Goal: Task Accomplishment & Management: Use online tool/utility

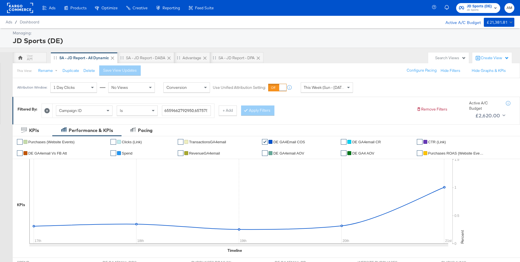
click at [472, 12] on span "JD Sports" at bounding box center [478, 10] width 25 height 5
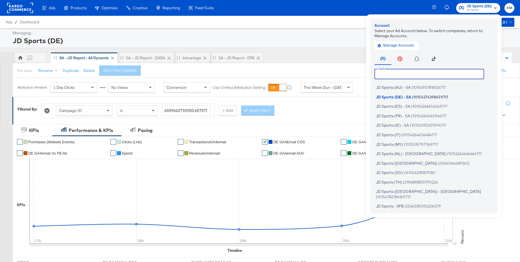
click at [395, 76] on input "text" at bounding box center [429, 74] width 110 height 10
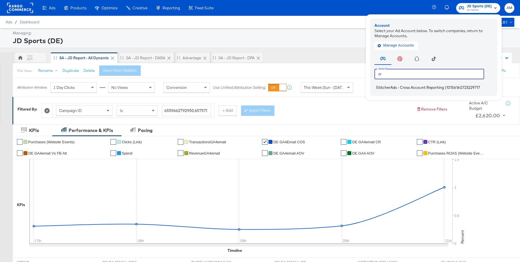
type input "cr"
click at [397, 87] on span "StitcherAds - Cross Account Reporting" at bounding box center [410, 87] width 68 height 5
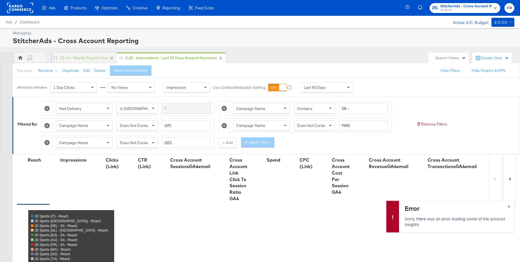
click at [509, 207] on span "×" at bounding box center [508, 206] width 3 height 6
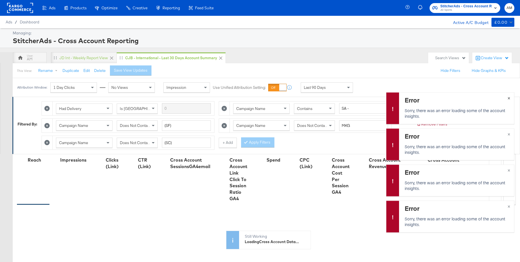
click at [508, 98] on span "×" at bounding box center [508, 97] width 3 height 6
click at [508, 131] on span "×" at bounding box center [508, 133] width 3 height 6
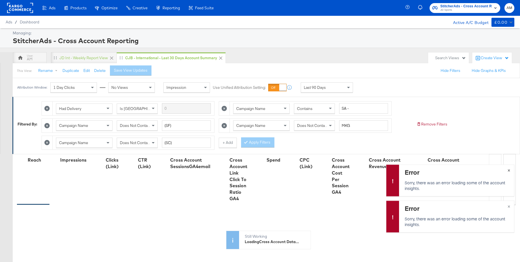
click at [508, 171] on span "×" at bounding box center [508, 170] width 3 height 6
drag, startPoint x: 508, startPoint y: 206, endPoint x: 493, endPoint y: 198, distance: 17.4
click at [508, 206] on span "×" at bounding box center [508, 206] width 3 height 6
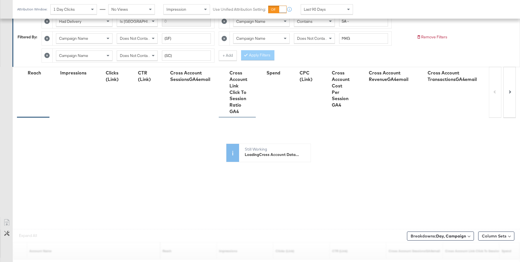
scroll to position [152, 0]
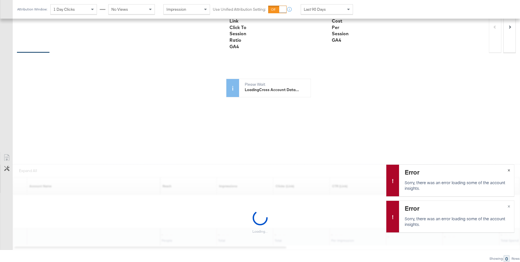
click at [508, 169] on span "×" at bounding box center [508, 170] width 3 height 6
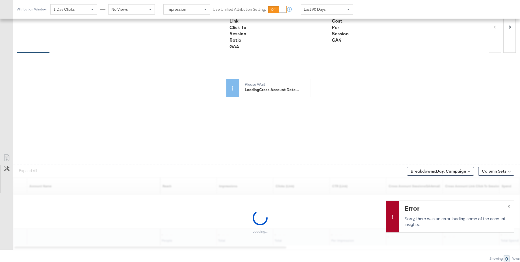
drag, startPoint x: 507, startPoint y: 205, endPoint x: 456, endPoint y: 177, distance: 58.4
click at [507, 205] on span "×" at bounding box center [508, 206] width 3 height 6
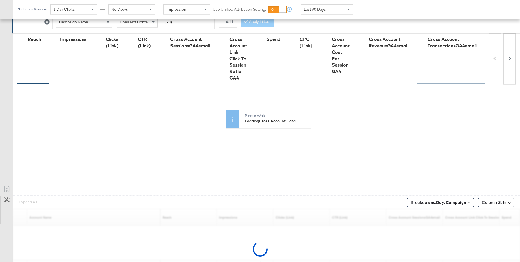
scroll to position [0, 0]
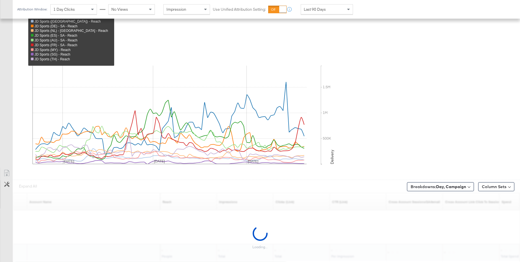
scroll to position [216, 0]
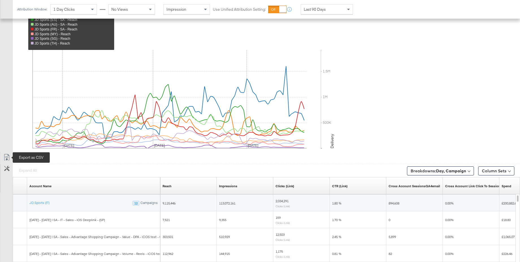
click at [6, 156] on icon at bounding box center [6, 157] width 7 height 7
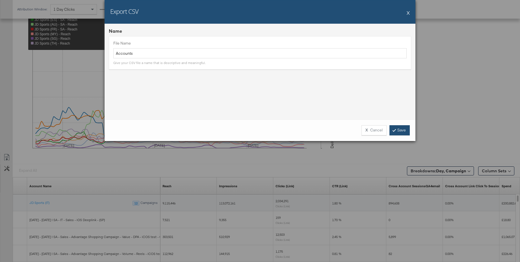
click at [398, 132] on link "Save" at bounding box center [399, 130] width 20 height 10
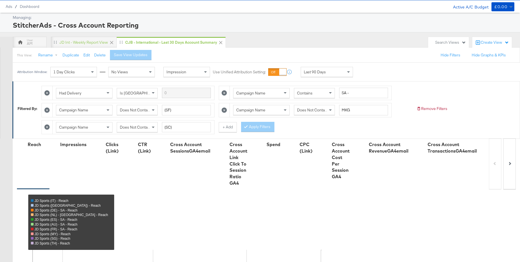
scroll to position [0, 0]
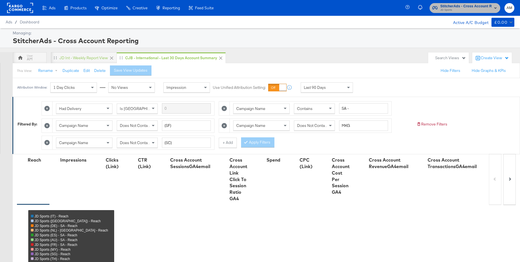
click at [460, 9] on span "JD Sports" at bounding box center [465, 10] width 51 height 5
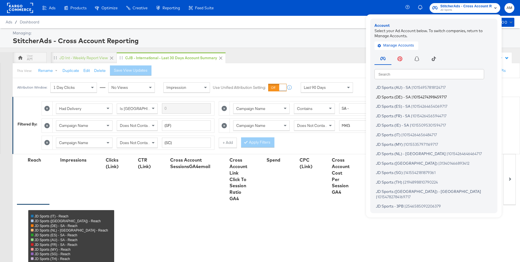
click at [398, 96] on span "JD Sports (DE) - SA" at bounding box center [393, 97] width 35 height 5
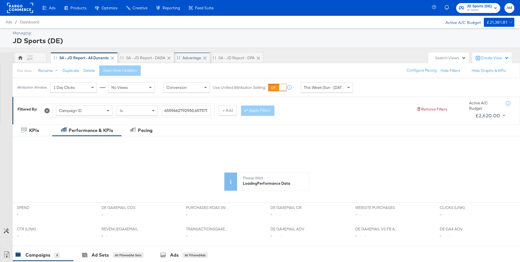
click at [196, 57] on div "Advantage" at bounding box center [191, 57] width 19 height 5
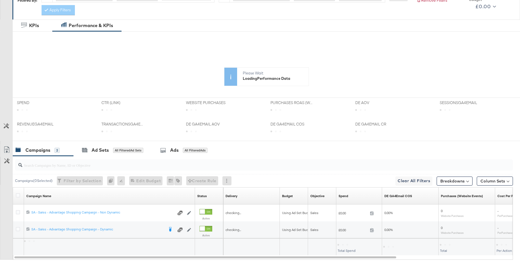
scroll to position [148, 0]
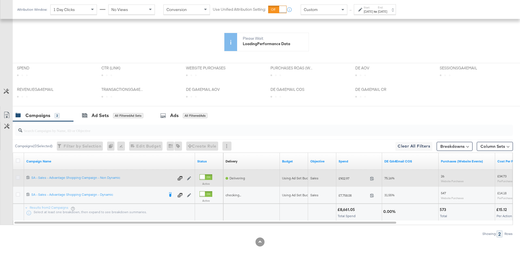
click at [18, 177] on icon at bounding box center [18, 178] width 4 height 4
click at [0, 0] on input "checkbox" at bounding box center [0, 0] width 0 height 0
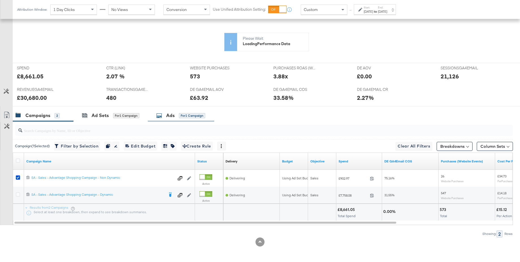
scroll to position [203, 0]
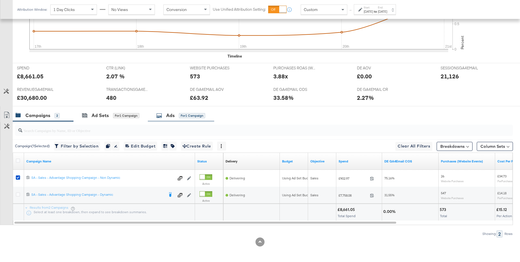
click at [165, 119] on div "Ads for 1 Campaign" at bounding box center [181, 116] width 66 height 12
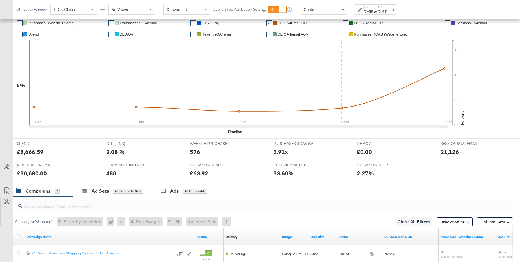
scroll to position [203, 0]
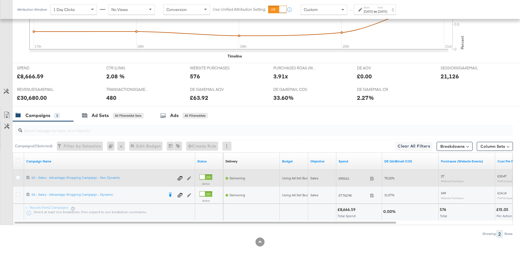
click at [18, 178] on icon at bounding box center [18, 178] width 4 height 4
click at [0, 0] on input "checkbox" at bounding box center [0, 0] width 0 height 0
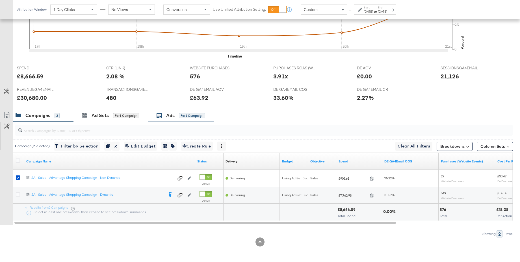
click at [170, 115] on div "Ads" at bounding box center [170, 115] width 8 height 6
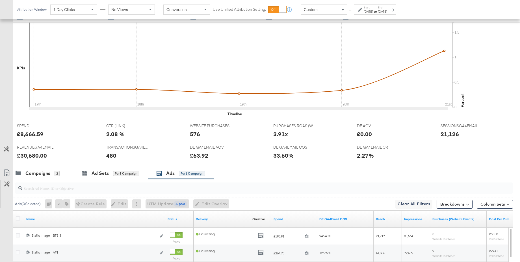
scroll to position [285, 0]
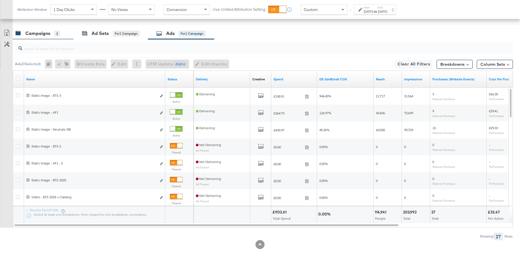
click at [36, 34] on div "Campaigns" at bounding box center [37, 33] width 25 height 6
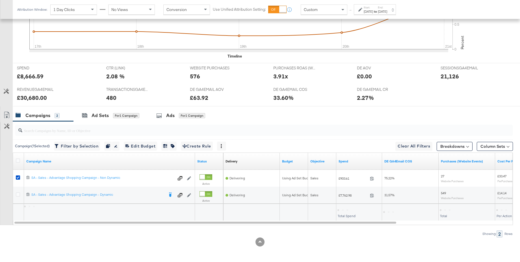
scroll to position [203, 0]
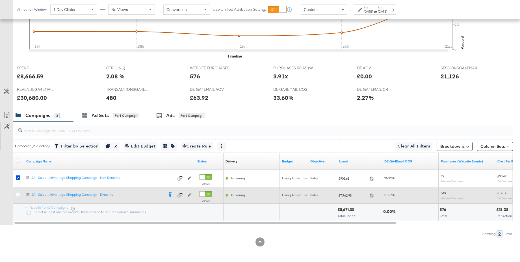
drag, startPoint x: 19, startPoint y: 194, endPoint x: 18, endPoint y: 191, distance: 3.8
click at [19, 194] on icon at bounding box center [18, 195] width 4 height 4
click at [0, 0] on input "checkbox" at bounding box center [0, 0] width 0 height 0
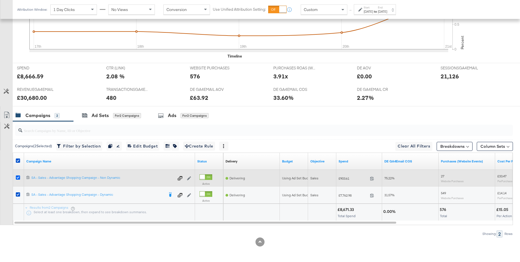
click at [18, 178] on icon at bounding box center [18, 178] width 4 height 4
click at [0, 0] on input "checkbox" at bounding box center [0, 0] width 0 height 0
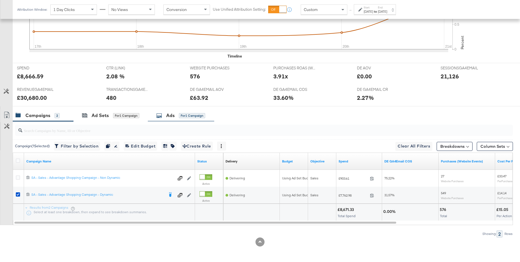
click at [164, 119] on div "Ads for 1 Campaign" at bounding box center [180, 115] width 49 height 6
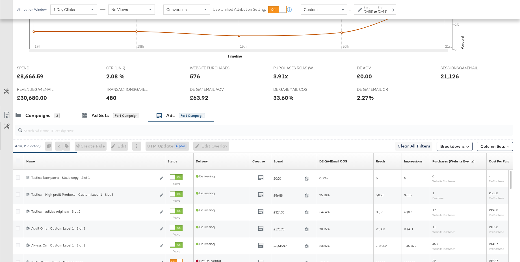
scroll to position [285, 0]
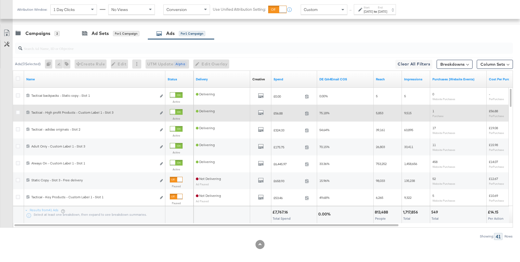
click at [175, 112] on div at bounding box center [172, 112] width 5 height 5
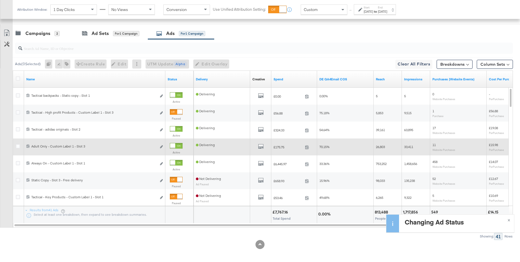
click at [175, 146] on div at bounding box center [172, 145] width 5 height 5
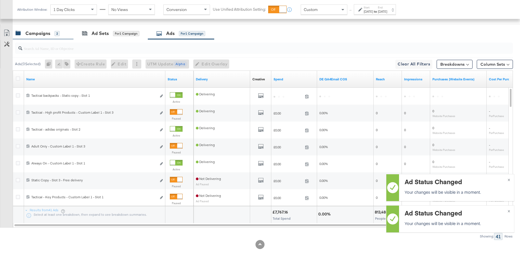
click at [36, 35] on div "Campaigns" at bounding box center [37, 33] width 25 height 6
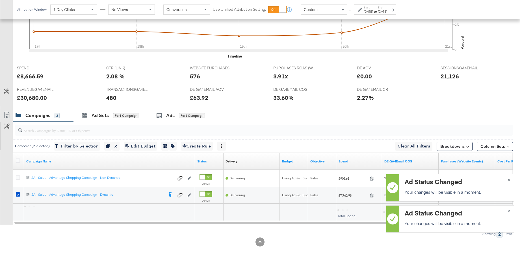
scroll to position [203, 0]
click at [96, 116] on div "Ad Sets" at bounding box center [99, 115] width 17 height 6
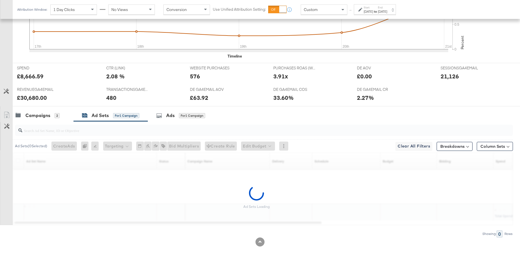
scroll to position [186, 0]
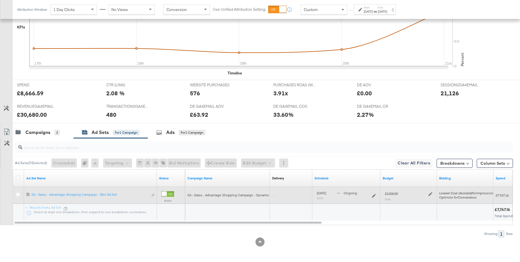
click at [429, 195] on icon at bounding box center [430, 195] width 4 height 4
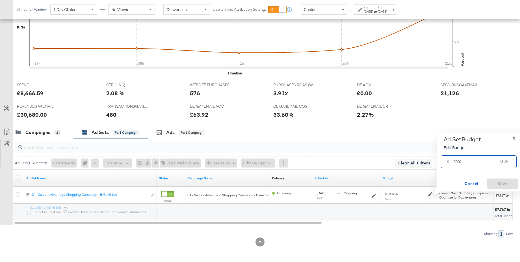
drag, startPoint x: 465, startPoint y: 162, endPoint x: 439, endPoint y: 161, distance: 25.4
click at [439, 161] on div "£ 2000 GBP" at bounding box center [478, 162] width 78 height 18
type input "2050"
click at [498, 182] on span "Save" at bounding box center [502, 183] width 27 height 7
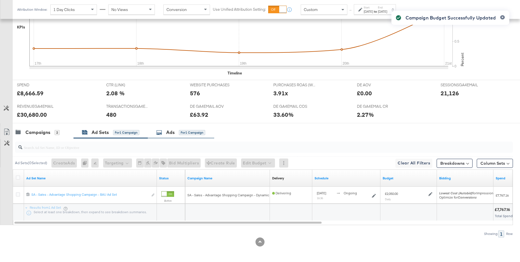
click at [171, 134] on div "Ads" at bounding box center [170, 132] width 8 height 6
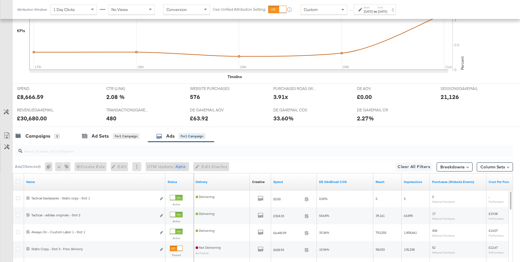
scroll to position [227, 0]
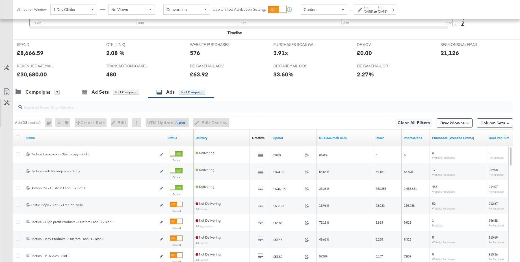
click at [103, 109] on input "search" at bounding box center [244, 104] width 445 height 11
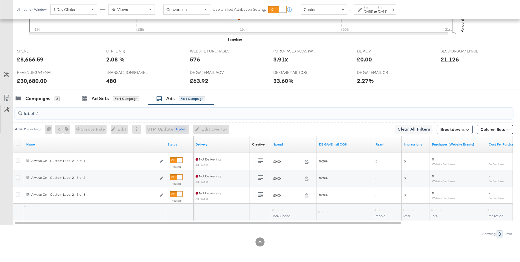
scroll to position [220, 0]
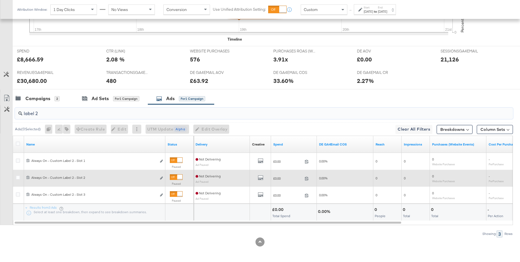
type input "label 2"
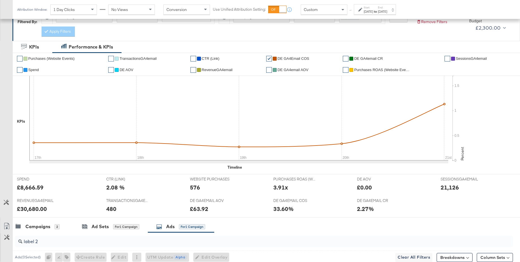
scroll to position [0, 0]
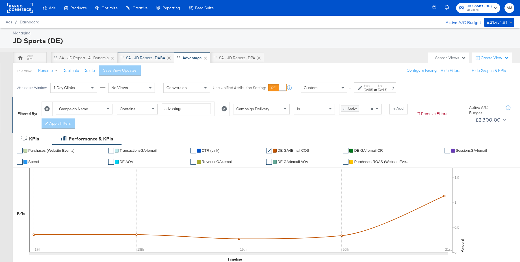
click at [147, 58] on div "SA - JD Report - DABA" at bounding box center [145, 57] width 39 height 5
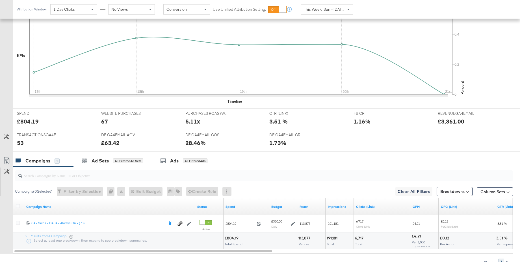
scroll to position [191, 0]
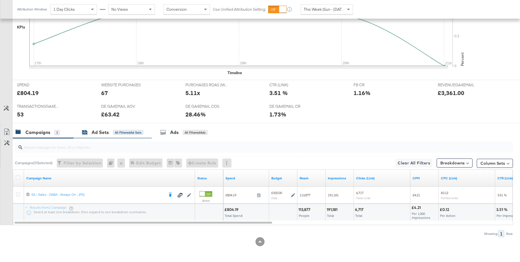
click at [96, 133] on div "Ad Sets" at bounding box center [99, 132] width 17 height 6
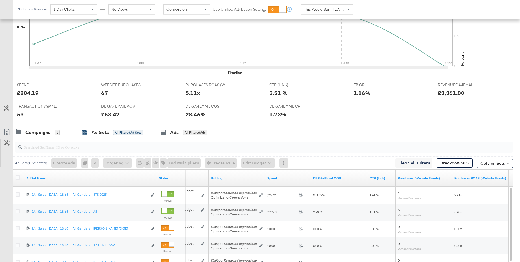
drag, startPoint x: 17, startPoint y: 194, endPoint x: 61, endPoint y: 181, distance: 45.9
click at [17, 194] on icon at bounding box center [18, 195] width 4 height 4
click at [0, 0] on input "checkbox" at bounding box center [0, 0] width 0 height 0
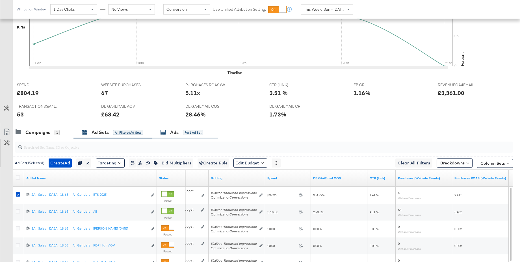
click at [172, 132] on div "Ads" at bounding box center [174, 132] width 8 height 6
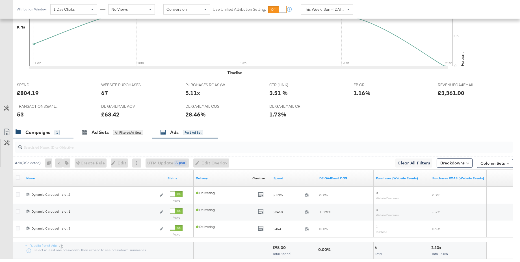
click at [43, 131] on div "Campaigns" at bounding box center [37, 132] width 25 height 6
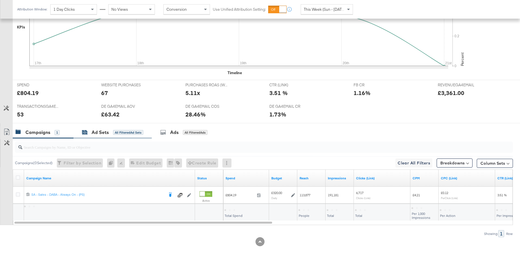
click at [92, 131] on div "Ad Sets" at bounding box center [99, 132] width 17 height 6
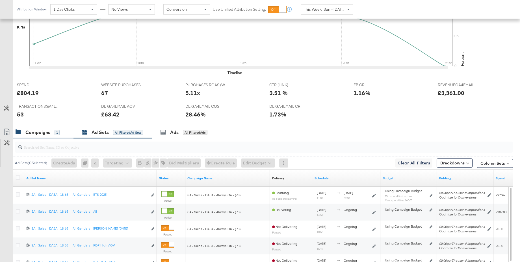
click at [38, 133] on div "Campaigns" at bounding box center [37, 132] width 25 height 6
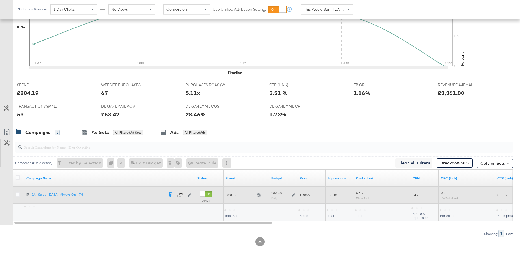
click at [293, 196] on icon at bounding box center [293, 195] width 4 height 4
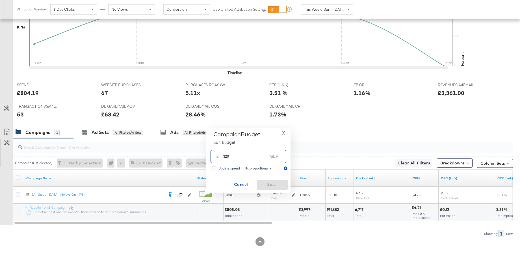
drag, startPoint x: 243, startPoint y: 157, endPoint x: 210, endPoint y: 158, distance: 32.2
click at [210, 158] on div "£ 320 GBP" at bounding box center [248, 156] width 76 height 13
type input "350"
click at [271, 184] on span "Save" at bounding box center [272, 184] width 27 height 7
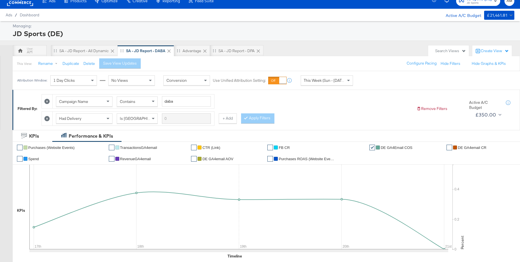
scroll to position [0, 0]
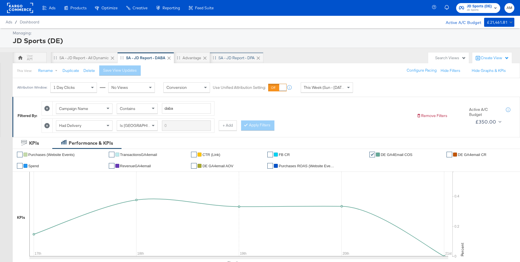
click at [225, 60] on div "SA - JD Report - DPA" at bounding box center [236, 57] width 36 height 5
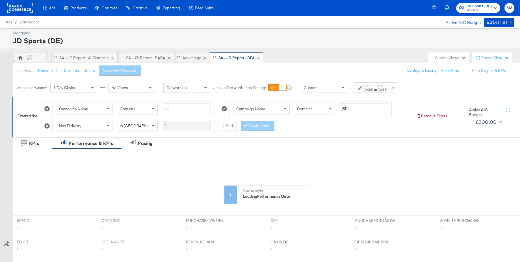
click at [373, 88] on div "[DATE]" at bounding box center [367, 90] width 9 height 5
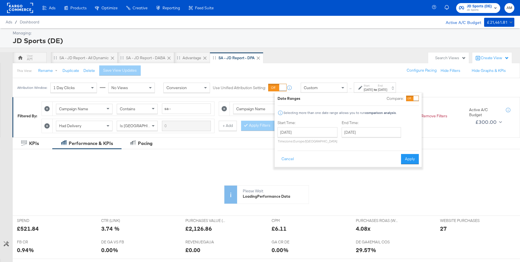
click at [353, 138] on div "End Time: August 23rd 2025 ‹ August 2025 › Su Mo Tu We Th Fr Sa 27 28 29 30 31 …" at bounding box center [372, 133] width 62 height 26
click at [355, 132] on input "August 23rd 2025" at bounding box center [370, 132] width 59 height 10
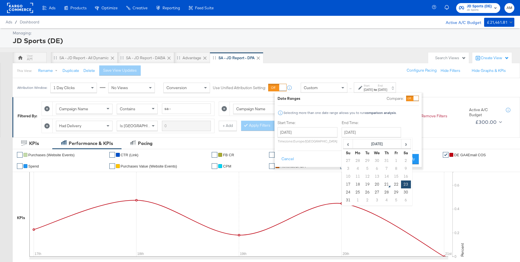
type input "August 20th 2025"
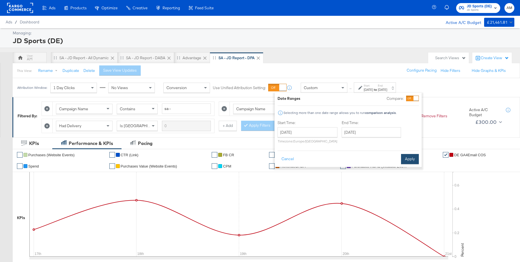
click at [407, 159] on button "Apply" at bounding box center [410, 159] width 18 height 10
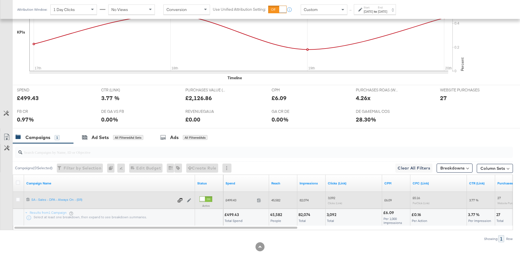
scroll to position [191, 0]
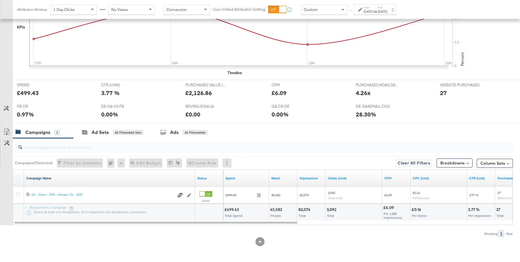
drag, startPoint x: 18, startPoint y: 177, endPoint x: 37, endPoint y: 179, distance: 19.0
click at [18, 177] on icon at bounding box center [18, 178] width 4 height 4
click at [0, 0] on input "checkbox" at bounding box center [0, 0] width 0 height 0
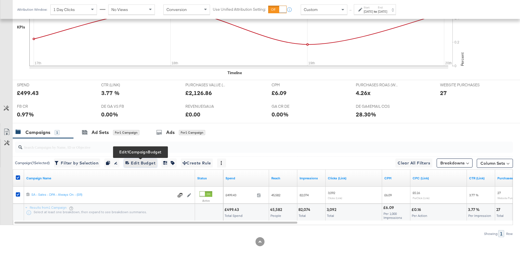
click at [141, 159] on button "Edit 1 Campaign Budget Edit Budget" at bounding box center [140, 163] width 33 height 9
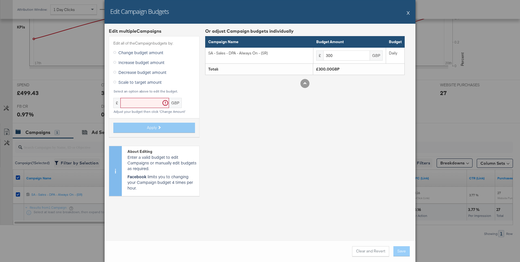
click at [408, 12] on button "X" at bounding box center [407, 12] width 3 height 11
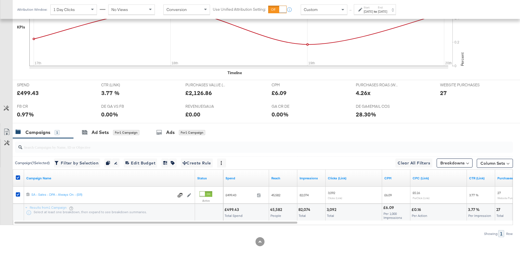
scroll to position [0, 0]
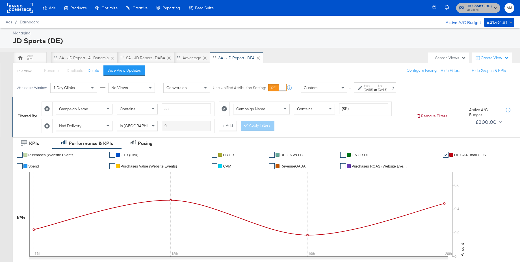
click at [474, 9] on span "JD Sports" at bounding box center [478, 10] width 25 height 5
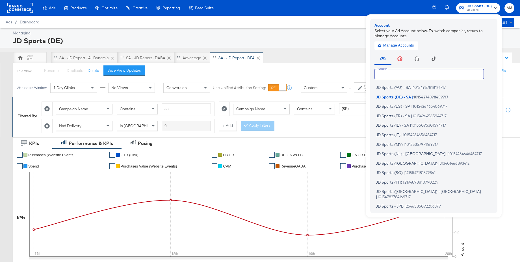
click at [400, 76] on input "text" at bounding box center [429, 74] width 110 height 10
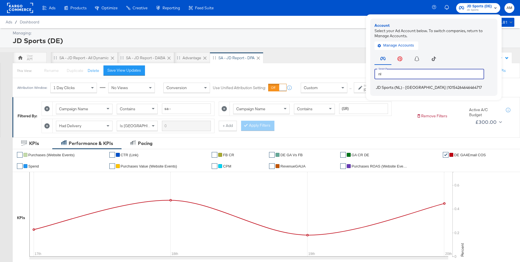
type input "nl"
click at [393, 88] on span "JD Sports (NL) - SA" at bounding box center [411, 87] width 70 height 5
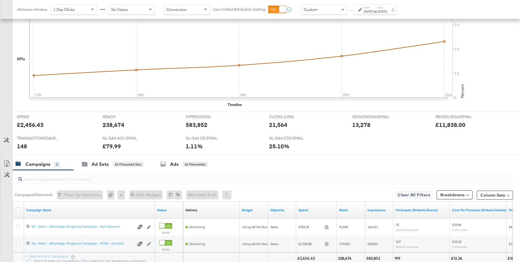
scroll to position [198, 0]
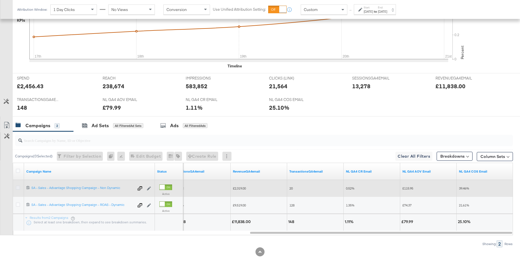
click at [19, 187] on icon at bounding box center [18, 188] width 4 height 4
click at [0, 0] on input "checkbox" at bounding box center [0, 0] width 0 height 0
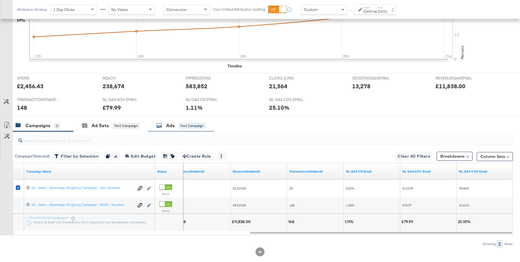
click at [171, 126] on div "Ads" at bounding box center [170, 126] width 8 height 6
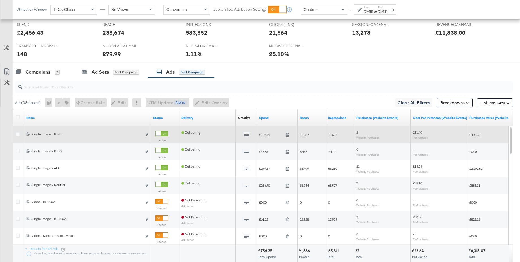
scroll to position [263, 0]
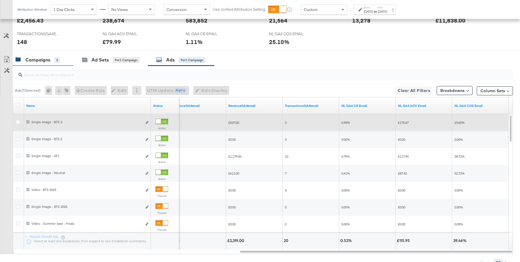
click at [39, 60] on div "Campaigns" at bounding box center [37, 60] width 25 height 6
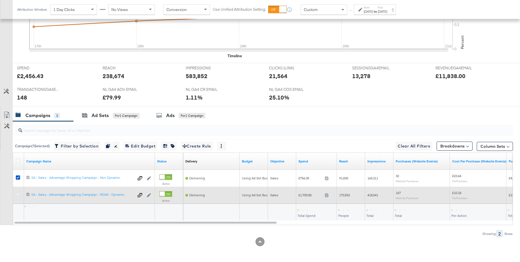
click at [18, 194] on icon at bounding box center [18, 195] width 4 height 4
click at [0, 0] on input "checkbox" at bounding box center [0, 0] width 0 height 0
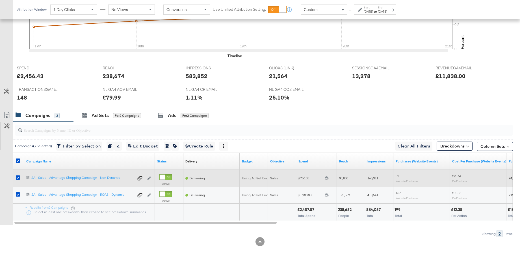
drag, startPoint x: 18, startPoint y: 178, endPoint x: 28, endPoint y: 175, distance: 11.2
click at [18, 178] on icon at bounding box center [18, 178] width 4 height 4
click at [0, 0] on input "checkbox" at bounding box center [0, 0] width 0 height 0
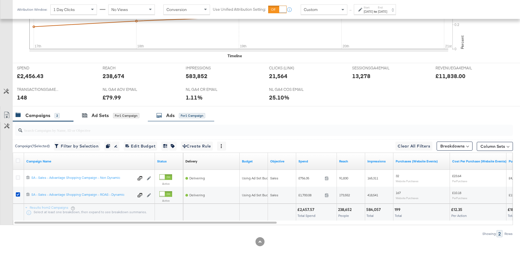
click at [163, 116] on div "Ads for 1 Campaign" at bounding box center [180, 115] width 49 height 6
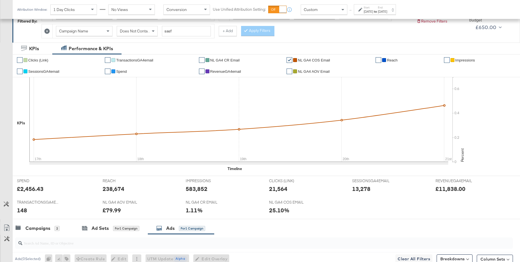
scroll to position [0, 0]
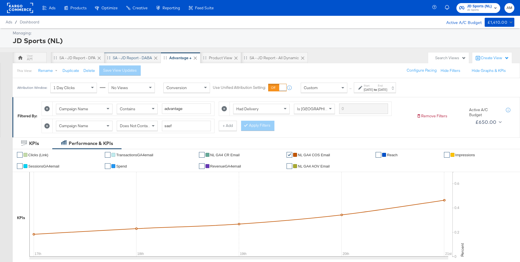
click at [121, 55] on div "SA - JD Report - DABA" at bounding box center [132, 57] width 39 height 5
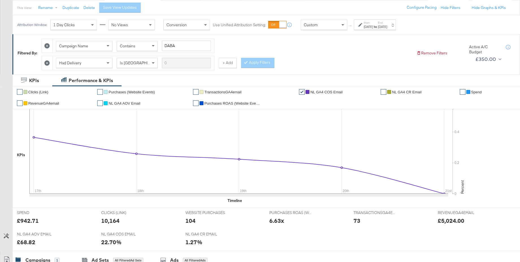
scroll to position [80, 0]
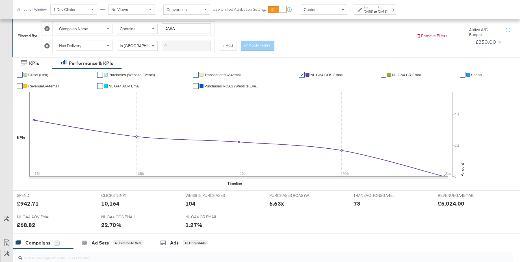
click at [373, 11] on div "[DATE]" at bounding box center [367, 11] width 9 height 5
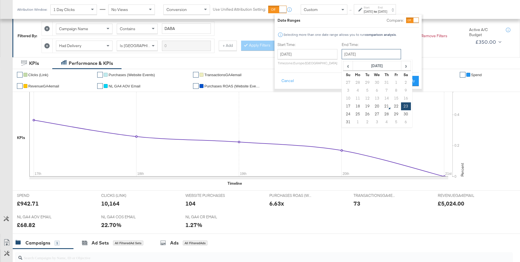
click at [370, 54] on input "August 23rd 2025" at bounding box center [370, 54] width 59 height 10
click at [376, 109] on td "20" at bounding box center [377, 107] width 10 height 8
type input "[DATE]"
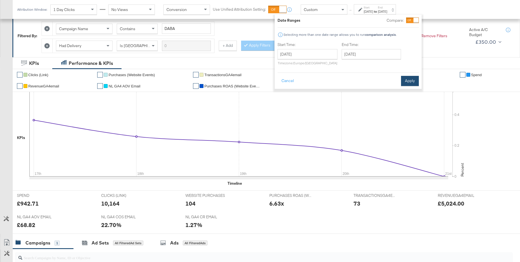
click at [408, 81] on button "Apply" at bounding box center [410, 81] width 18 height 10
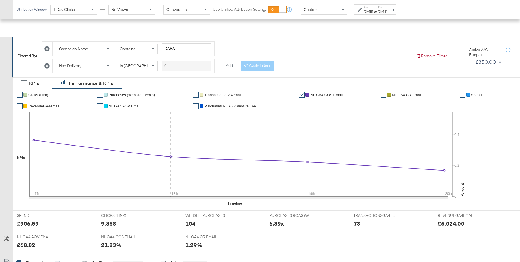
scroll to position [0, 0]
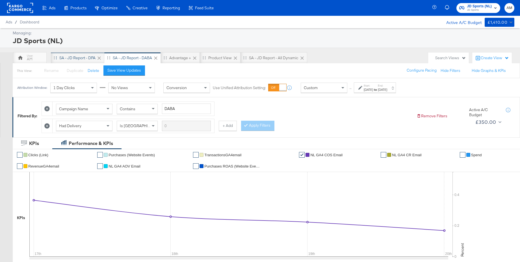
click at [77, 57] on div "SA - JD Report - DPA" at bounding box center [77, 57] width 36 height 5
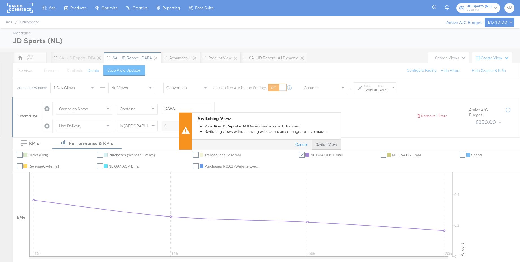
click at [327, 146] on button "Switch View" at bounding box center [325, 145] width 29 height 10
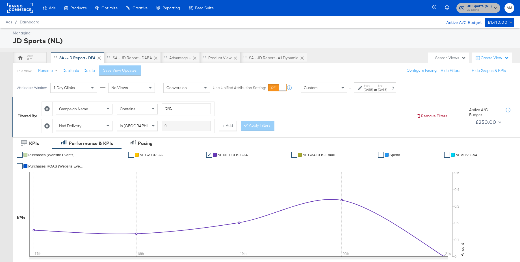
click at [472, 8] on span "JD Sports" at bounding box center [479, 10] width 25 height 5
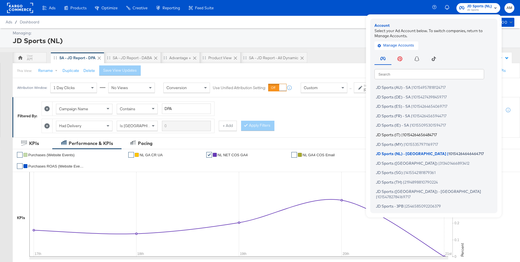
click at [395, 134] on span "JD Sports (IT)" at bounding box center [388, 134] width 25 height 5
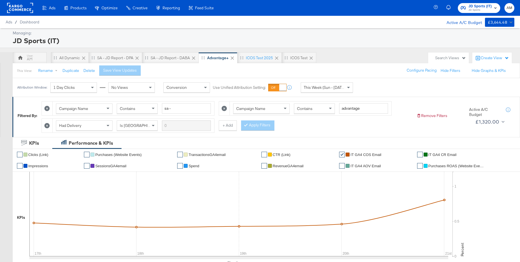
click at [316, 87] on span "This Week (Sun - [DATE])" at bounding box center [325, 87] width 42 height 5
click at [371, 91] on div "Aug 21st 2025" at bounding box center [367, 90] width 9 height 5
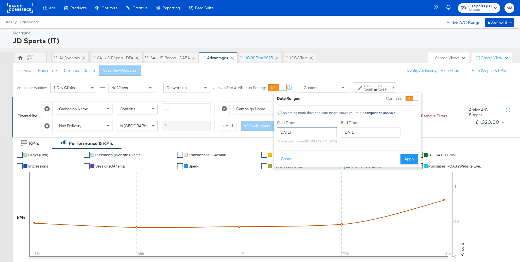
click at [293, 133] on input "August 21st 2025" at bounding box center [307, 132] width 60 height 10
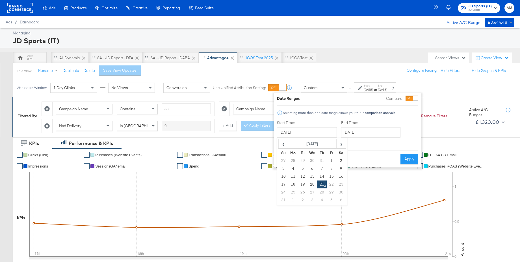
drag, startPoint x: 283, startPoint y: 182, endPoint x: 331, endPoint y: 160, distance: 53.6
click at [283, 182] on td "17" at bounding box center [283, 185] width 10 height 8
type input "August 17th 2025"
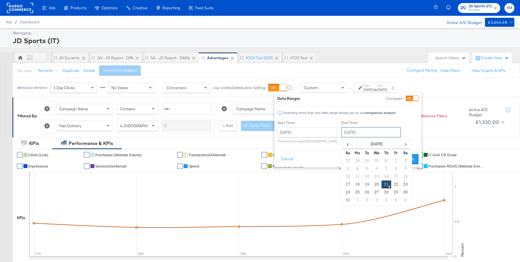
drag, startPoint x: 367, startPoint y: 133, endPoint x: 377, endPoint y: 169, distance: 37.4
click at [367, 133] on input "August 21st 2025" at bounding box center [370, 132] width 59 height 10
drag, startPoint x: 375, startPoint y: 184, endPoint x: 403, endPoint y: 167, distance: 32.8
click at [375, 184] on td "20" at bounding box center [377, 185] width 10 height 8
type input "[DATE]"
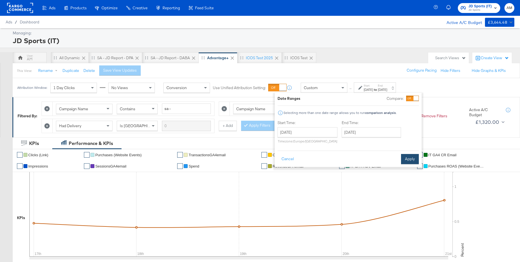
click at [413, 162] on button "Apply" at bounding box center [410, 159] width 18 height 10
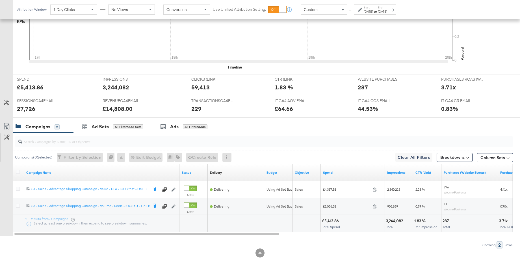
scroll to position [208, 0]
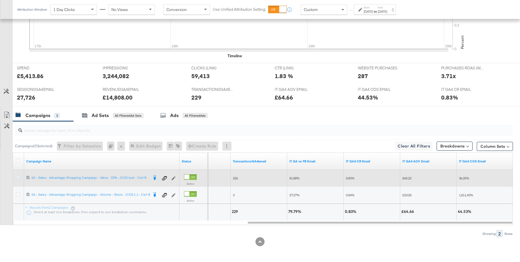
click at [18, 179] on icon at bounding box center [18, 178] width 4 height 4
click at [0, 0] on input "checkbox" at bounding box center [0, 0] width 0 height 0
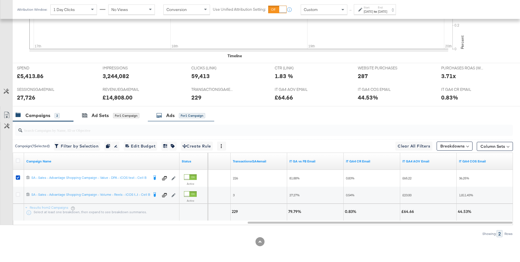
click at [172, 116] on div "Ads" at bounding box center [170, 115] width 8 height 6
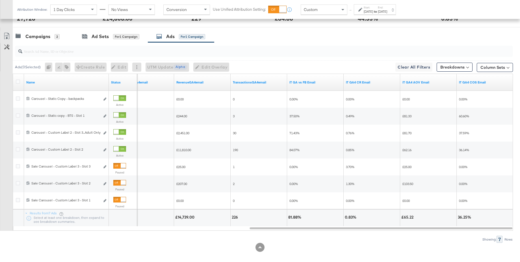
scroll to position [0, 0]
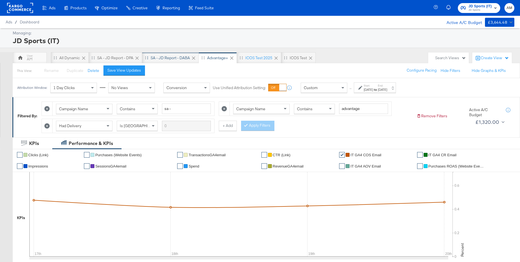
click at [176, 60] on div "SA - JD Report - DABA" at bounding box center [170, 57] width 39 height 5
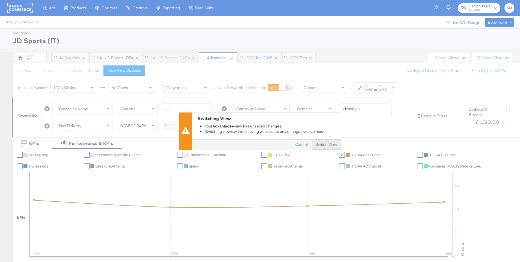
click at [324, 146] on button "Switch View" at bounding box center [325, 145] width 29 height 10
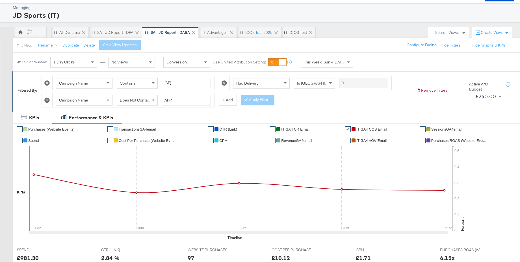
scroll to position [15, 0]
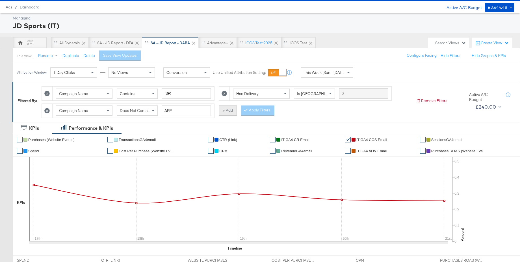
click at [229, 112] on button "+ Add" at bounding box center [228, 111] width 18 height 10
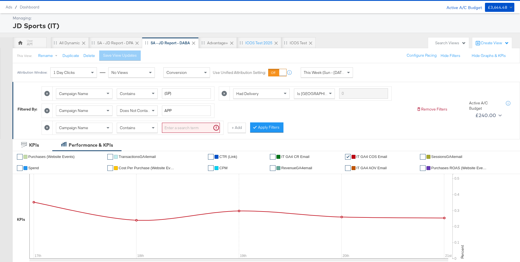
click at [138, 129] on div "Contains" at bounding box center [137, 128] width 40 height 10
drag, startPoint x: 136, startPoint y: 146, endPoint x: 139, endPoint y: 144, distance: 3.8
click at [172, 127] on input "search" at bounding box center [191, 128] width 58 height 10
type input "deeplink"
click at [267, 128] on button "Apply Filters" at bounding box center [257, 128] width 33 height 10
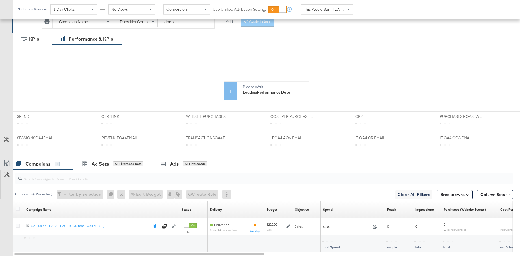
scroll to position [152, 0]
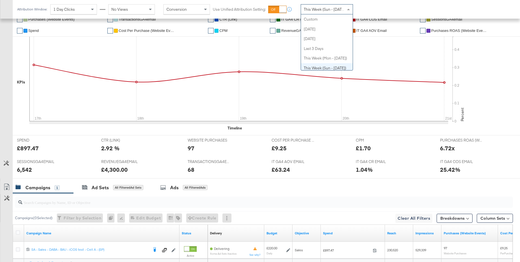
drag, startPoint x: 319, startPoint y: 12, endPoint x: 323, endPoint y: 39, distance: 27.6
click at [319, 12] on span "This Week (Sun - Today)" at bounding box center [325, 9] width 42 height 5
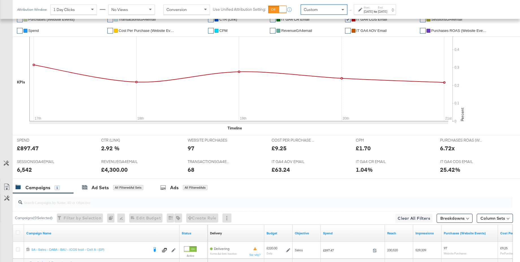
click at [373, 11] on div "Aug 21st 2025" at bounding box center [367, 11] width 9 height 5
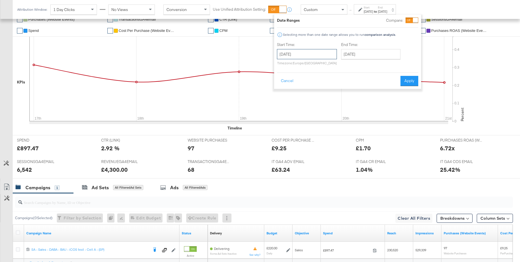
click at [293, 50] on input "August 21st 2025" at bounding box center [307, 54] width 60 height 10
drag, startPoint x: 282, startPoint y: 105, endPoint x: 342, endPoint y: 85, distance: 63.0
click at [283, 104] on td "17" at bounding box center [283, 107] width 10 height 8
type input "August 17th 2025"
click at [370, 56] on input "August 21st 2025" at bounding box center [370, 54] width 59 height 10
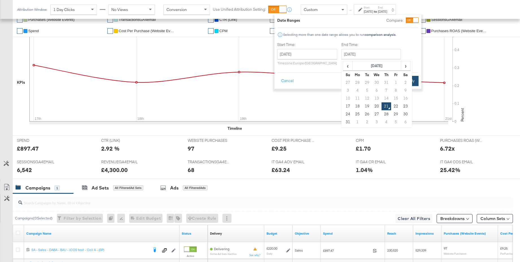
drag, startPoint x: 402, startPoint y: 105, endPoint x: 410, endPoint y: 83, distance: 23.0
click at [402, 104] on td "23" at bounding box center [405, 107] width 10 height 8
type input "August 23rd 2025"
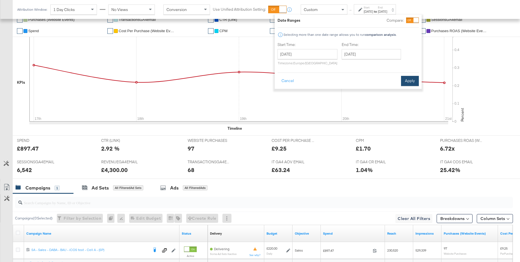
click at [411, 81] on button "Apply" at bounding box center [410, 81] width 18 height 10
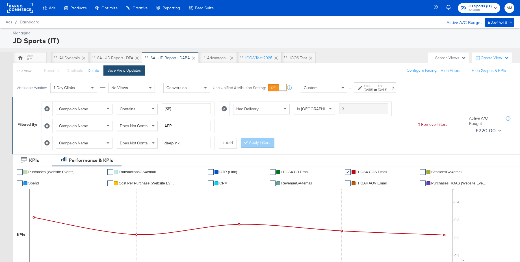
click at [128, 71] on div "Save View Updates" at bounding box center [124, 70] width 34 height 5
click at [373, 88] on div "[DATE]" at bounding box center [367, 90] width 9 height 5
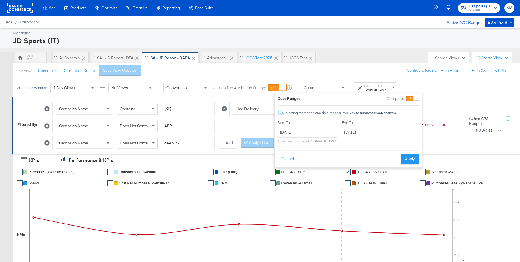
click at [359, 133] on input "August 23rd 2025" at bounding box center [370, 132] width 59 height 10
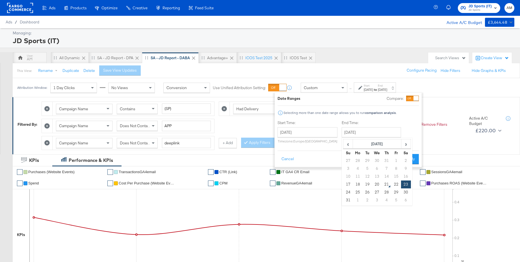
drag, startPoint x: 376, startPoint y: 186, endPoint x: 398, endPoint y: 173, distance: 25.9
click at [377, 185] on td "20" at bounding box center [377, 185] width 10 height 8
type input "August 20th 2025"
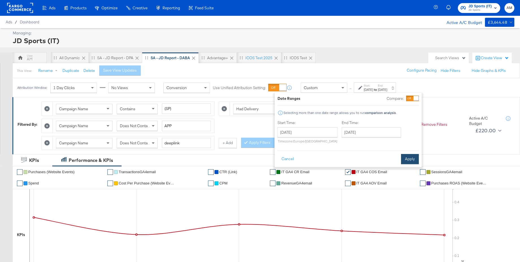
click at [413, 159] on button "Apply" at bounding box center [410, 159] width 18 height 10
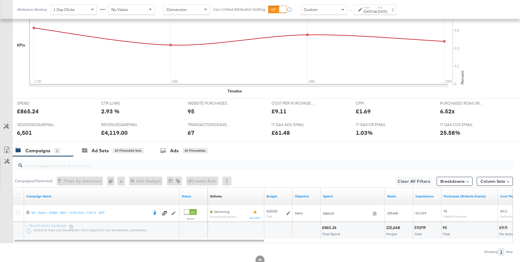
scroll to position [208, 0]
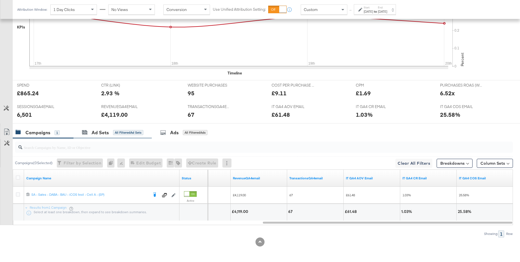
drag, startPoint x: 103, startPoint y: 135, endPoint x: 127, endPoint y: 138, distance: 24.0
click at [103, 135] on div "Ad Sets" at bounding box center [99, 133] width 17 height 6
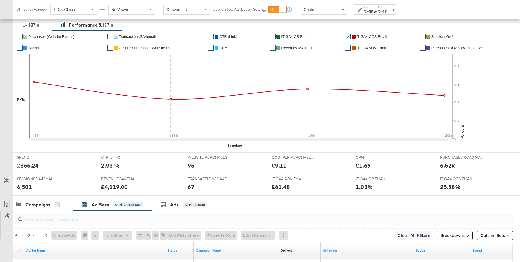
scroll to position [0, 0]
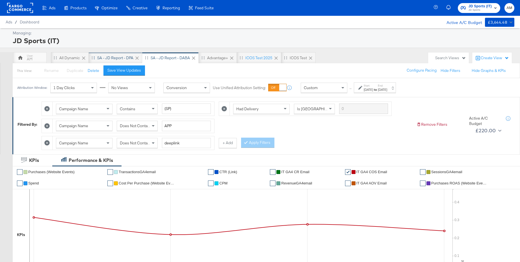
click at [105, 59] on div "SA - JD Report - DPA" at bounding box center [115, 57] width 36 height 5
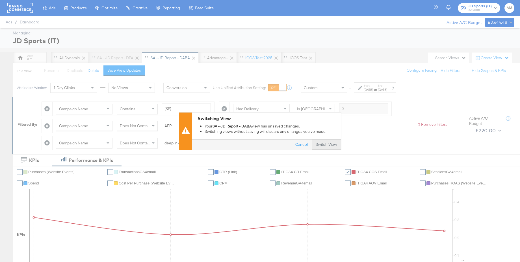
click at [322, 145] on button "Switch View" at bounding box center [325, 145] width 29 height 10
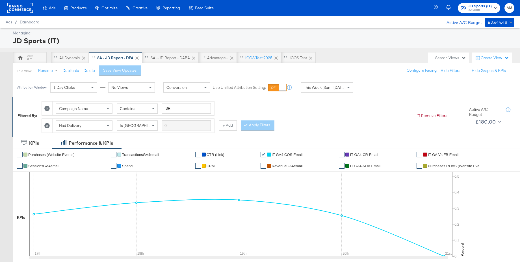
click at [474, 7] on span "JD Sports (IT)" at bounding box center [479, 6] width 23 height 6
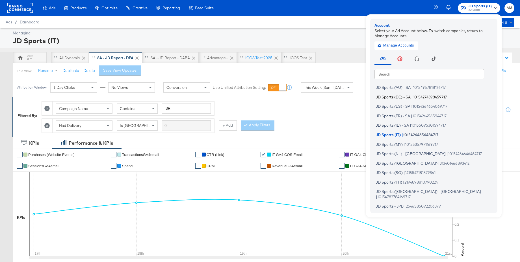
click at [407, 98] on span "JD Sports (DE) - SA" at bounding box center [393, 97] width 35 height 5
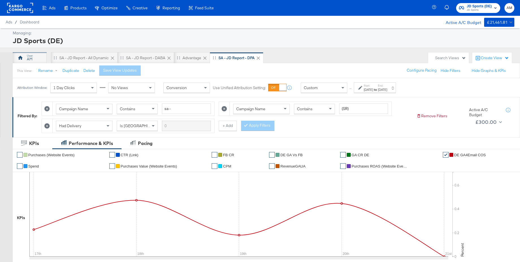
click at [32, 57] on div "AM" at bounding box center [30, 58] width 6 height 5
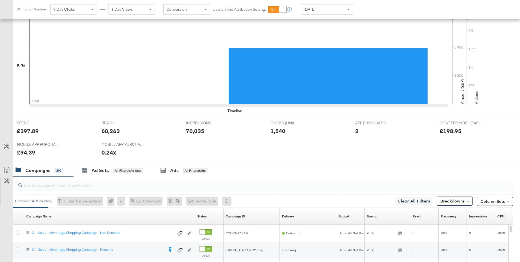
scroll to position [195, 0]
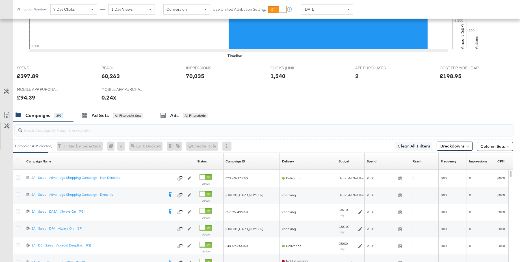
click at [60, 132] on input "search" at bounding box center [244, 128] width 445 height 11
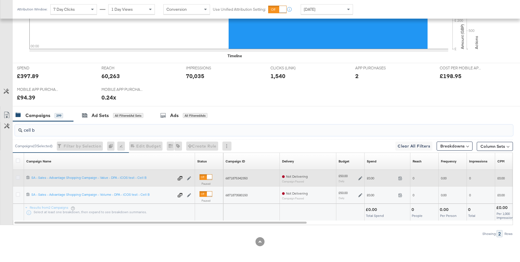
type input "cell b"
click at [18, 178] on icon at bounding box center [18, 178] width 4 height 4
click at [0, 0] on input "checkbox" at bounding box center [0, 0] width 0 height 0
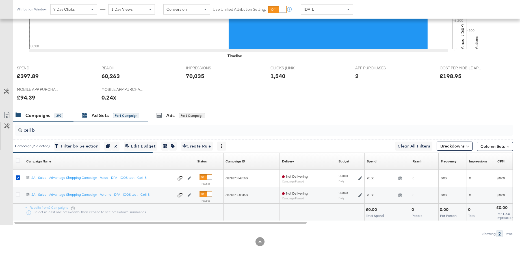
click at [100, 117] on div "Ad Sets" at bounding box center [99, 115] width 17 height 6
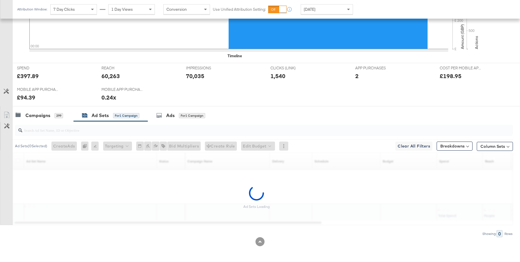
scroll to position [178, 0]
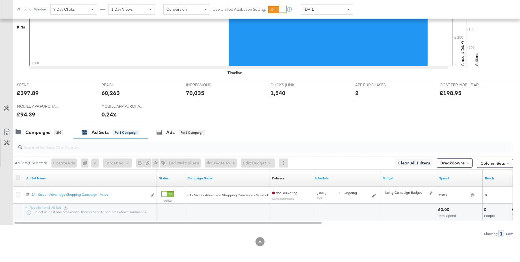
click at [17, 177] on icon at bounding box center [18, 178] width 4 height 4
click at [0, 0] on input "checkbox" at bounding box center [0, 0] width 0 height 0
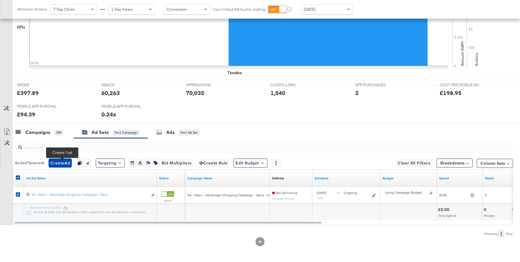
click at [58, 165] on span "Create Ad" at bounding box center [60, 163] width 20 height 7
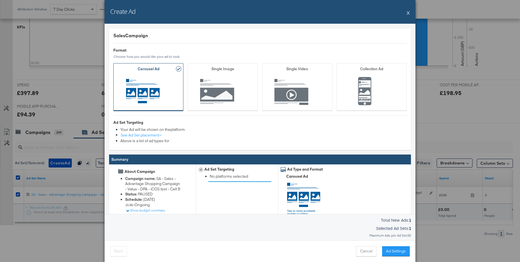
drag, startPoint x: 395, startPoint y: 251, endPoint x: 391, endPoint y: 248, distance: 4.8
click at [395, 251] on button "Ad Settings" at bounding box center [396, 252] width 28 height 10
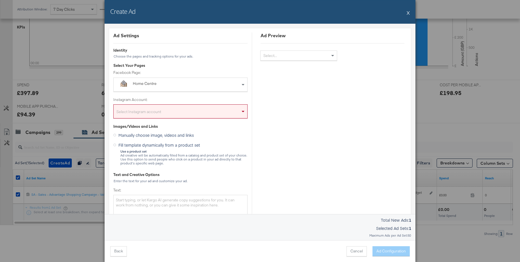
click at [163, 84] on div "Home Centre" at bounding box center [167, 84] width 69 height 6
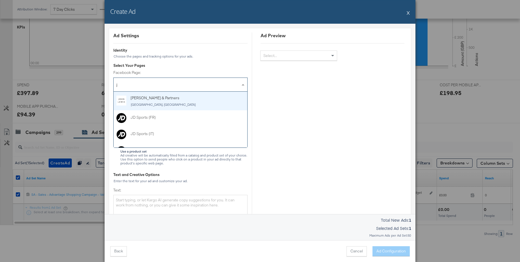
type input "jd"
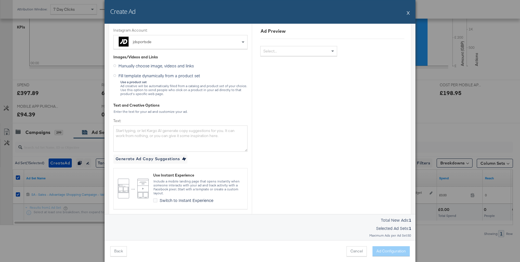
scroll to position [74, 0]
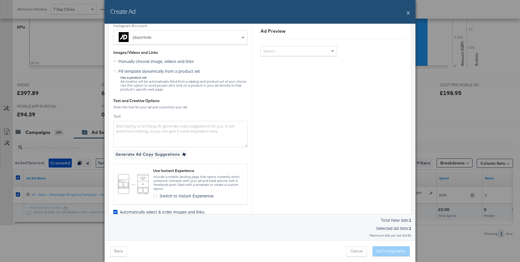
click at [115, 70] on icon at bounding box center [114, 71] width 3 height 3
click at [0, 0] on input "Fill template dynamically from a product set" at bounding box center [0, 0] width 0 height 0
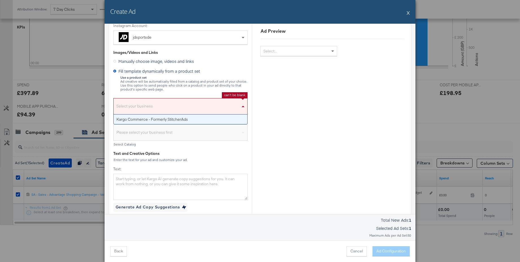
click at [145, 109] on div "Select your business" at bounding box center [181, 107] width 134 height 13
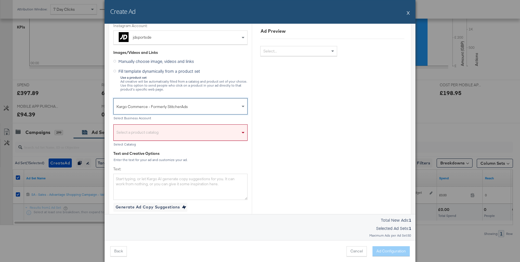
drag, startPoint x: 141, startPoint y: 117, endPoint x: 136, endPoint y: 127, distance: 11.1
click at [133, 130] on div "Select a product catalog" at bounding box center [181, 134] width 134 height 13
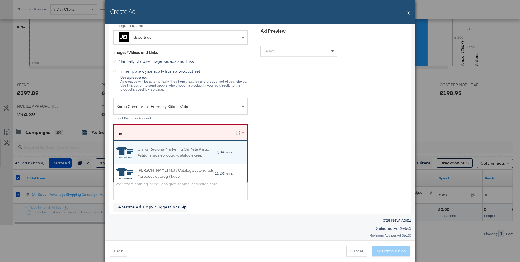
scroll to position [0, 0]
type input "main"
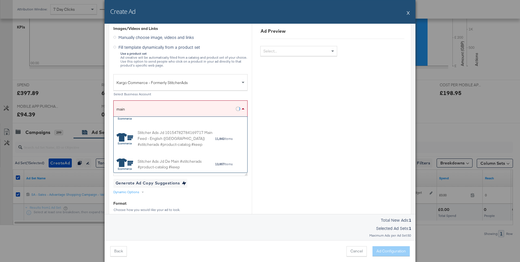
scroll to position [159, 0]
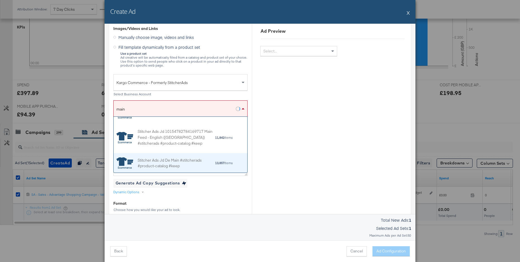
click at [174, 160] on div "Stitcher Ads Jd De Main #stitcherads #product-catalog #keep" at bounding box center [176, 163] width 77 height 12
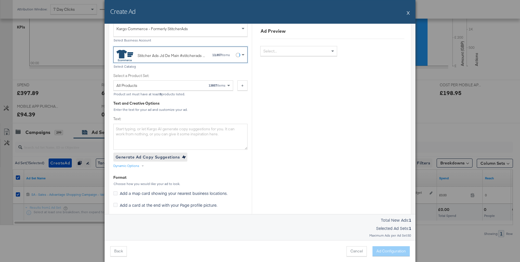
scroll to position [156, 0]
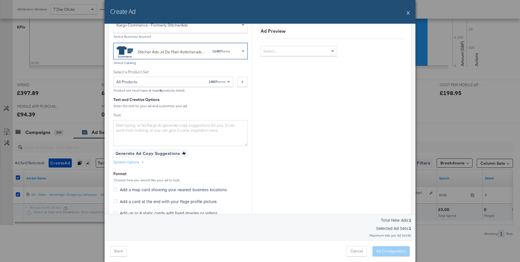
click at [131, 163] on div "Dynamic Options" at bounding box center [126, 162] width 26 height 5
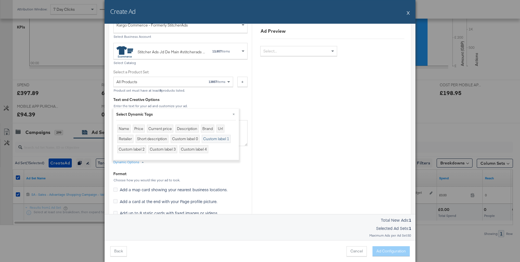
click at [215, 140] on div "Custom label 1" at bounding box center [216, 139] width 29 height 8
type textarea "{{product.custom_label_1}}"
click at [234, 114] on button "×" at bounding box center [233, 114] width 10 height 10
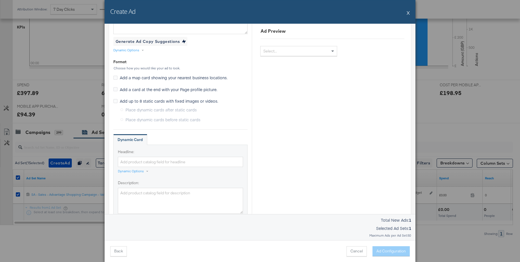
scroll to position [291, 0]
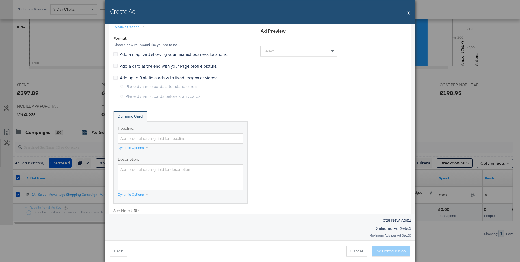
click at [137, 148] on div "Dynamic Options" at bounding box center [131, 148] width 26 height 5
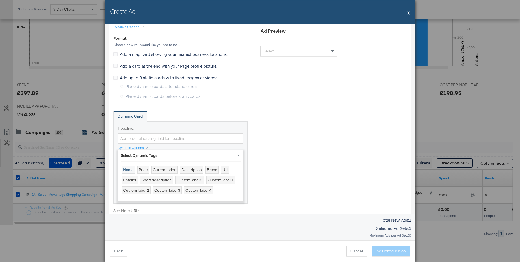
click at [126, 170] on div "Name" at bounding box center [128, 170] width 13 height 8
click at [187, 180] on div "Custom label 0" at bounding box center [189, 180] width 29 height 8
drag, startPoint x: 199, startPoint y: 139, endPoint x: 154, endPoint y: 138, distance: 44.1
click at [151, 137] on input "{{product.name}}{{product.custom_label_0}}" at bounding box center [180, 139] width 125 height 10
type input "{{product.name}}"
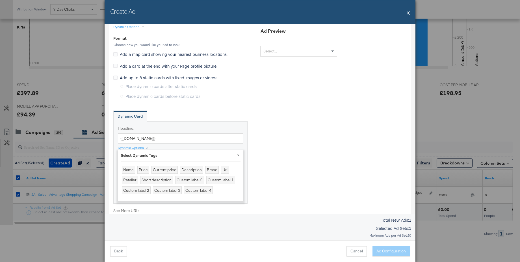
click at [239, 154] on button "×" at bounding box center [238, 155] width 10 height 10
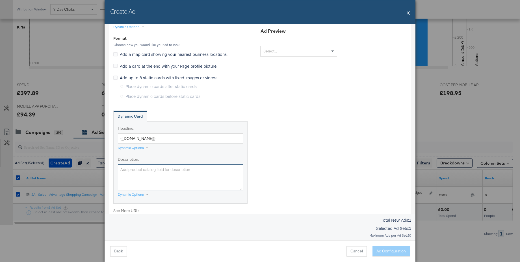
click at [149, 175] on textarea "Description:" at bounding box center [180, 178] width 125 height 26
click at [132, 195] on div "Dynamic Options" at bounding box center [131, 195] width 26 height 5
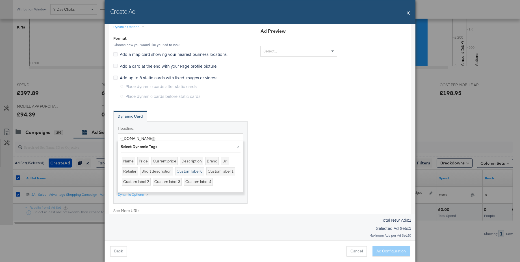
click at [187, 171] on div "Custom label 0" at bounding box center [189, 171] width 29 height 8
type textarea "{{product.custom_label_0}}"
click at [261, 161] on div "Ad Preview Select..." at bounding box center [332, 74] width 161 height 666
click at [240, 146] on button "×" at bounding box center [238, 146] width 10 height 10
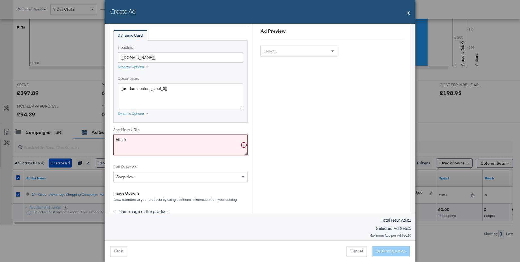
scroll to position [378, 0]
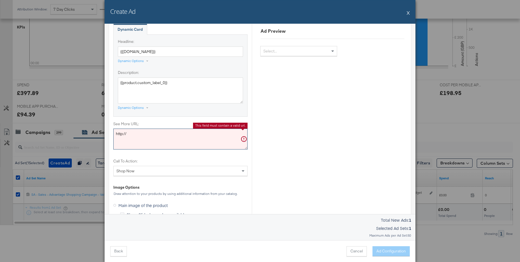
click at [129, 135] on textarea "http://" at bounding box center [180, 139] width 134 height 21
drag, startPoint x: 129, startPoint y: 135, endPoint x: 111, endPoint y: 133, distance: 17.9
paste textarea "s://www.jdsports.de"
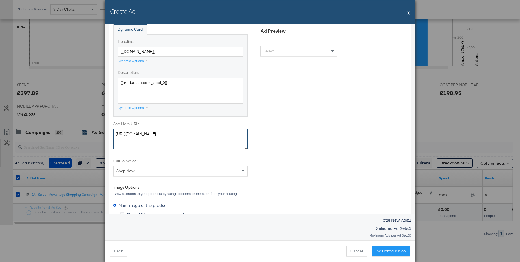
scroll to position [437, 0]
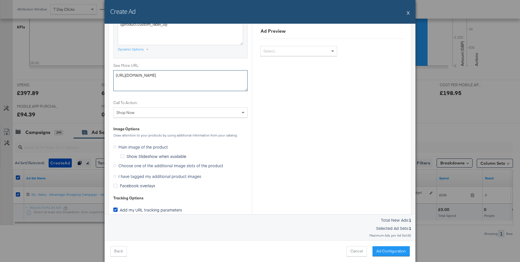
type textarea "https://www.jdsports.de"
click at [115, 166] on icon at bounding box center [114, 165] width 3 height 3
click at [0, 0] on input "Choose one of the additional image slots of the product" at bounding box center [0, 0] width 0 height 0
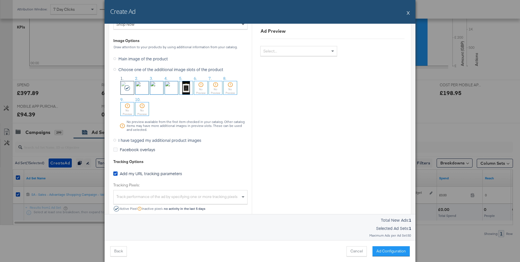
scroll to position [592, 0]
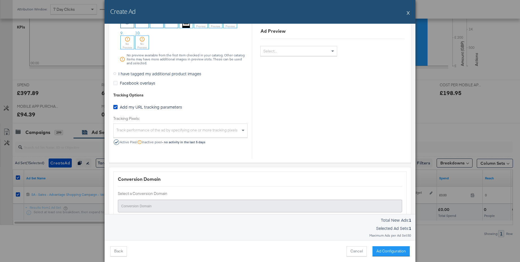
click at [140, 132] on div "Track performance of the ad by specifying one or more tracking pixels" at bounding box center [181, 131] width 134 height 12
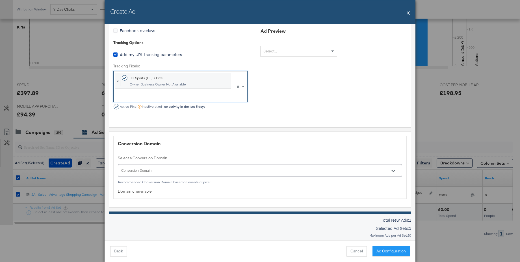
scroll to position [691, 0]
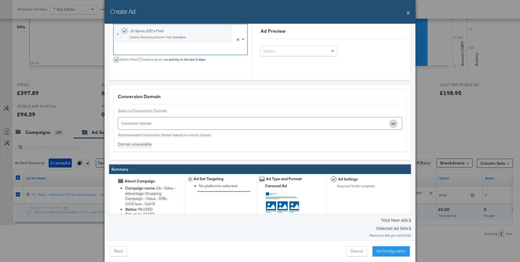
click at [395, 124] on button "Open" at bounding box center [393, 124] width 8 height 8
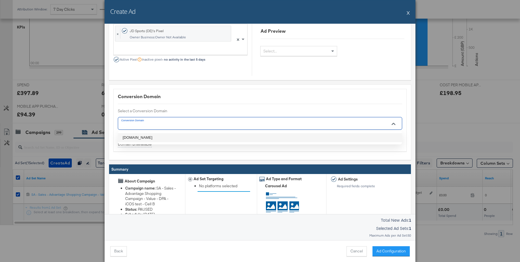
click at [139, 139] on li "jdsports.de" at bounding box center [260, 137] width 284 height 9
type input "jdsports.de"
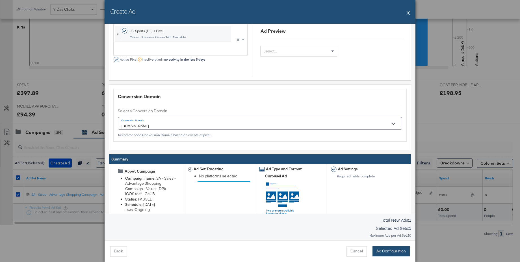
click at [384, 251] on button "Ad Configuration" at bounding box center [390, 252] width 37 height 10
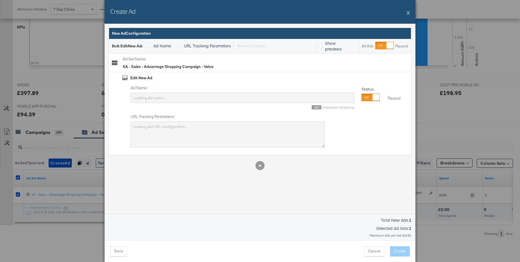
scroll to position [0, 0]
type input "SA - Sales - Advantage Shopping Campaign - Value"
type textarea "utm_campaign=SA - Sales - Advantage Shopping Campaign - Value - DPA - iCOS test…"
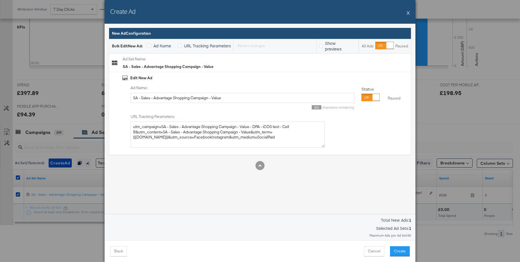
click at [372, 99] on div at bounding box center [375, 97] width 7 height 7
drag, startPoint x: 228, startPoint y: 100, endPoint x: 97, endPoint y: 96, distance: 131.1
click at [97, 96] on div "Create Ad X Ad Settings Identity Choose the pages and tracking options for your…" at bounding box center [260, 131] width 520 height 262
type input "Carousel - Custom Label 1 - Slot 1"
click at [399, 250] on button "Create" at bounding box center [400, 252] width 20 height 10
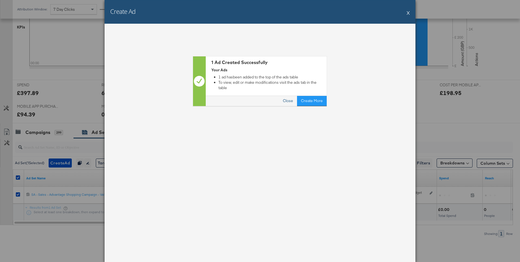
click at [293, 96] on button "Close" at bounding box center [288, 101] width 18 height 10
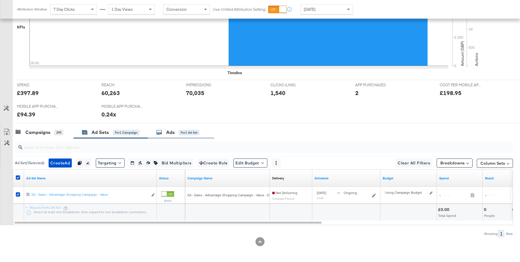
click at [171, 134] on div "Ads" at bounding box center [170, 132] width 8 height 6
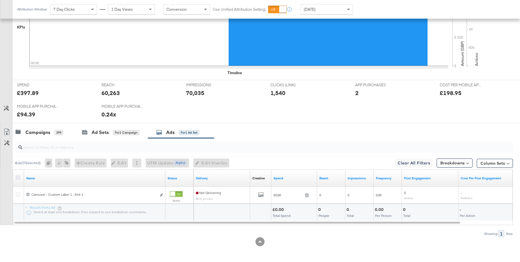
click at [18, 178] on icon at bounding box center [18, 178] width 4 height 4
click at [0, 0] on input "checkbox" at bounding box center [0, 0] width 0 height 0
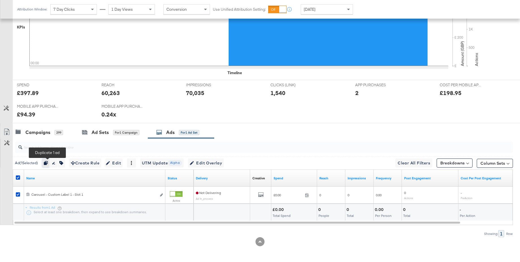
click at [47, 164] on icon "button" at bounding box center [46, 163] width 4 height 4
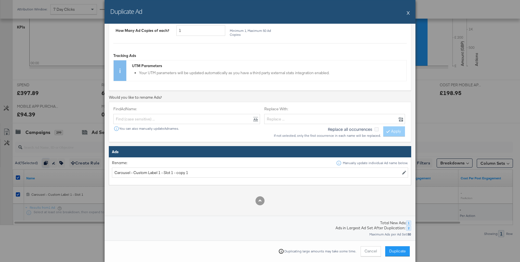
scroll to position [110, 0]
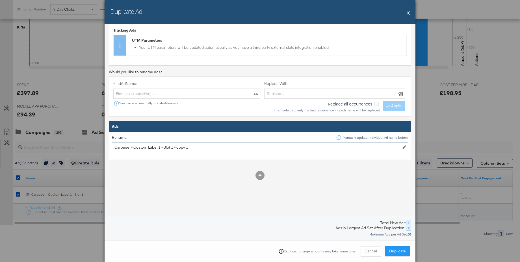
click at [159, 147] on input "Carousel - Custom Label 1 - Slot 1 - copy 1" at bounding box center [260, 147] width 296 height 10
drag, startPoint x: 172, startPoint y: 147, endPoint x: 208, endPoint y: 151, distance: 36.3
click at [208, 151] on input "Carousel - Custom Label 2 - Slot 1 - copy 1" at bounding box center [260, 147] width 296 height 10
type input "Carousel - Custom Label 2 - Slot 2"
click at [396, 251] on span "Duplicate" at bounding box center [397, 251] width 17 height 5
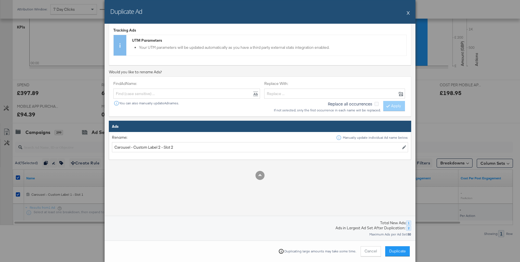
scroll to position [0, 0]
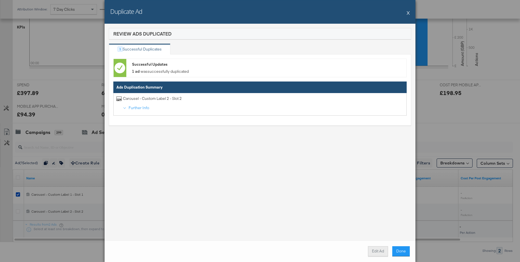
click at [374, 252] on button "Edit Ad" at bounding box center [378, 252] width 20 height 10
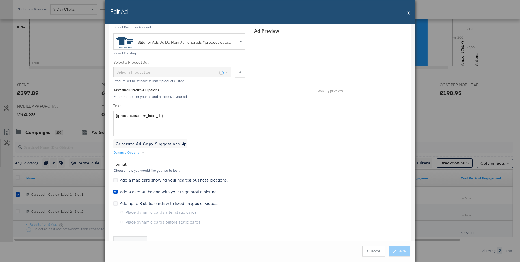
scroll to position [221, 0]
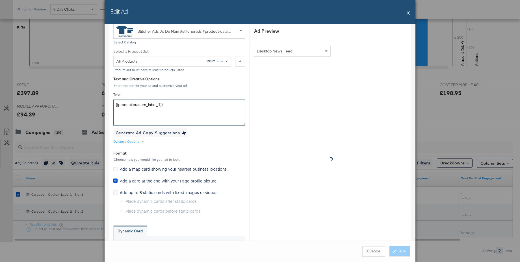
click at [160, 105] on textarea "{{product.custom_label_1}}" at bounding box center [179, 113] width 132 height 26
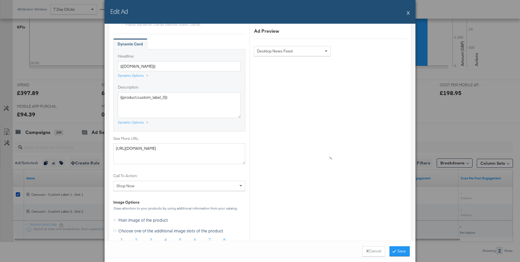
scroll to position [572, 0]
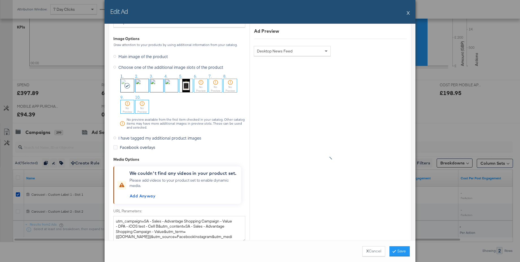
type textarea "{{product.custom_label_2}}"
click at [141, 87] on img at bounding box center [141, 85] width 13 height 13
click at [399, 250] on button "Save" at bounding box center [399, 252] width 20 height 10
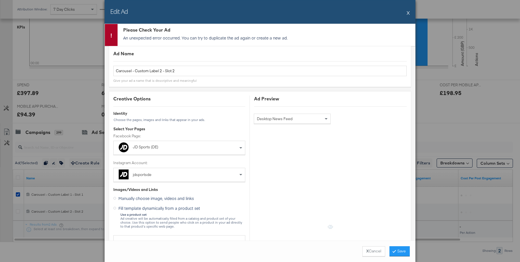
scroll to position [0, 0]
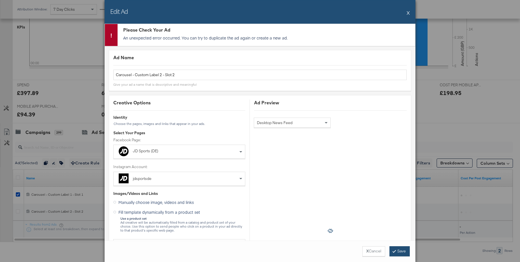
click at [398, 250] on button "Save" at bounding box center [399, 252] width 20 height 10
click at [407, 13] on button "X" at bounding box center [407, 12] width 3 height 11
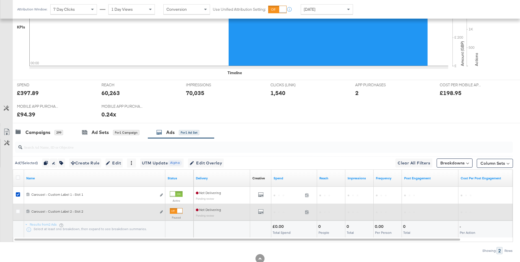
drag, startPoint x: 19, startPoint y: 212, endPoint x: 19, endPoint y: 204, distance: 8.2
click at [19, 212] on icon at bounding box center [18, 212] width 4 height 4
click at [0, 0] on input "checkbox" at bounding box center [0, 0] width 0 height 0
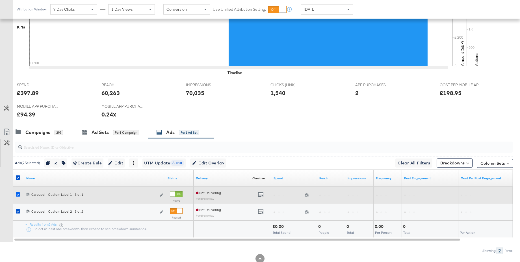
click at [19, 195] on icon at bounding box center [18, 195] width 4 height 4
click at [0, 0] on input "checkbox" at bounding box center [0, 0] width 0 height 0
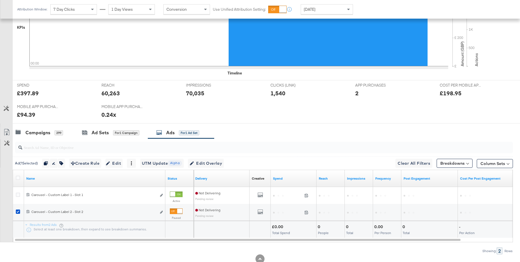
scroll to position [178, 0]
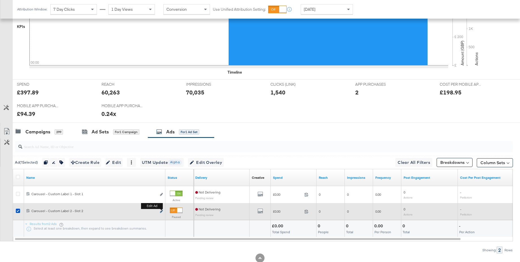
click at [162, 211] on icon "link" at bounding box center [161, 211] width 3 height 3
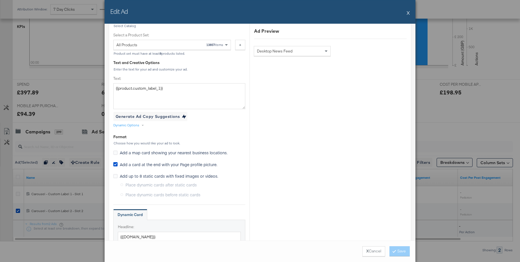
scroll to position [236, 0]
click at [160, 90] on textarea "{{product.custom_label_1}}" at bounding box center [179, 98] width 132 height 26
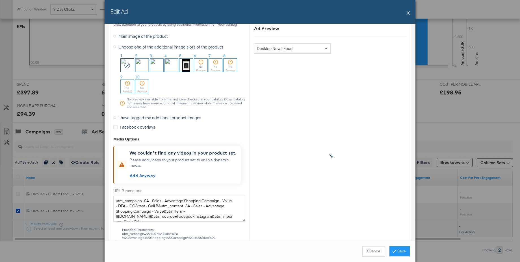
scroll to position [598, 0]
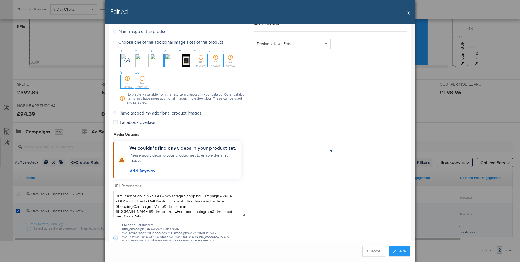
type textarea "{{product.custom_label_2}}"
drag, startPoint x: 140, startPoint y: 65, endPoint x: 147, endPoint y: 70, distance: 8.8
click at [140, 65] on img at bounding box center [141, 60] width 13 height 13
click at [395, 251] on button "Save" at bounding box center [399, 252] width 20 height 10
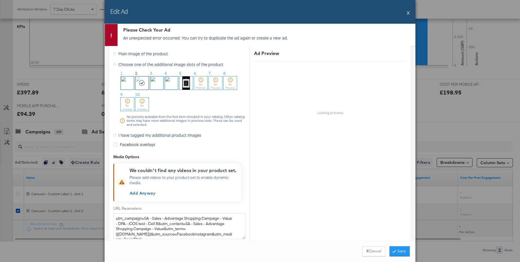
click at [409, 12] on button "X" at bounding box center [407, 12] width 3 height 11
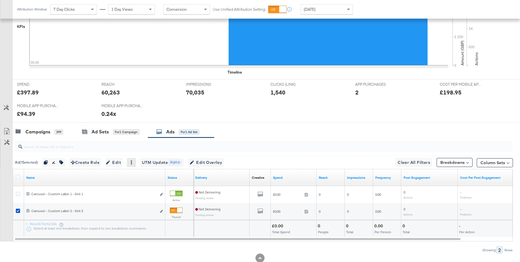
click at [133, 164] on icon at bounding box center [131, 163] width 4 height 4
click at [143, 197] on div "Archive" at bounding box center [151, 199] width 31 height 9
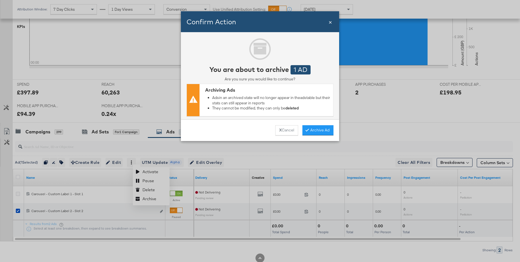
click at [321, 131] on button "Archive Ad" at bounding box center [317, 130] width 31 height 10
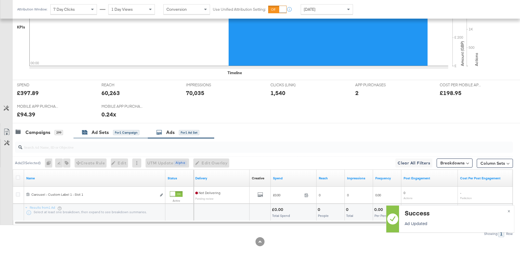
scroll to position [178, 0]
click at [99, 134] on div "Ad Sets" at bounding box center [99, 132] width 17 height 6
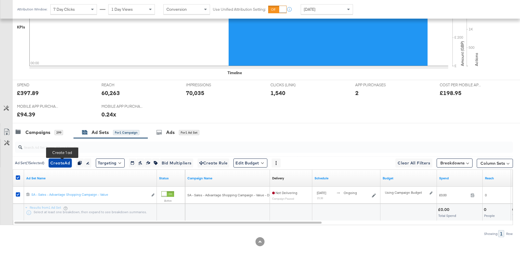
click at [64, 164] on span "Create Ad" at bounding box center [60, 163] width 20 height 7
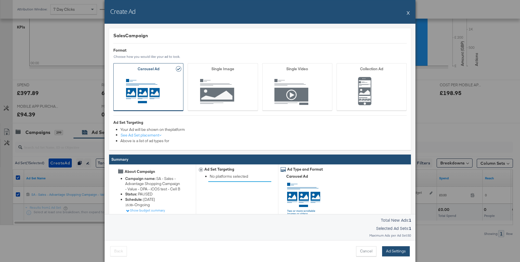
click at [392, 251] on button "Ad Settings" at bounding box center [396, 252] width 28 height 10
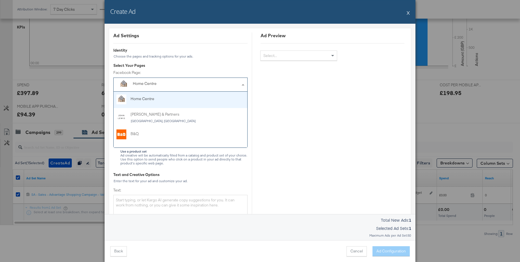
click at [158, 79] on div "Home Centre" at bounding box center [181, 84] width 124 height 11
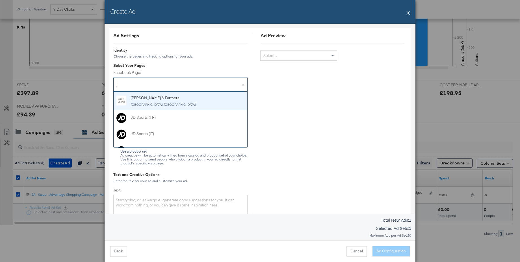
type input "jd"
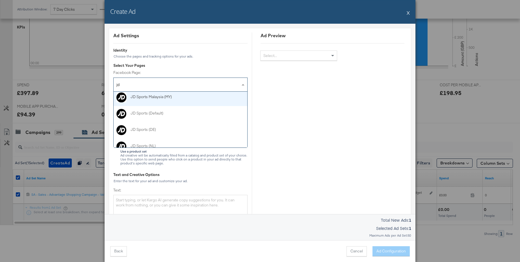
scroll to position [86, 0]
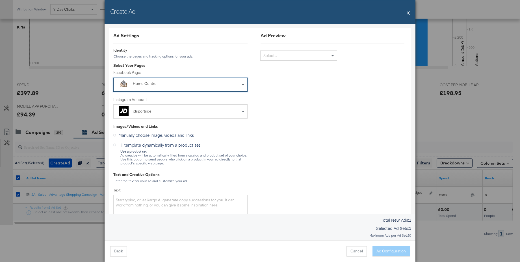
drag, startPoint x: 149, startPoint y: 128, endPoint x: 150, endPoint y: 125, distance: 2.9
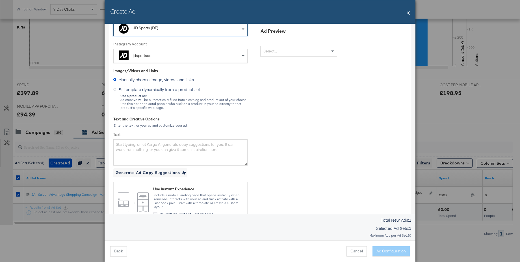
scroll to position [71, 0]
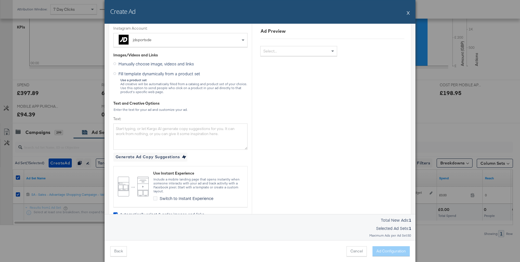
click at [115, 73] on icon at bounding box center [114, 73] width 3 height 3
click at [0, 0] on input "Fill template dynamically from a product set" at bounding box center [0, 0] width 0 height 0
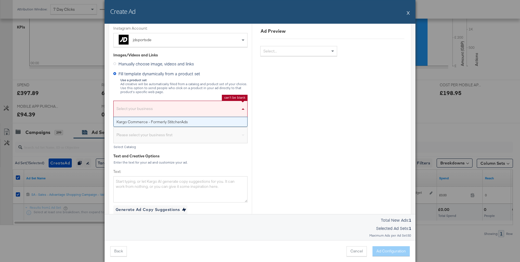
click at [132, 111] on div "Select your business" at bounding box center [181, 110] width 134 height 13
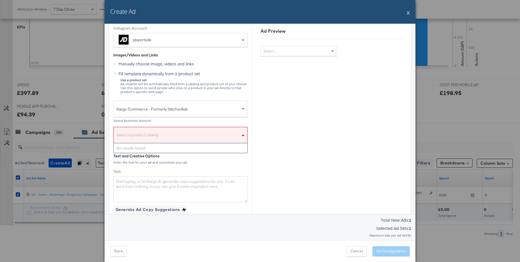
click at [134, 136] on div "Select a product catalog" at bounding box center [181, 136] width 134 height 13
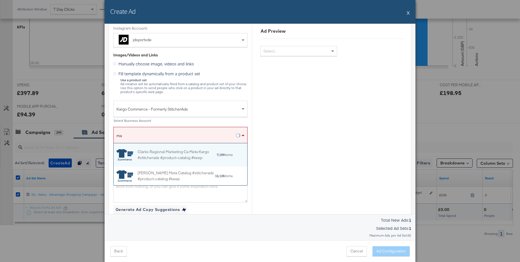
scroll to position [42, 134]
type input "main"
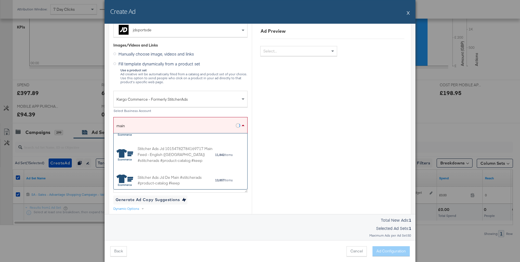
scroll to position [159, 0]
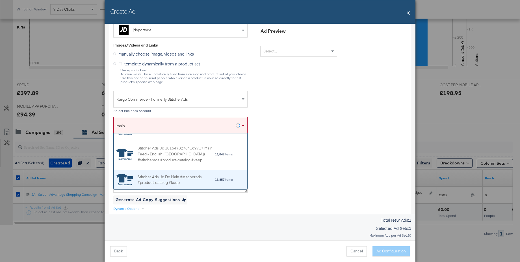
click at [162, 178] on div "Stitcher Ads Jd De Main #stitcherads #product-catalog #keep" at bounding box center [176, 180] width 77 height 12
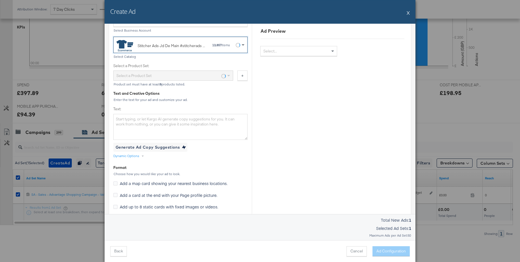
scroll to position [174, 0]
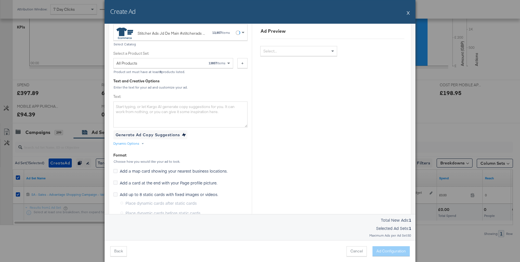
click at [131, 144] on div "Dynamic Options" at bounding box center [126, 143] width 26 height 5
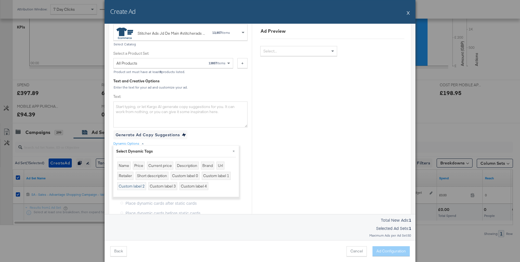
click at [133, 186] on div "Custom label 2" at bounding box center [131, 186] width 29 height 8
type textarea "{{product.custom_label_2}}"
click at [234, 152] on button "×" at bounding box center [233, 151] width 10 height 10
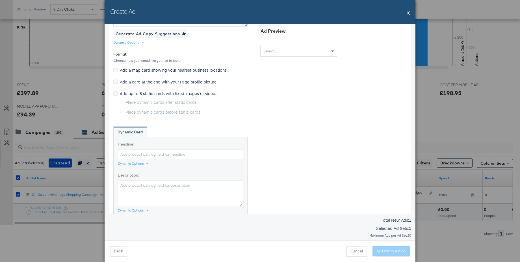
scroll to position [279, 0]
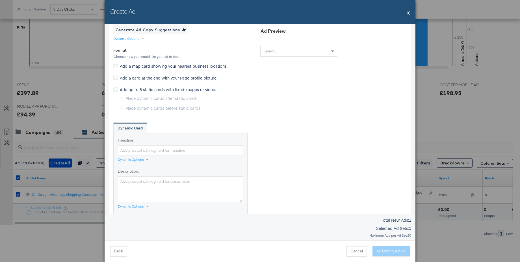
click at [134, 160] on div "Dynamic Options" at bounding box center [131, 160] width 26 height 5
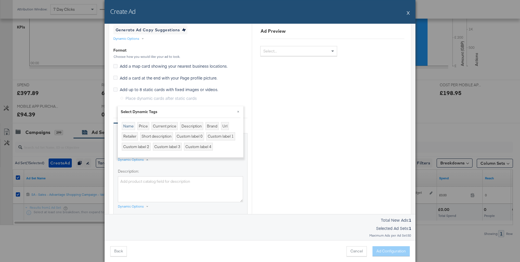
click at [129, 126] on div "Name" at bounding box center [128, 126] width 13 height 8
type input "{{product.name}}"
click at [133, 206] on div "Dynamic Options" at bounding box center [131, 206] width 26 height 5
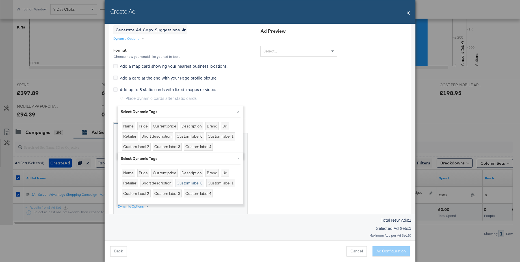
click at [188, 183] on div "Custom label 0" at bounding box center [189, 183] width 29 height 8
type textarea "{{product.custom_label_0}}"
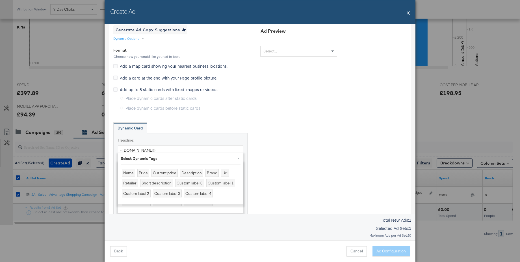
scroll to position [360, 0]
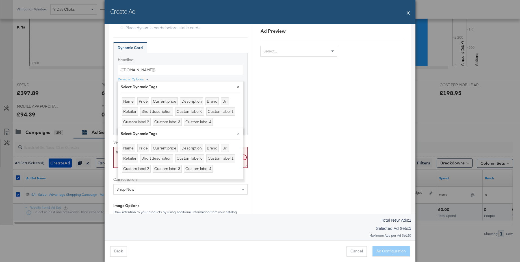
click at [239, 86] on button "×" at bounding box center [238, 87] width 10 height 10
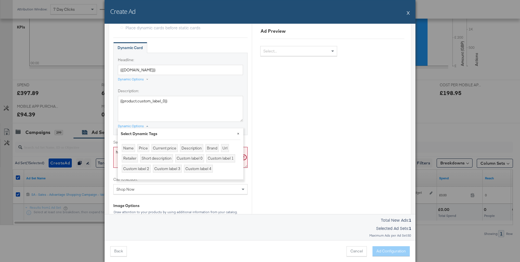
click at [239, 133] on button "×" at bounding box center [238, 133] width 10 height 10
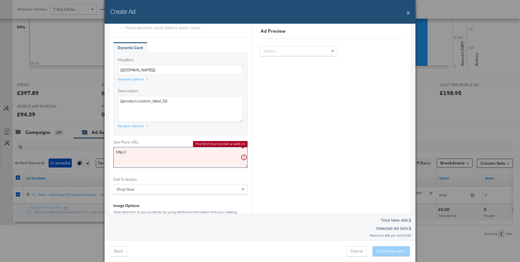
drag, startPoint x: 131, startPoint y: 152, endPoint x: 100, endPoint y: 152, distance: 31.1
click at [100, 152] on div "Create Ad X Ad Settings Identity Choose the pages and tracking options for your…" at bounding box center [260, 131] width 520 height 262
paste textarea "s://www.jdsports.de"
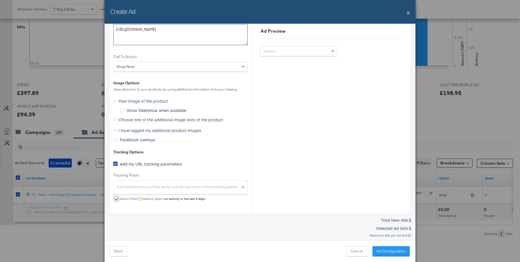
scroll to position [483, 0]
type textarea "https://www.jdsports.de/"
click at [114, 119] on icon at bounding box center [114, 119] width 3 height 3
click at [0, 0] on input "Choose one of the additional image slots of the product" at bounding box center [0, 0] width 0 height 0
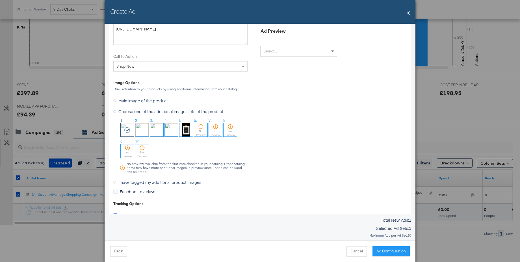
click at [140, 128] on img at bounding box center [141, 129] width 13 height 13
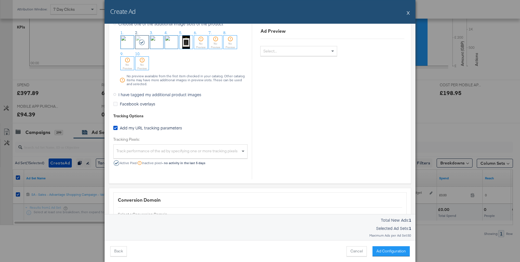
scroll to position [573, 0]
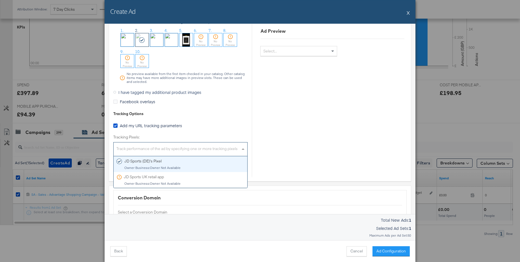
click at [188, 152] on div "Track performance of the ad by specifying one or more tracking pixels" at bounding box center [181, 150] width 134 height 12
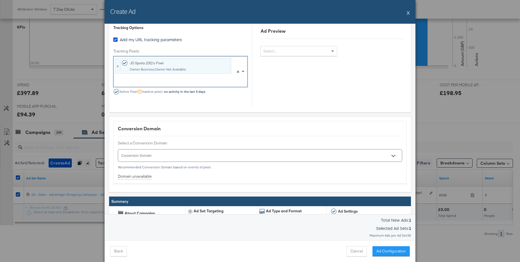
scroll to position [690, 0]
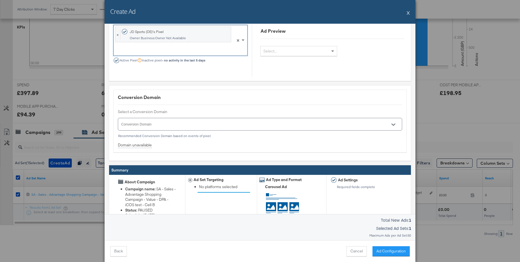
click at [153, 126] on input "Conversion Domain" at bounding box center [251, 127] width 263 height 6
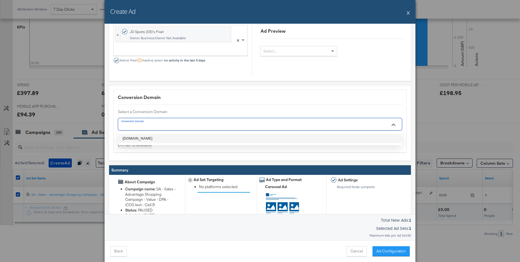
click at [139, 137] on li "jdsports.de" at bounding box center [260, 138] width 284 height 9
type input "jdsports.de"
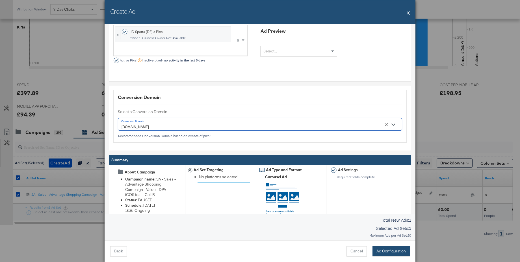
click at [385, 252] on button "Ad Configuration" at bounding box center [390, 252] width 37 height 10
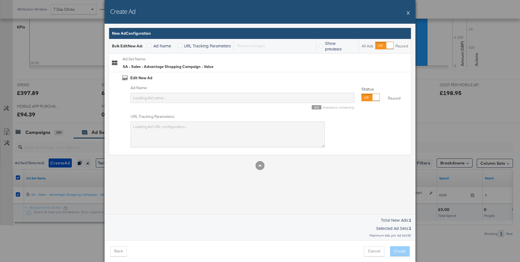
scroll to position [0, 0]
type input "SA - Sales - Advantage Shopping Campaign - Value"
type textarea "utm_campaign=SA - Sales - Advantage Shopping Campaign - Value - DPA - iCOS test…"
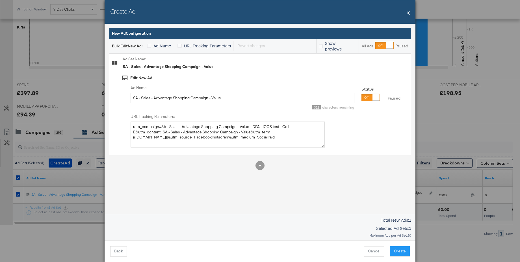
click at [372, 99] on div at bounding box center [375, 97] width 7 height 7
drag, startPoint x: 217, startPoint y: 99, endPoint x: 151, endPoint y: 112, distance: 67.7
click at [123, 96] on div "Ad Name: SA - Sales - Advantage Shopping Campaign - Value 352 characters remain…" at bounding box center [264, 116] width 285 height 63
paste input "Carousel - Custom Label 2 - Slot 2"
type input "Carousel - Custom Label 2 - Slot 2"
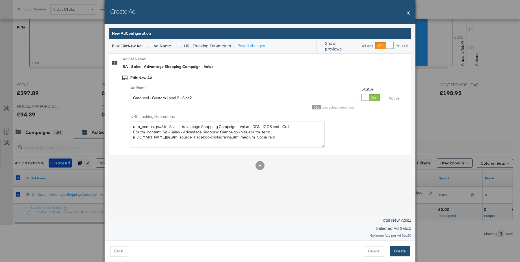
click at [398, 253] on button "Create" at bounding box center [400, 252] width 20 height 10
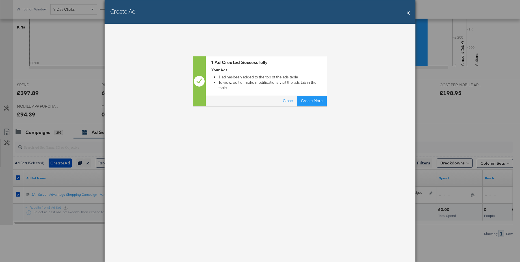
click at [408, 14] on button "X" at bounding box center [407, 12] width 3 height 11
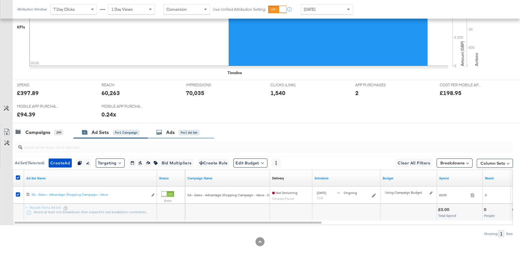
click at [173, 133] on div "Ads" at bounding box center [170, 132] width 8 height 6
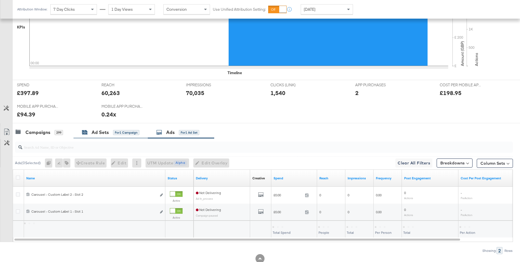
click at [90, 135] on div "Ad Sets for 1 Campaign" at bounding box center [110, 132] width 57 height 6
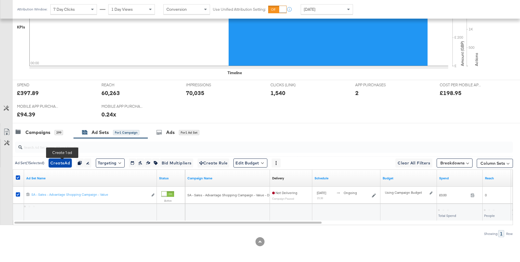
click at [60, 163] on span "Create Ad" at bounding box center [60, 163] width 20 height 7
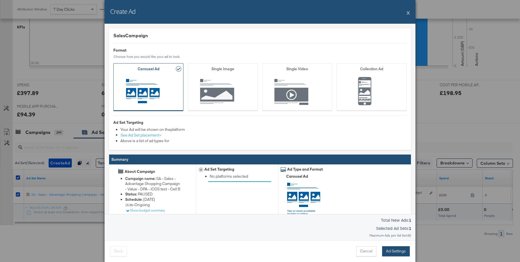
click at [399, 251] on button "Ad Settings" at bounding box center [396, 252] width 28 height 10
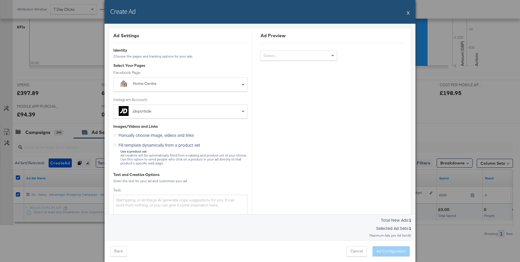
click at [156, 84] on div "Home Centre" at bounding box center [167, 84] width 69 height 6
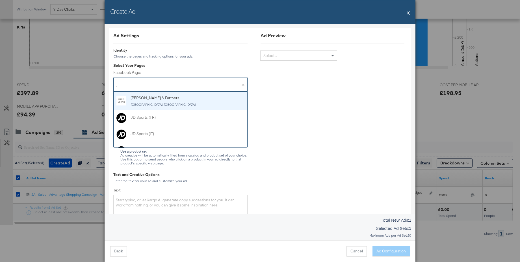
type input "jd"
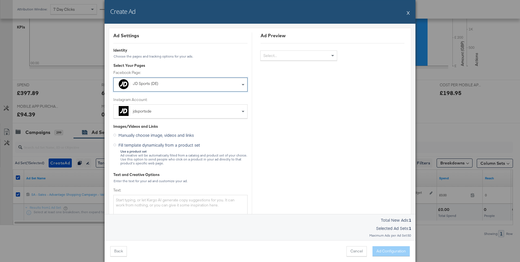
scroll to position [43, 0]
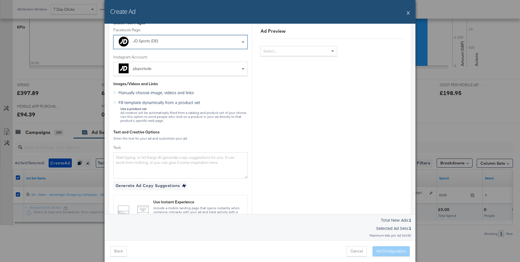
click at [114, 103] on icon at bounding box center [114, 102] width 3 height 3
click at [0, 0] on input "Fill template dynamically from a product set" at bounding box center [0, 0] width 0 height 0
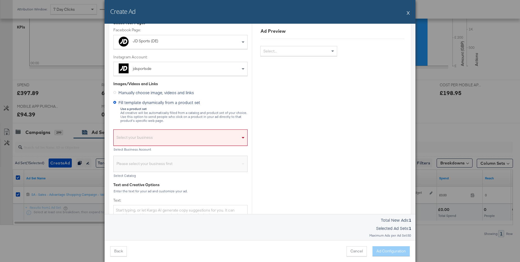
scroll to position [97, 0]
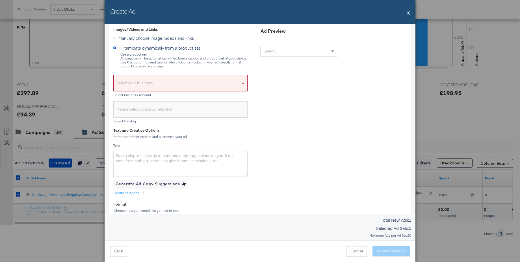
click at [135, 83] on div "Select your business" at bounding box center [181, 84] width 134 height 13
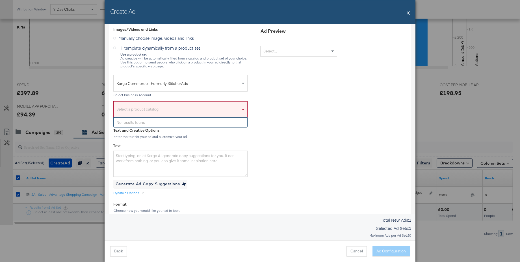
click at [138, 109] on div "Select a product catalog" at bounding box center [181, 110] width 134 height 13
type input "main"
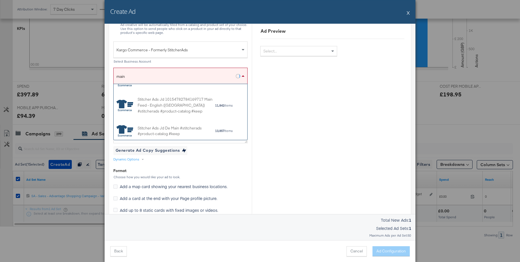
scroll to position [159, 0]
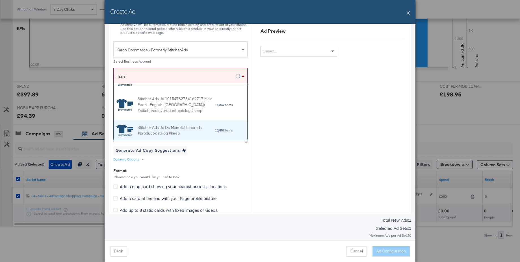
click at [175, 127] on div "Stitcher Ads Jd De Main #stitcherads #product-catalog #keep" at bounding box center [176, 131] width 77 height 12
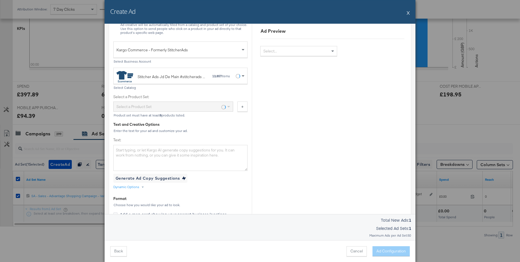
click at [125, 187] on div "Dynamic Options" at bounding box center [126, 187] width 26 height 5
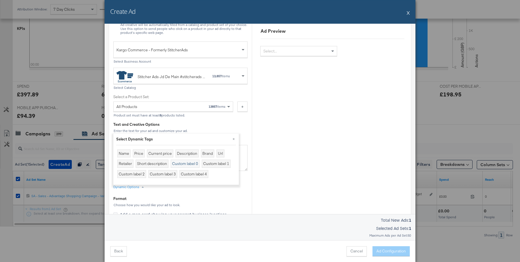
drag, startPoint x: 132, startPoint y: 175, endPoint x: 176, endPoint y: 166, distance: 44.4
click at [132, 175] on div "Custom label 2" at bounding box center [131, 174] width 29 height 8
type textarea "{{product.custom_label_2}}"
click at [234, 138] on button "×" at bounding box center [233, 139] width 10 height 10
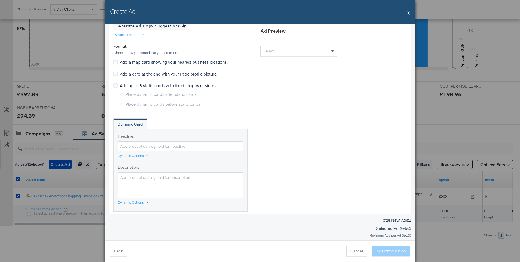
scroll to position [288, 0]
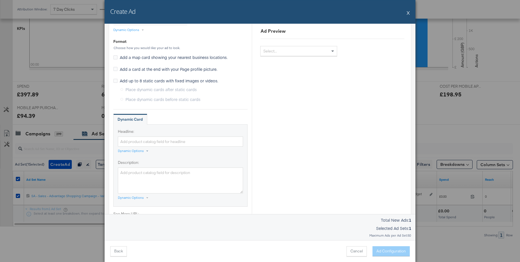
click at [137, 150] on div "Dynamic Options" at bounding box center [131, 151] width 26 height 5
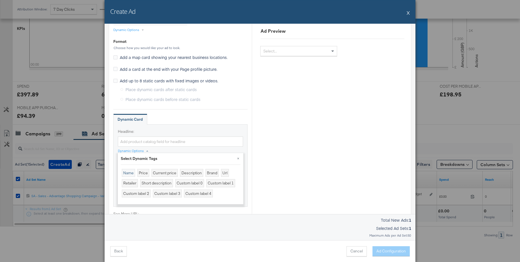
click at [126, 174] on div "Name" at bounding box center [128, 173] width 13 height 8
type input "{{product.name}}"
click at [239, 159] on button "×" at bounding box center [238, 158] width 10 height 10
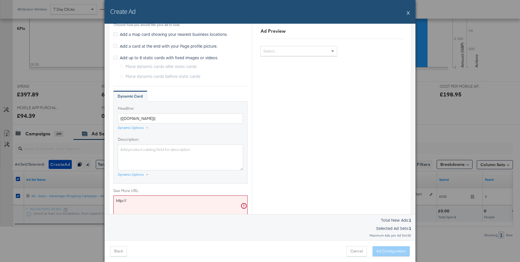
scroll to position [329, 0]
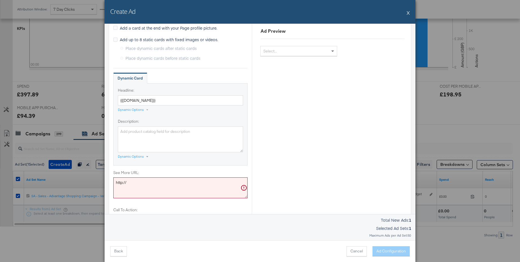
click at [125, 155] on div "Dynamic Options" at bounding box center [131, 156] width 26 height 5
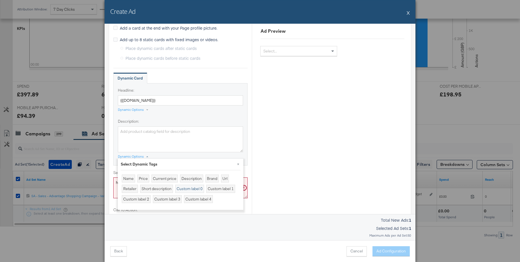
click at [186, 189] on div "Custom label 0" at bounding box center [189, 189] width 29 height 8
type textarea "{{product.custom_label_0}}"
click at [238, 164] on button "×" at bounding box center [238, 164] width 10 height 10
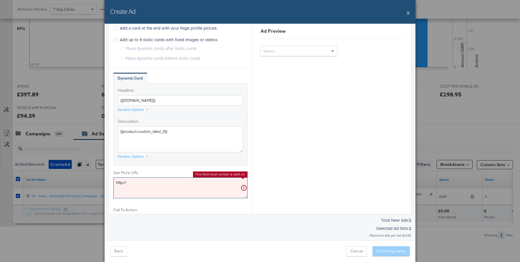
drag, startPoint x: 137, startPoint y: 184, endPoint x: 98, endPoint y: 184, distance: 38.4
click at [98, 184] on div "Create Ad X Ad Settings Identity Choose the pages and tracking options for your…" at bounding box center [260, 131] width 520 height 262
paste textarea "s://www.jdsports.de"
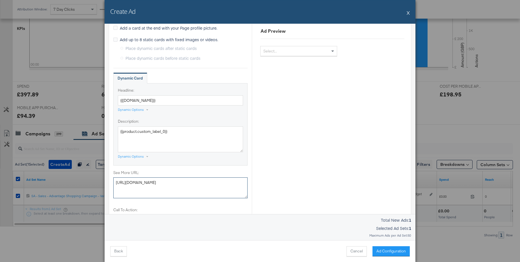
type textarea "https://www.jdsports.de/"
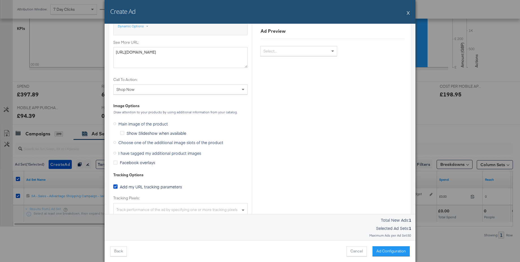
click at [115, 143] on icon at bounding box center [114, 142] width 3 height 3
click at [0, 0] on input "Choose one of the additional image slots of the product" at bounding box center [0, 0] width 0 height 0
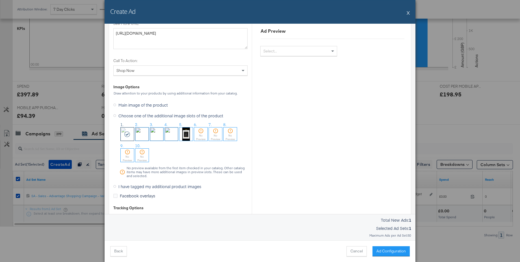
scroll to position [482, 0]
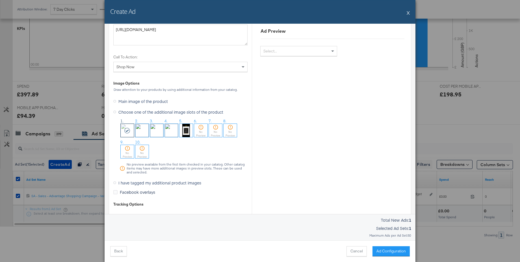
click at [156, 132] on img at bounding box center [156, 130] width 13 height 13
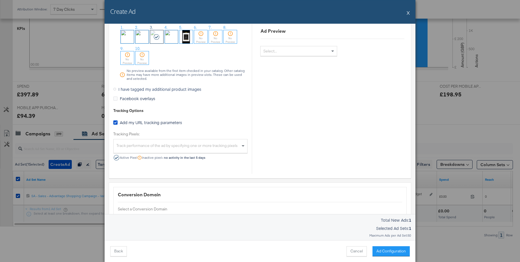
scroll to position [576, 0]
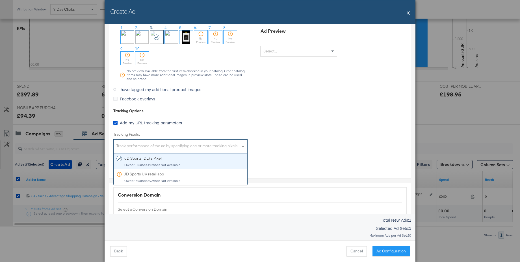
click at [152, 147] on div "Track performance of the ad by specifying one or more tracking pixels" at bounding box center [181, 147] width 134 height 12
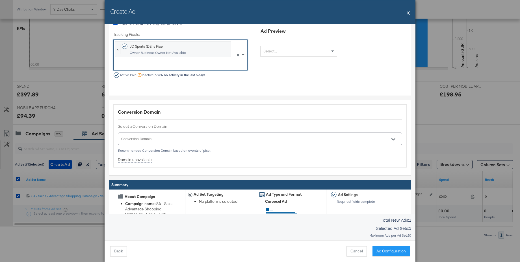
scroll to position [686, 0]
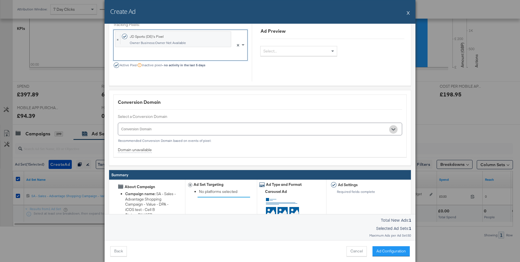
click at [394, 129] on icon "Open" at bounding box center [393, 129] width 4 height 2
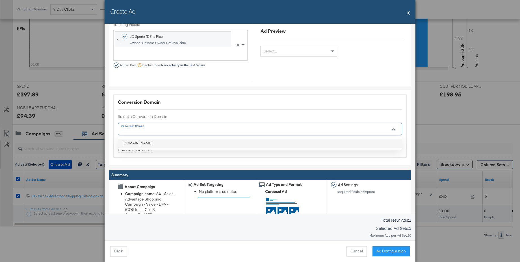
drag, startPoint x: 138, startPoint y: 142, endPoint x: 176, endPoint y: 153, distance: 40.1
click at [138, 142] on li "jdsports.de" at bounding box center [260, 143] width 284 height 9
type input "jdsports.de"
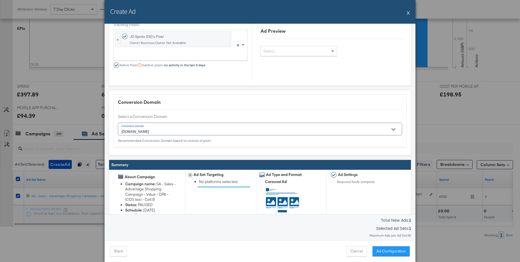
drag, startPoint x: 400, startPoint y: 253, endPoint x: 403, endPoint y: 254, distance: 3.4
click at [400, 253] on button "Ad Configuration" at bounding box center [390, 252] width 37 height 10
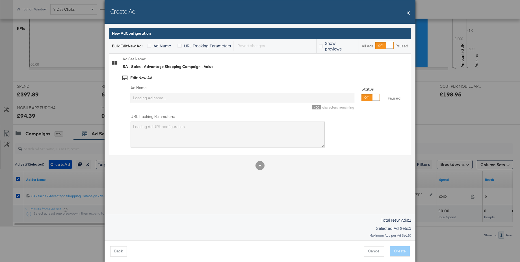
type input "SA - Sales - Advantage Shopping Campaign - Value"
type textarea "utm_campaign=SA - Sales - Advantage Shopping Campaign - Value - DPA - iCOS test…"
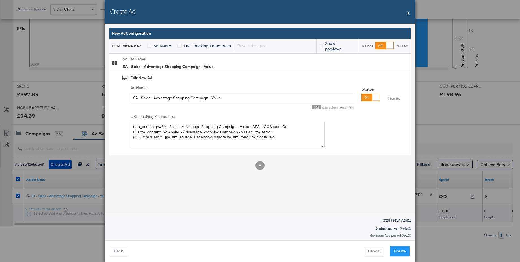
click at [372, 96] on div at bounding box center [375, 97] width 7 height 7
click at [198, 95] on input "SA - Sales - Advantage Shopping Campaign - Value" at bounding box center [242, 98] width 224 height 10
paste input "Carousel - Custom Label 2 - Slot 2"
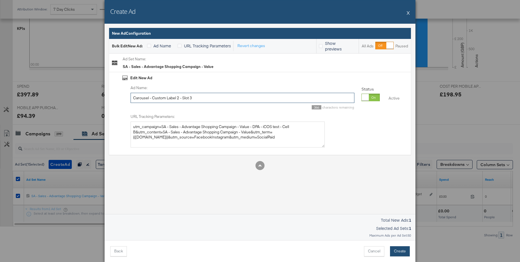
type input "Carousel - Custom Label 2 - Slot 3"
click at [396, 250] on button "Create" at bounding box center [400, 252] width 20 height 10
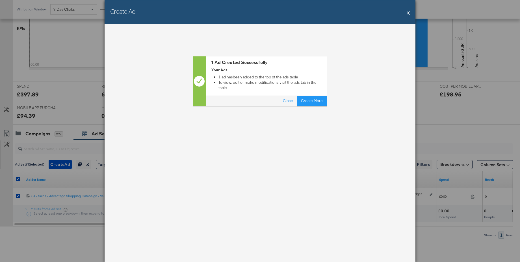
click at [407, 12] on button "X" at bounding box center [407, 12] width 3 height 11
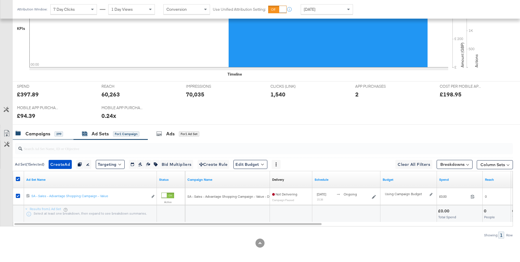
click at [40, 133] on div "Campaigns" at bounding box center [37, 134] width 25 height 6
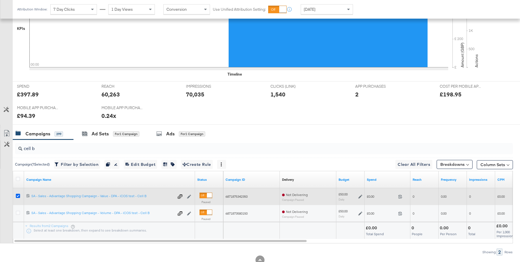
click at [17, 194] on icon at bounding box center [18, 196] width 4 height 4
click at [0, 0] on input "checkbox" at bounding box center [0, 0] width 0 height 0
drag, startPoint x: 16, startPoint y: 213, endPoint x: 42, endPoint y: 192, distance: 33.7
click at [16, 213] on icon at bounding box center [18, 213] width 4 height 4
click at [0, 0] on input "checkbox" at bounding box center [0, 0] width 0 height 0
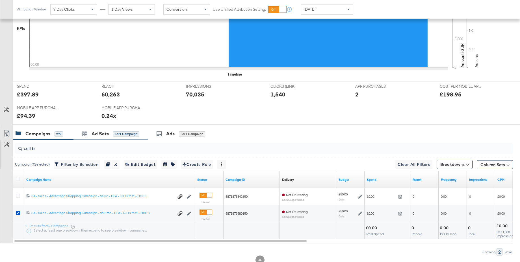
click at [96, 138] on div "Ad Sets for 1 Campaign" at bounding box center [110, 134] width 74 height 12
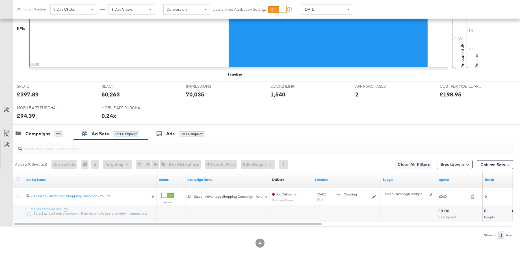
click at [16, 179] on icon at bounding box center [18, 179] width 4 height 4
click at [0, 0] on input "checkbox" at bounding box center [0, 0] width 0 height 0
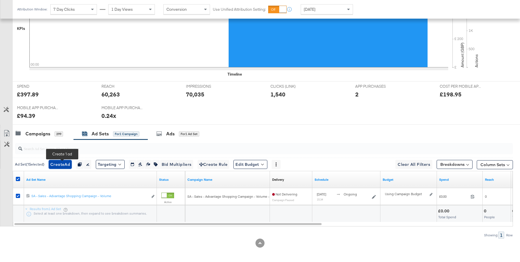
click at [60, 165] on span "Create Ad" at bounding box center [60, 164] width 20 height 7
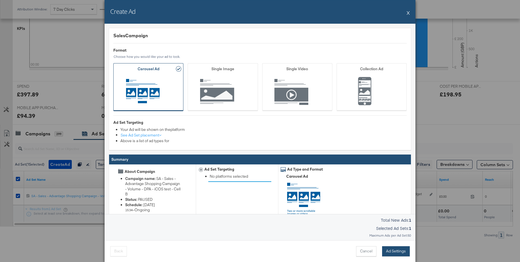
click at [394, 252] on button "Ad Settings" at bounding box center [396, 252] width 28 height 10
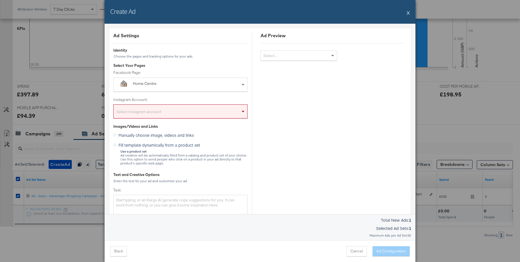
click at [156, 82] on div "Home Centre" at bounding box center [167, 84] width 69 height 6
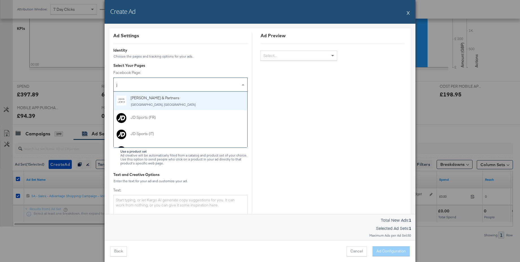
type input "jd"
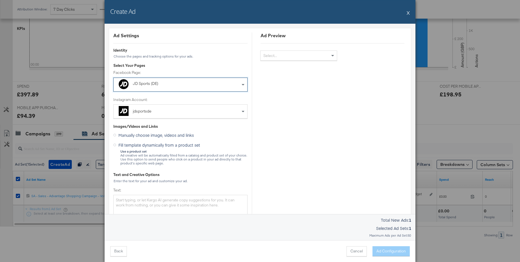
scroll to position [28, 0]
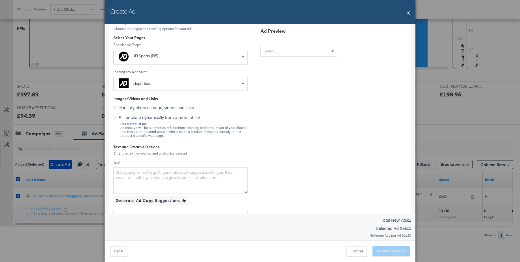
click at [115, 118] on icon at bounding box center [114, 117] width 3 height 3
click at [0, 0] on input "Fill template dynamically from a product set" at bounding box center [0, 0] width 0 height 0
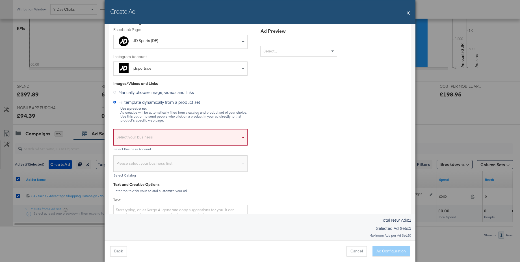
scroll to position [60, 0]
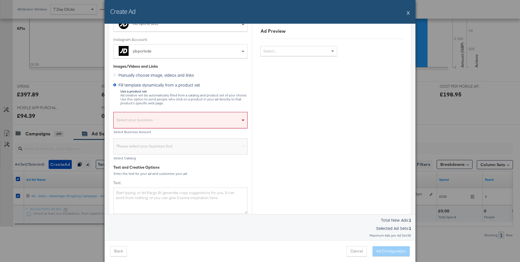
click at [148, 119] on div "Select your business" at bounding box center [181, 121] width 134 height 13
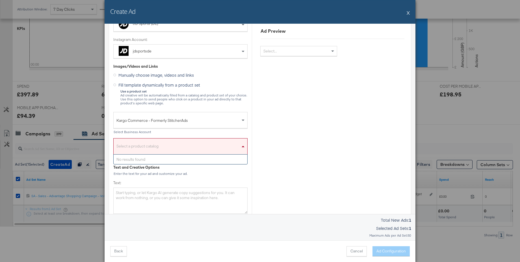
click at [146, 144] on div "Select a product catalog" at bounding box center [181, 147] width 134 height 13
type input "main"
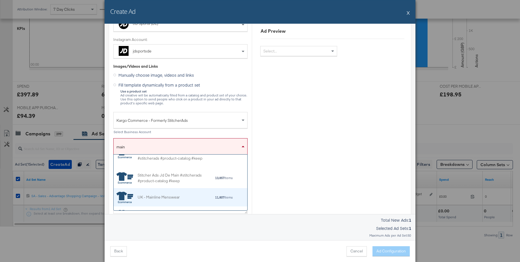
scroll to position [180, 0]
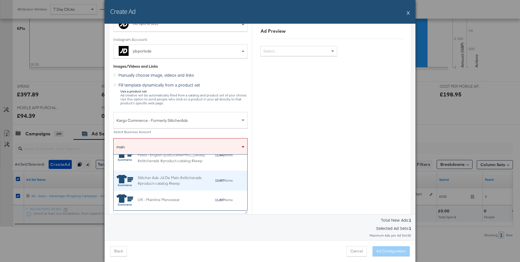
click at [166, 180] on div "Stitcher Ads Jd De Main #stitcherads #product-catalog #keep" at bounding box center [176, 181] width 77 height 12
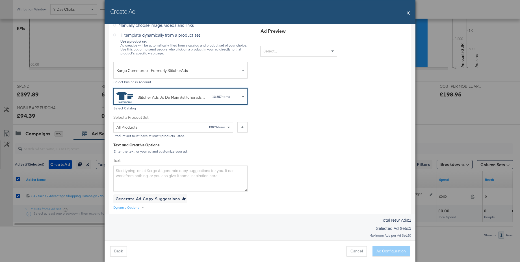
scroll to position [154, 0]
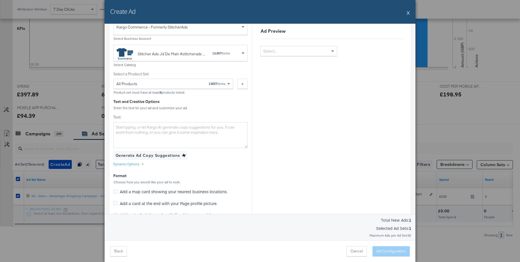
click at [121, 164] on div "Dynamic Options" at bounding box center [126, 164] width 26 height 5
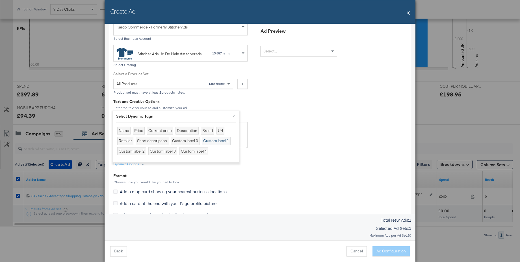
click at [216, 141] on div "Custom label 1" at bounding box center [216, 141] width 29 height 8
type textarea "{{product.custom_label_1}}"
click at [235, 116] on button "×" at bounding box center [233, 116] width 10 height 10
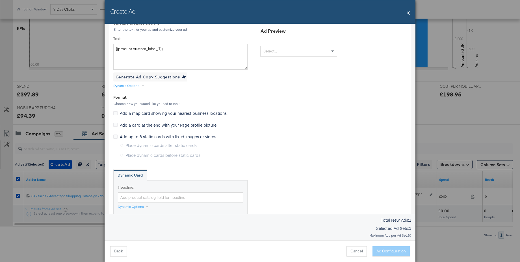
scroll to position [279, 0]
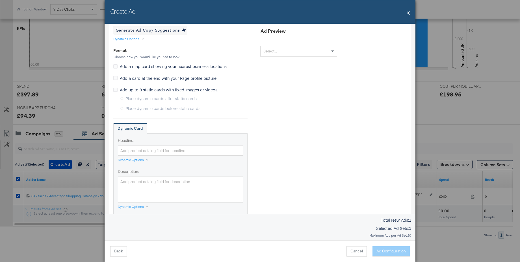
click at [125, 160] on div "Dynamic Options" at bounding box center [131, 160] width 26 height 5
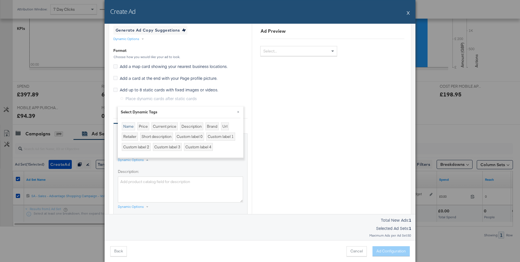
drag, startPoint x: 130, startPoint y: 127, endPoint x: 147, endPoint y: 162, distance: 39.3
click at [130, 127] on div "Name" at bounding box center [128, 127] width 13 height 8
type input "{{product.name}}"
click at [132, 207] on div "Dynamic Options" at bounding box center [131, 207] width 26 height 5
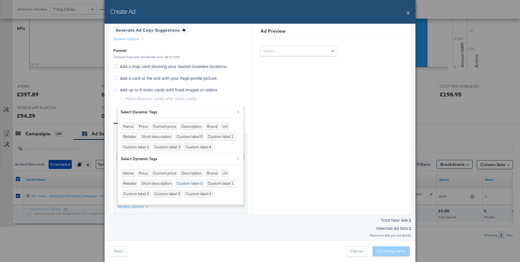
click at [196, 183] on div "Custom label 0" at bounding box center [189, 184] width 29 height 8
type textarea "{{product.custom_label_0}}"
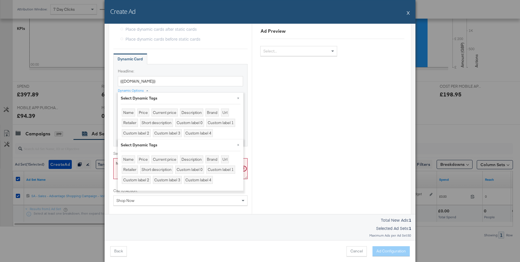
scroll to position [377, 0]
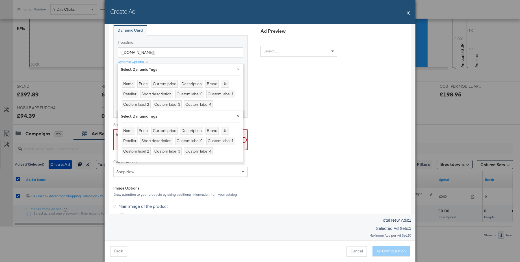
click at [238, 116] on button "×" at bounding box center [238, 116] width 10 height 10
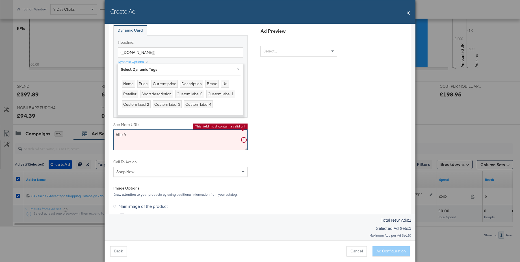
drag, startPoint x: 143, startPoint y: 137, endPoint x: 98, endPoint y: 136, distance: 45.2
click at [93, 135] on div "Create Ad X Ad Settings Identity Choose the pages and tracking options for your…" at bounding box center [260, 131] width 520 height 262
paste textarea "s://www.jdsports.de"
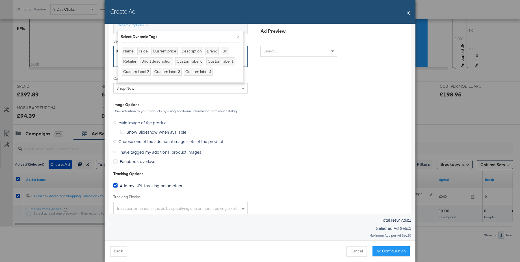
scroll to position [467, 0]
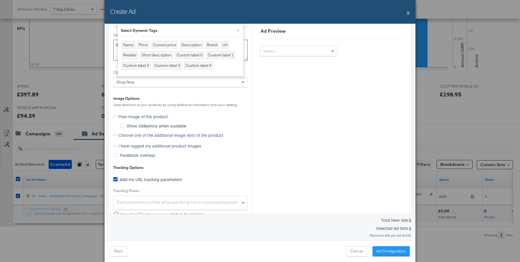
type textarea "https://www.jdsports.de/"
click at [114, 136] on icon at bounding box center [114, 135] width 3 height 3
click at [0, 0] on input "Choose one of the additional image slots of the product" at bounding box center [0, 0] width 0 height 0
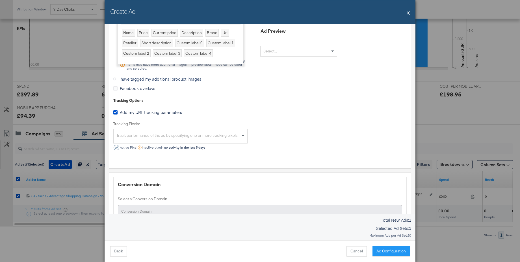
scroll to position [590, 0]
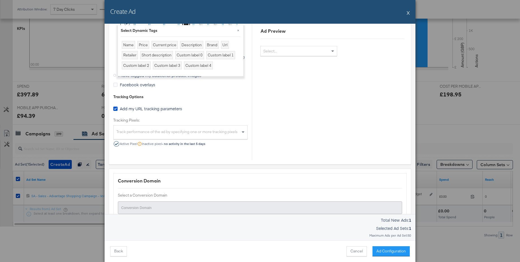
click at [137, 135] on div "Track performance of the ad by specifying one or more tracking pixels" at bounding box center [181, 133] width 134 height 12
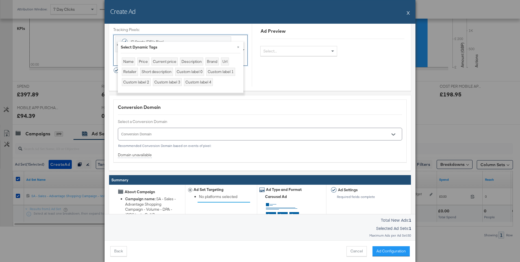
scroll to position [697, 0]
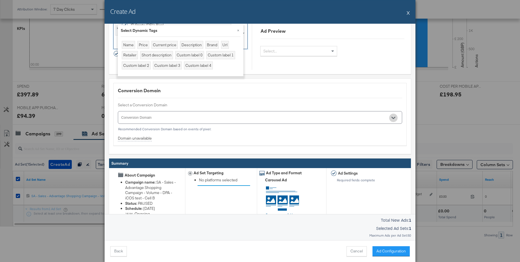
drag, startPoint x: 394, startPoint y: 119, endPoint x: 358, endPoint y: 119, distance: 36.1
click at [394, 119] on icon "Open" at bounding box center [393, 118] width 4 height 4
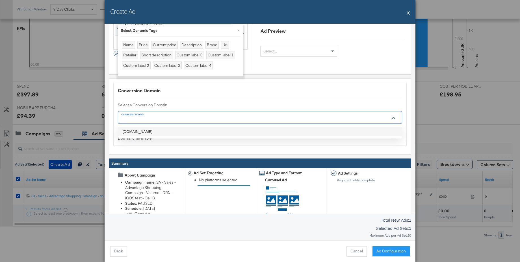
drag, startPoint x: 150, startPoint y: 130, endPoint x: 205, endPoint y: 145, distance: 56.4
click at [151, 130] on li "jdsports.de" at bounding box center [260, 131] width 284 height 9
type input "jdsports.de"
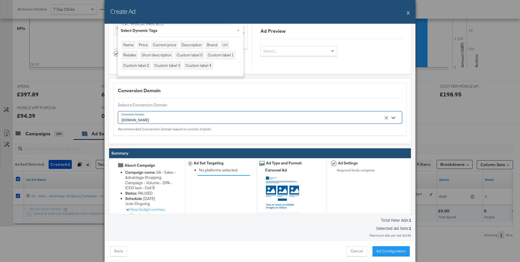
scroll to position [726, 0]
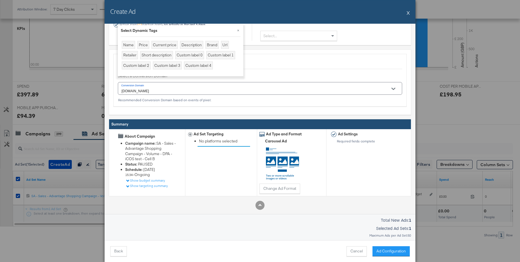
drag, startPoint x: 388, startPoint y: 251, endPoint x: 343, endPoint y: 211, distance: 60.5
click at [388, 251] on button "Ad Configuration" at bounding box center [390, 252] width 37 height 10
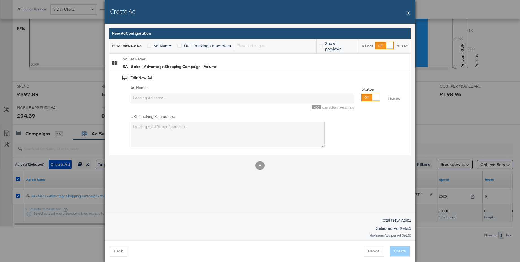
type input "SA - Sales - Advantage Shopping Campaign - Volume"
type textarea "utm_campaign=SA - Sales - Advantage Shopping Campaign - Volume - DPA - iCOS tes…"
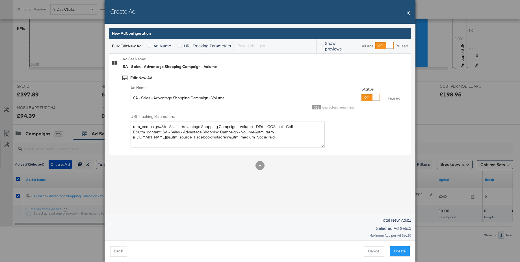
drag, startPoint x: 364, startPoint y: 98, endPoint x: 359, endPoint y: 97, distance: 5.5
click at [372, 98] on div at bounding box center [375, 97] width 7 height 7
drag, startPoint x: 234, startPoint y: 97, endPoint x: 86, endPoint y: 95, distance: 148.3
click at [86, 95] on div "Create Ad X Ad Settings Identity Choose the pages and tracking options for your…" at bounding box center [260, 131] width 520 height 262
type input "Carousel - Custom Label 1 - Slot 1"
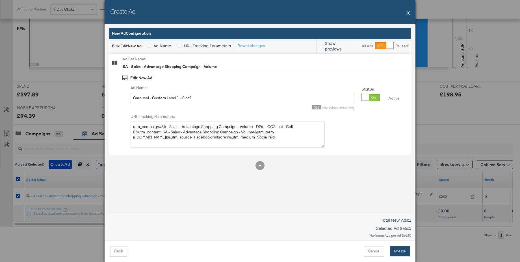
click at [398, 252] on button "Create" at bounding box center [400, 252] width 20 height 10
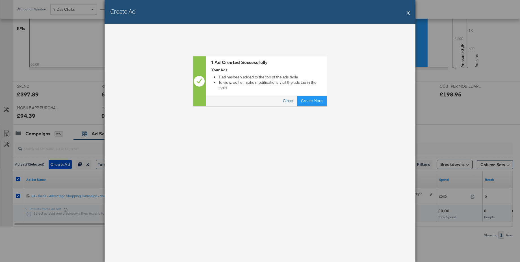
click at [292, 96] on button "Close" at bounding box center [288, 101] width 18 height 10
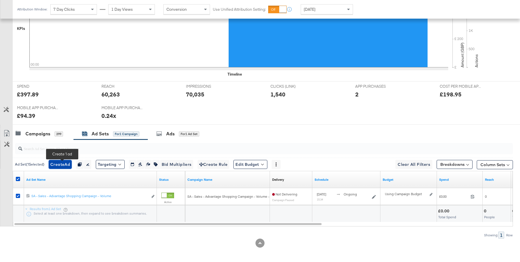
click at [66, 163] on span "Create Ad" at bounding box center [60, 164] width 20 height 7
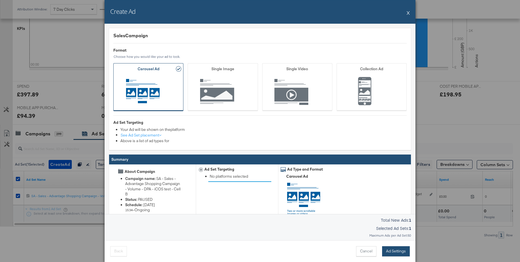
click at [393, 253] on button "Ad Settings" at bounding box center [396, 252] width 28 height 10
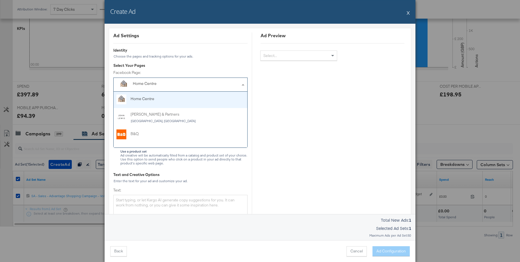
click at [161, 85] on div "Home Centre" at bounding box center [167, 84] width 69 height 6
type input "jd"
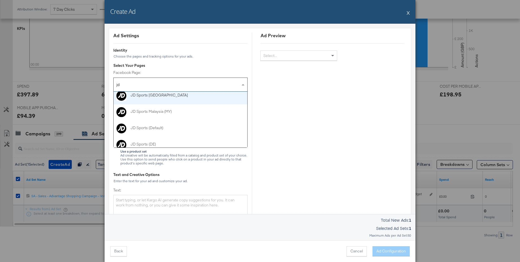
scroll to position [76, 0]
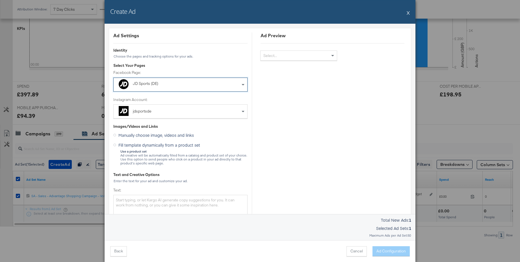
click at [115, 145] on icon at bounding box center [114, 145] width 3 height 3
click at [0, 0] on input "Fill template dynamically from a product set" at bounding box center [0, 0] width 0 height 0
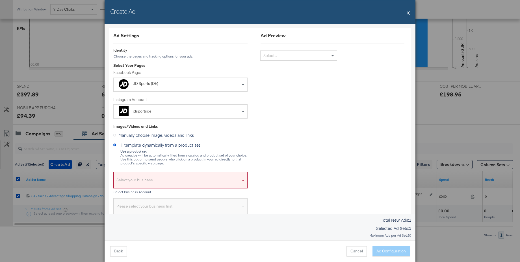
scroll to position [67, 0]
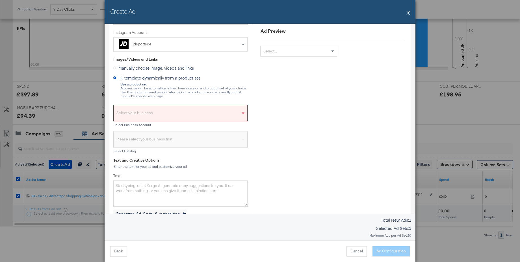
click at [144, 114] on div "Select your business" at bounding box center [181, 114] width 134 height 13
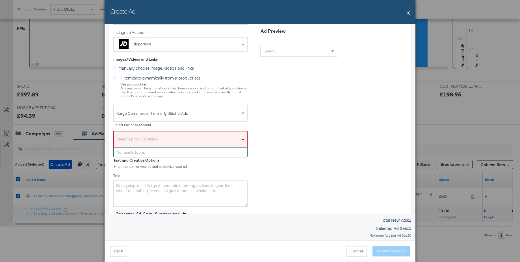
click at [137, 139] on div "Select a product catalog" at bounding box center [181, 140] width 134 height 13
type input "main"
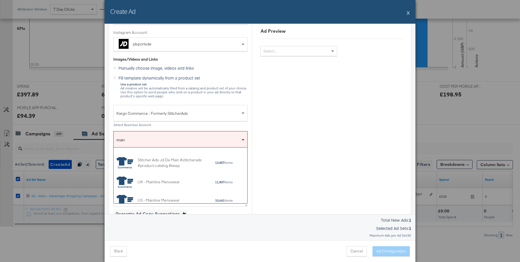
scroll to position [196, 0]
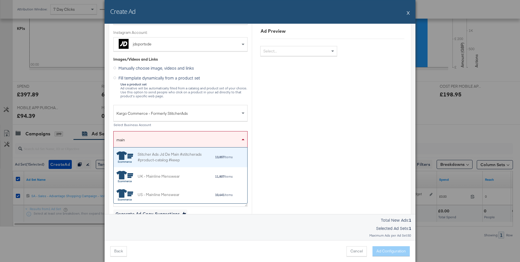
click at [168, 162] on div "Stitcher Ads Jd De Main #stitcherads #product-catalog #keep" at bounding box center [176, 157] width 77 height 12
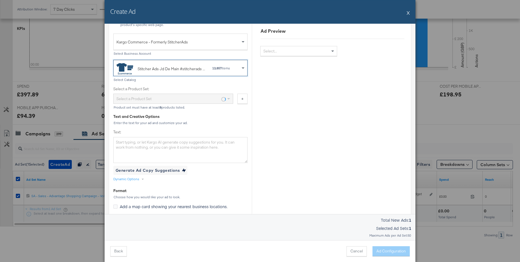
scroll to position [147, 0]
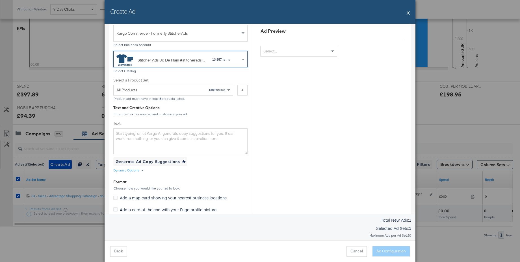
click at [130, 171] on div "Dynamic Options" at bounding box center [126, 170] width 26 height 5
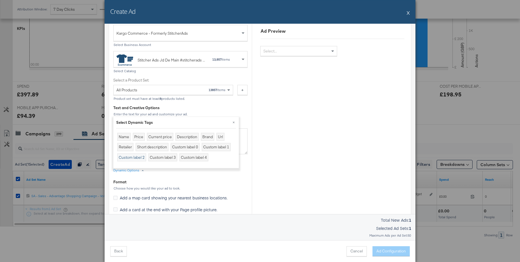
click at [131, 156] on div "Custom label 2" at bounding box center [131, 158] width 29 height 8
type textarea "{{product.custom_label_2}}"
click at [234, 122] on button "×" at bounding box center [233, 122] width 10 height 10
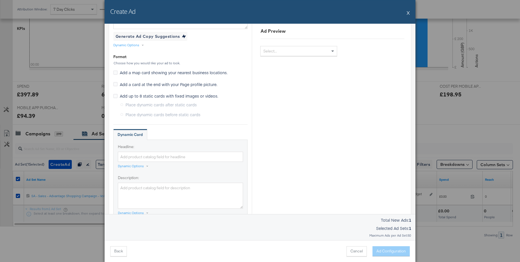
scroll to position [297, 0]
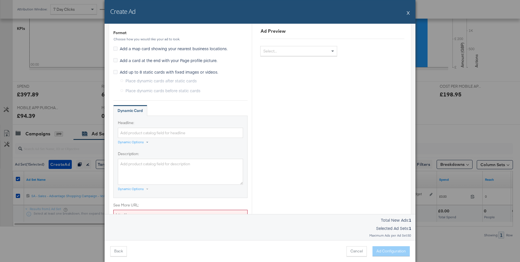
click at [129, 143] on div "Dynamic Options" at bounding box center [131, 142] width 26 height 5
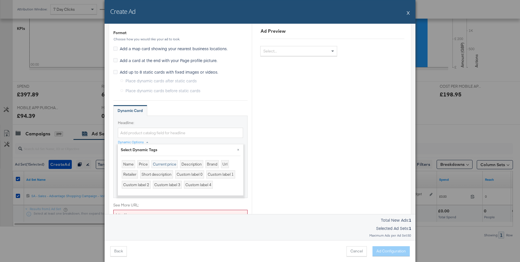
drag, startPoint x: 128, startPoint y: 163, endPoint x: 163, endPoint y: 162, distance: 34.5
click at [133, 163] on div "Name" at bounding box center [128, 164] width 13 height 8
click at [239, 149] on button "×" at bounding box center [238, 150] width 10 height 10
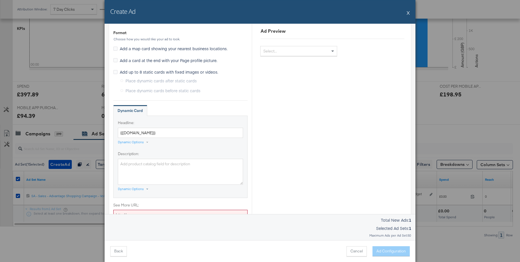
click at [130, 190] on div "Dynamic Options" at bounding box center [131, 189] width 26 height 5
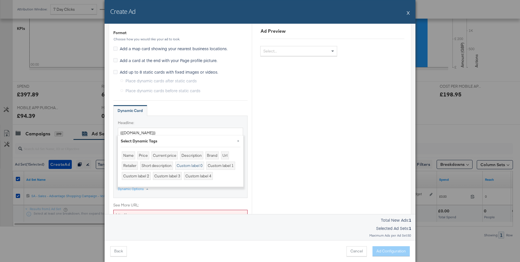
click at [193, 165] on div "Custom label 0" at bounding box center [189, 166] width 29 height 8
type textarea "{{product.custom_label_0}}"
click at [239, 141] on button "×" at bounding box center [238, 141] width 10 height 10
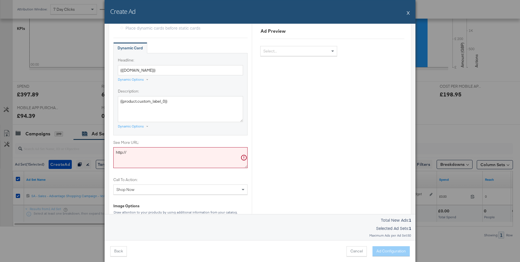
scroll to position [364, 0]
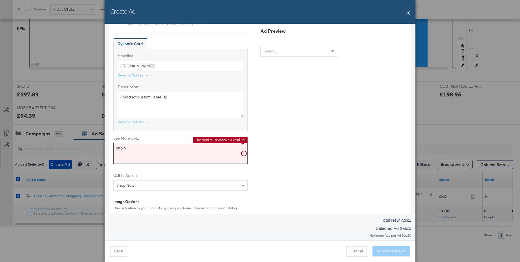
drag, startPoint x: 133, startPoint y: 152, endPoint x: 87, endPoint y: 148, distance: 46.5
click at [87, 148] on div "Create Ad X Ad Settings Identity Choose the pages and tracking options for your…" at bounding box center [260, 131] width 520 height 262
paste textarea "s://www.jdsports.de"
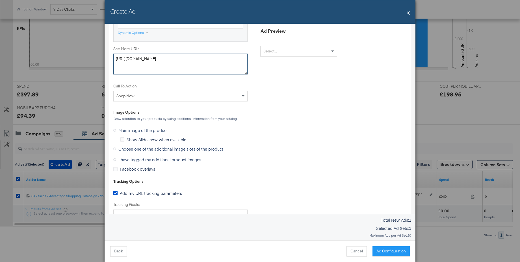
scroll to position [464, 0]
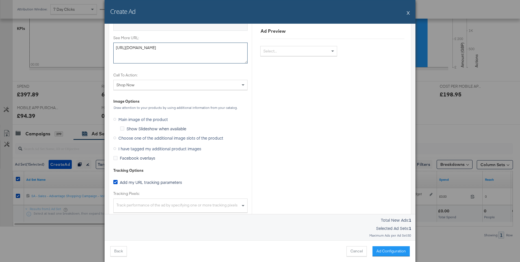
type textarea "https://www.jdsports.de/"
click at [114, 138] on icon at bounding box center [114, 138] width 3 height 3
click at [0, 0] on input "Choose one of the additional image slots of the product" at bounding box center [0, 0] width 0 height 0
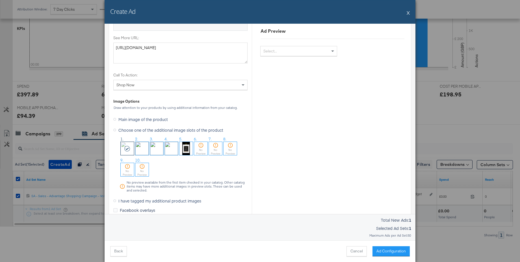
click at [139, 148] on img at bounding box center [141, 148] width 13 height 13
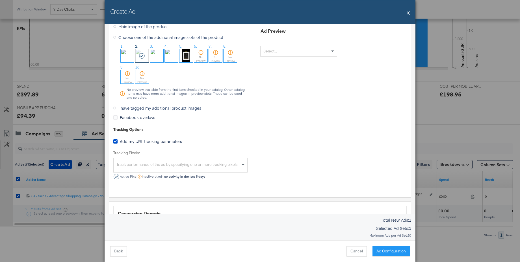
scroll to position [585, 0]
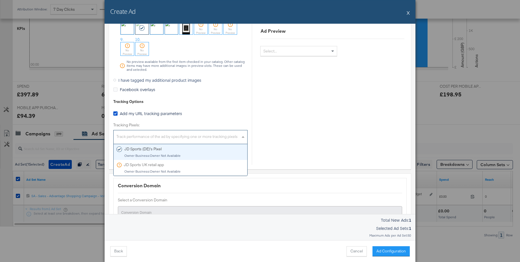
click at [167, 135] on div "Track performance of the ad by specifying one or more tracking pixels" at bounding box center [181, 138] width 134 height 12
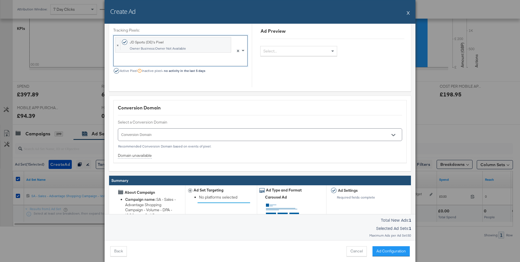
scroll to position [694, 0]
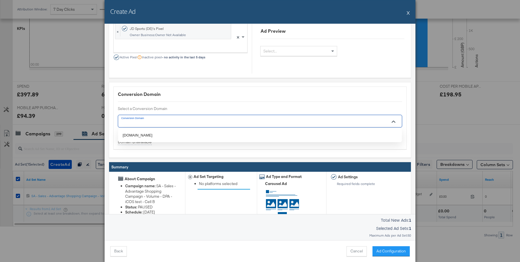
click at [145, 121] on input "Conversion Domain" at bounding box center [251, 124] width 263 height 6
click at [142, 133] on li "jdsports.de" at bounding box center [260, 135] width 284 height 9
type input "jdsports.de"
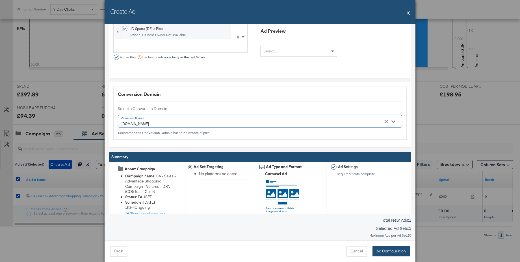
click at [396, 251] on button "Ad Configuration" at bounding box center [390, 252] width 37 height 10
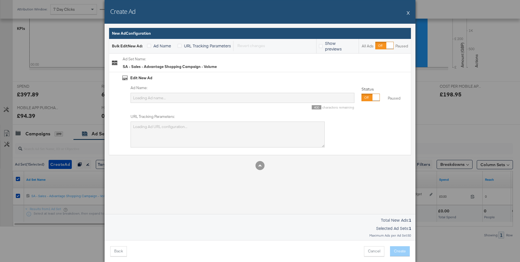
scroll to position [0, 0]
type input "SA - Sales - Advantage Shopping Campaign - Volume"
type textarea "utm_campaign=SA - Sales - Advantage Shopping Campaign - Volume - DPA - iCOS tes…"
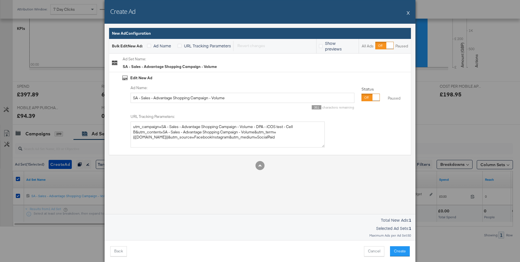
click at [372, 97] on div at bounding box center [375, 97] width 7 height 7
click at [176, 97] on input "SA - Sales - Advantage Shopping Campaign - Volume" at bounding box center [242, 98] width 224 height 10
type input "Carousel - Custom Label 2 - Slot 2"
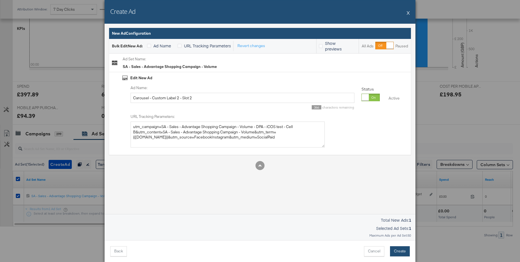
click at [400, 252] on button "Create" at bounding box center [400, 252] width 20 height 10
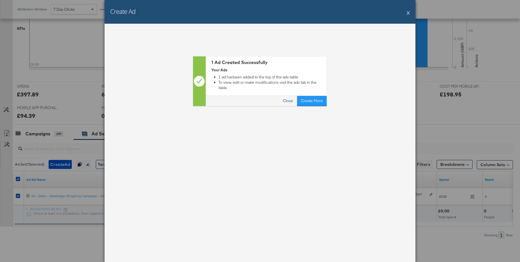
click at [291, 97] on button "Close" at bounding box center [288, 101] width 18 height 10
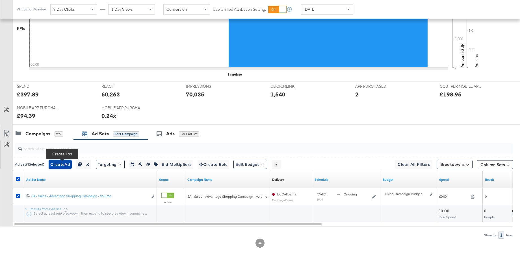
click at [63, 164] on span "Create Ad" at bounding box center [60, 164] width 20 height 7
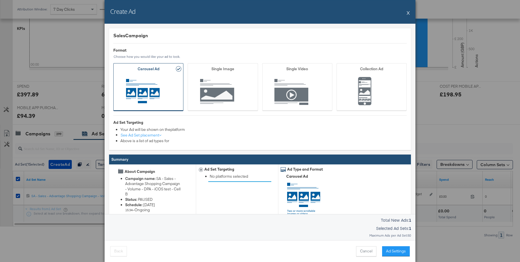
click at [394, 254] on button "Ad Settings" at bounding box center [396, 252] width 28 height 10
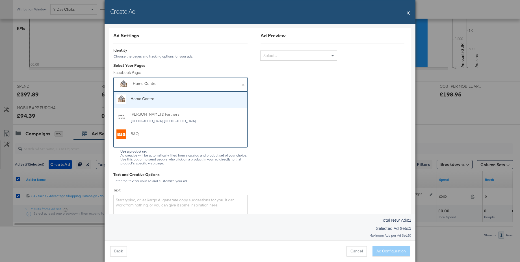
click at [174, 82] on div "Home Centre" at bounding box center [167, 84] width 69 height 6
type input "jd"
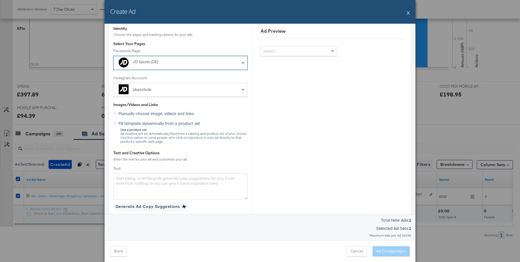
scroll to position [47, 0]
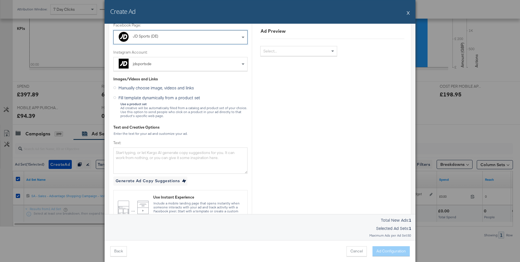
click at [115, 97] on icon at bounding box center [114, 97] width 3 height 3
click at [0, 0] on input "Fill template dynamically from a product set" at bounding box center [0, 0] width 0 height 0
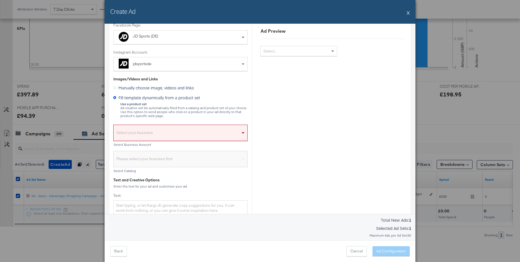
click at [142, 130] on div "Select your business" at bounding box center [181, 134] width 134 height 13
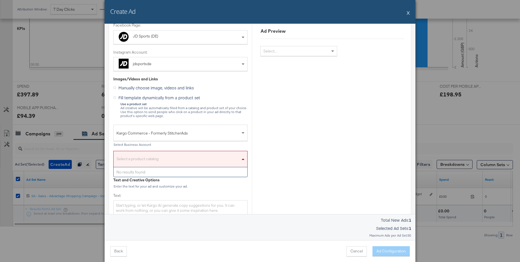
click at [138, 156] on div "Select a product catalog" at bounding box center [181, 160] width 134 height 13
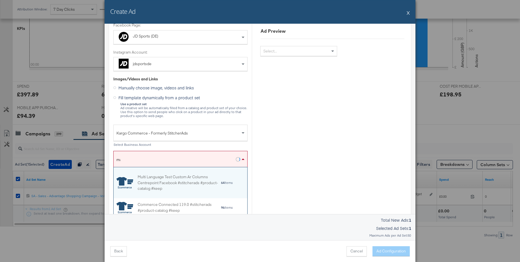
scroll to position [0, 0]
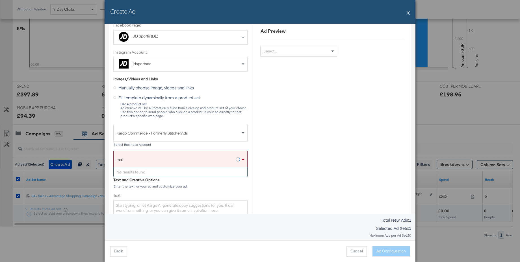
type input "main"
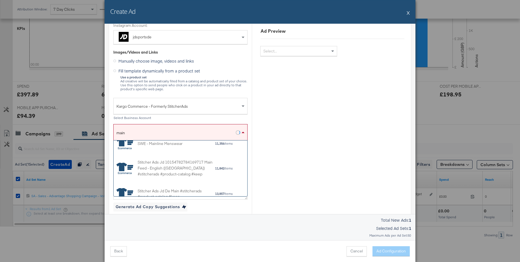
scroll to position [159, 0]
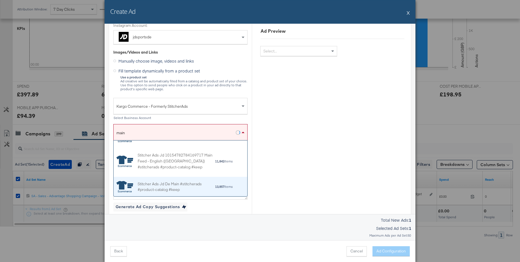
click at [163, 182] on div "Stitcher Ads Jd De Main #stitcherads #product-catalog #keep" at bounding box center [176, 187] width 77 height 12
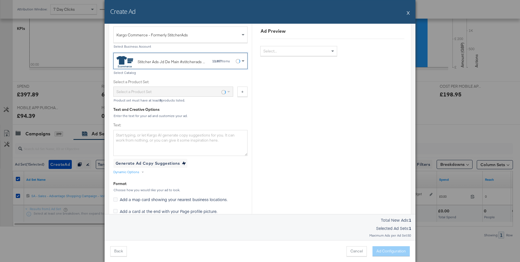
scroll to position [146, 0]
click at [129, 171] on div "Dynamic Options" at bounding box center [126, 171] width 26 height 5
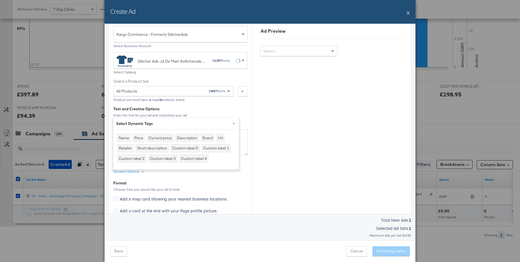
scroll to position [177, 0]
click at [142, 160] on div "Custom label 2" at bounding box center [131, 159] width 29 height 8
type textarea "{{product.custom_label_2}}"
click at [234, 122] on button "×" at bounding box center [233, 123] width 10 height 10
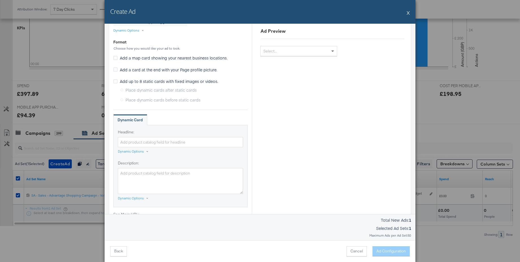
scroll to position [331, 0]
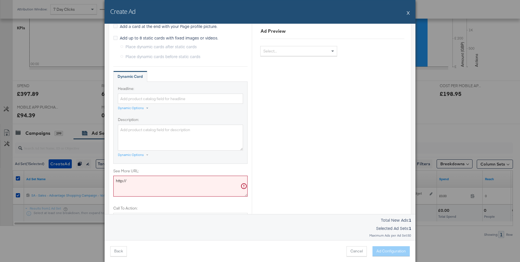
click at [133, 107] on div "Dynamic Options" at bounding box center [131, 108] width 26 height 5
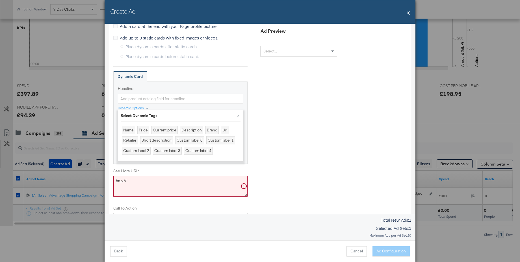
drag, startPoint x: 127, startPoint y: 128, endPoint x: 181, endPoint y: 125, distance: 53.8
click at [128, 128] on div "Name" at bounding box center [128, 130] width 13 height 8
type input "{{product.name}}"
click at [239, 116] on button "×" at bounding box center [238, 115] width 10 height 10
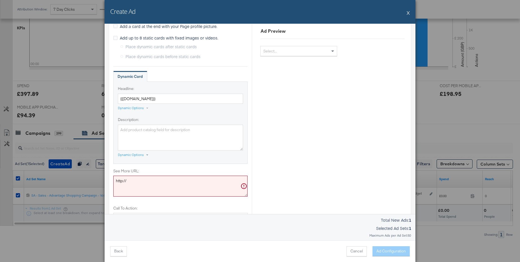
click at [125, 155] on div "Dynamic Options" at bounding box center [131, 155] width 26 height 5
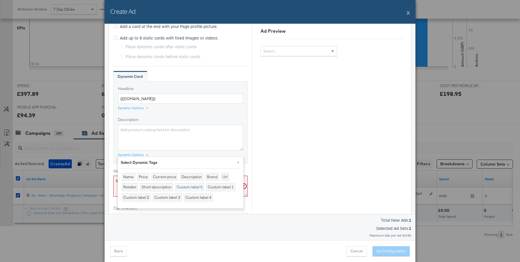
click at [185, 187] on div "Custom label 0" at bounding box center [189, 187] width 29 height 8
type textarea "{{product.custom_label_0}}"
click at [238, 162] on button "×" at bounding box center [238, 162] width 10 height 10
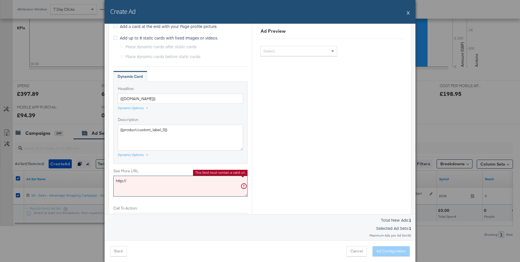
drag, startPoint x: 135, startPoint y: 182, endPoint x: 97, endPoint y: 179, distance: 38.2
click at [97, 179] on div "Create Ad X Ad Settings Identity Choose the pages and tracking options for your…" at bounding box center [260, 131] width 520 height 262
paste textarea "s://www.jdsports.de"
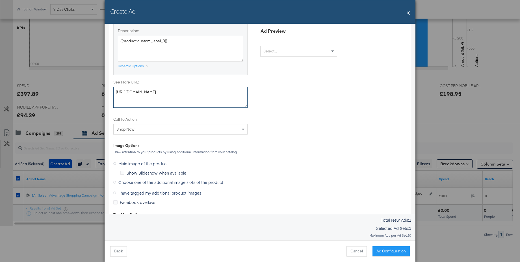
scroll to position [420, 0]
type textarea "https://www.jdsports.de/"
click at [114, 182] on icon at bounding box center [114, 182] width 3 height 3
click at [0, 0] on input "Choose one of the additional image slots of the product" at bounding box center [0, 0] width 0 height 0
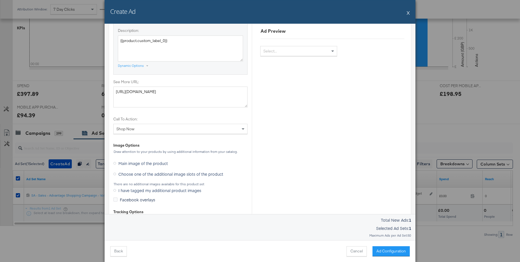
scroll to position [525, 0]
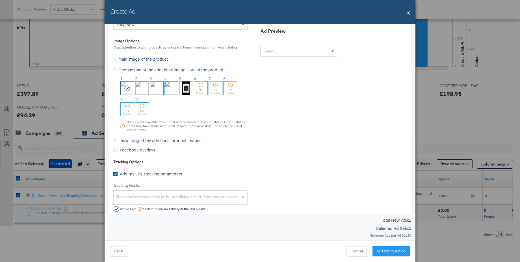
click at [157, 90] on img at bounding box center [156, 88] width 13 height 13
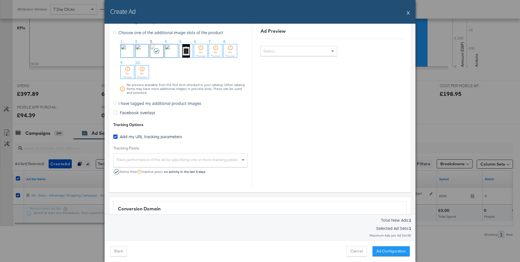
scroll to position [592, 0]
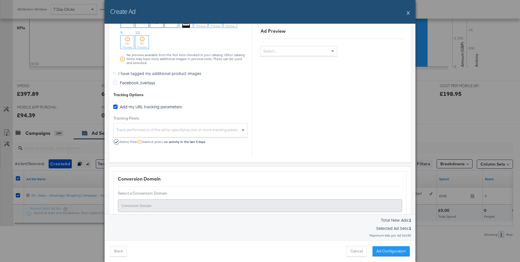
click at [149, 124] on span "Track performance of the ad by specifying one or more tracking pixels" at bounding box center [175, 129] width 122 height 11
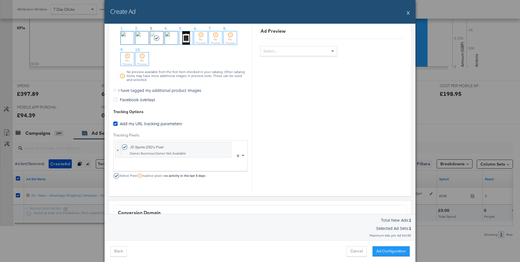
scroll to position [726, 0]
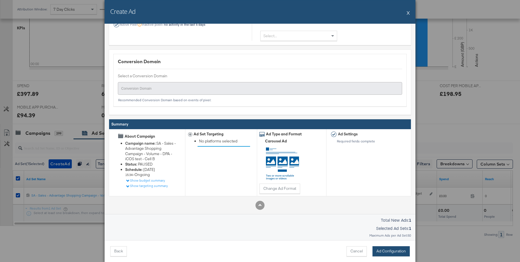
click at [380, 253] on button "Ad Configuration" at bounding box center [390, 252] width 37 height 10
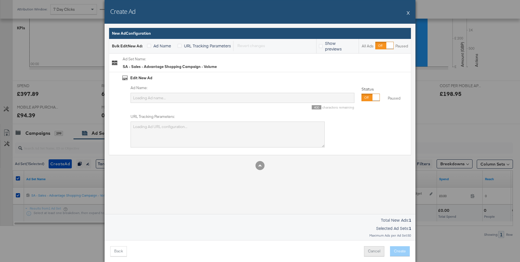
scroll to position [0, 0]
type input "SA - Sales - Advantage Shopping Campaign - Volume"
type textarea "utm_campaign=SA - Sales - Advantage Shopping Campaign - Volume - DPA - iCOS tes…"
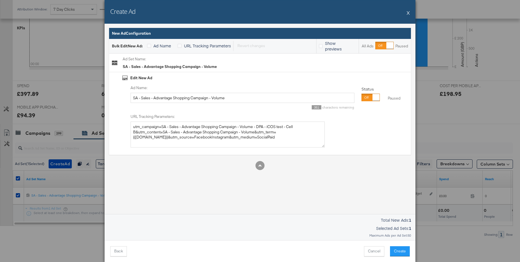
click at [372, 97] on div at bounding box center [375, 97] width 7 height 7
drag, startPoint x: 230, startPoint y: 99, endPoint x: 124, endPoint y: 96, distance: 106.8
click at [124, 96] on div "Ad Name: SA - Sales - Advantage Shopping Campaign - Volume 351 characters remai…" at bounding box center [264, 116] width 285 height 63
type input "Carousel - Custom label 2 - Slot 3"
click at [402, 251] on button "Create" at bounding box center [400, 252] width 20 height 10
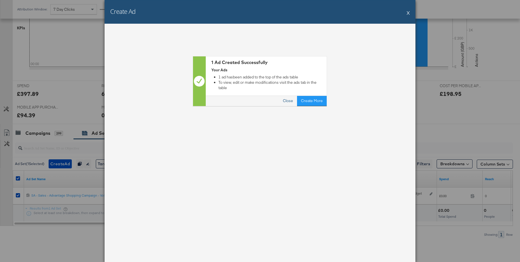
click at [292, 96] on button "Close" at bounding box center [288, 101] width 18 height 10
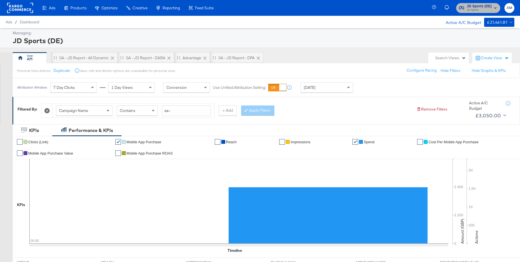
click at [477, 10] on span "JD Sports" at bounding box center [478, 10] width 25 height 5
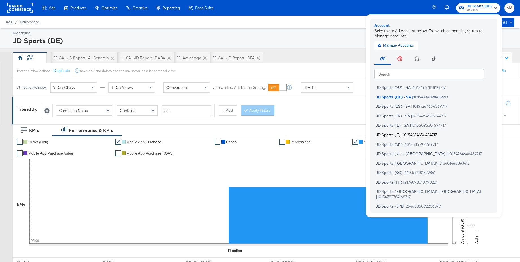
click at [392, 134] on span "JD Sports (IT)" at bounding box center [388, 134] width 25 height 5
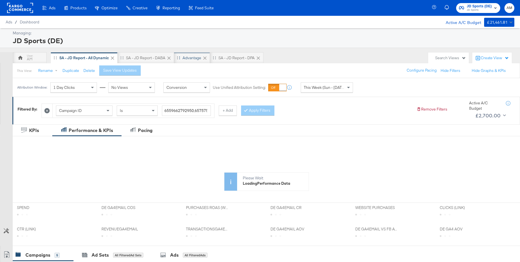
click at [194, 59] on div "Advantage" at bounding box center [191, 57] width 19 height 5
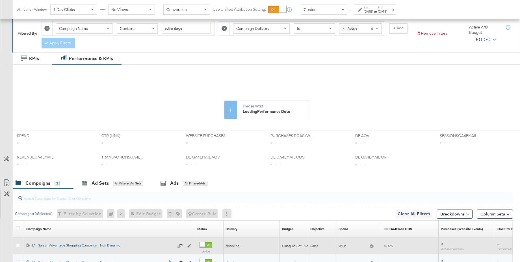
scroll to position [148, 0]
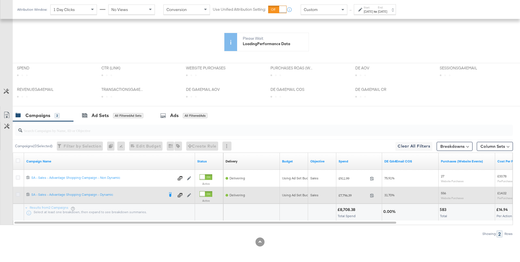
click at [19, 196] on icon at bounding box center [18, 195] width 4 height 4
click at [0, 0] on input "checkbox" at bounding box center [0, 0] width 0 height 0
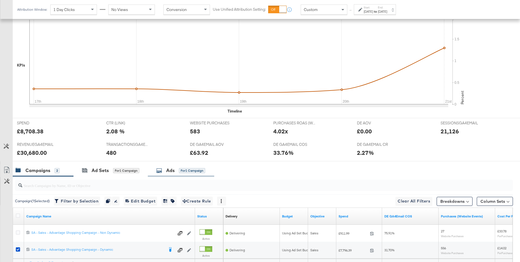
scroll to position [203, 0]
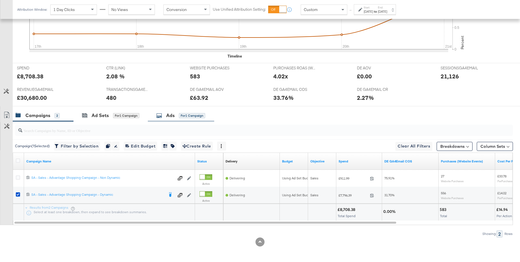
drag, startPoint x: 165, startPoint y: 117, endPoint x: 178, endPoint y: 121, distance: 13.8
click at [165, 117] on div "Ads for 1 Campaign" at bounding box center [180, 115] width 49 height 6
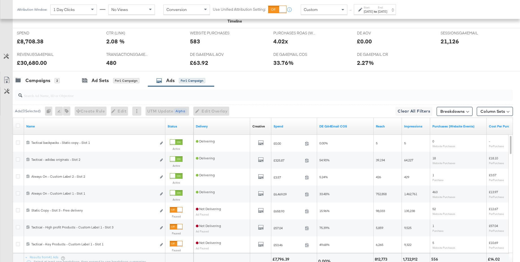
scroll to position [255, 0]
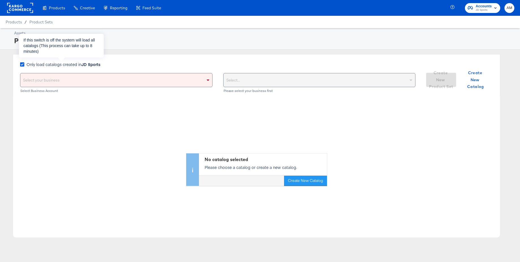
click at [21, 64] on icon at bounding box center [22, 64] width 4 height 4
click at [0, 0] on input "Only load catalogs created in JD Sports" at bounding box center [0, 0] width 0 height 0
click at [36, 77] on div "Select your business" at bounding box center [116, 80] width 192 height 14
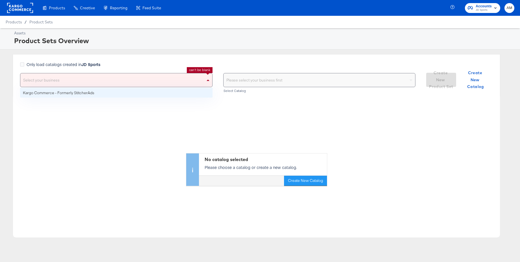
drag, startPoint x: 38, startPoint y: 91, endPoint x: 55, endPoint y: 90, distance: 17.5
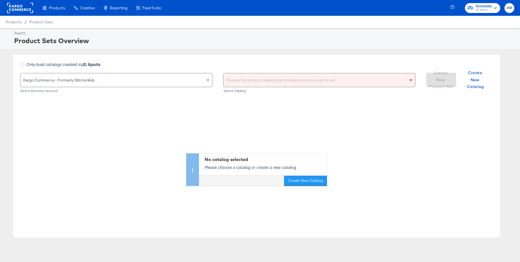
click at [255, 79] on div "Choose the product catalog that includes what you want to sell" at bounding box center [319, 80] width 192 height 14
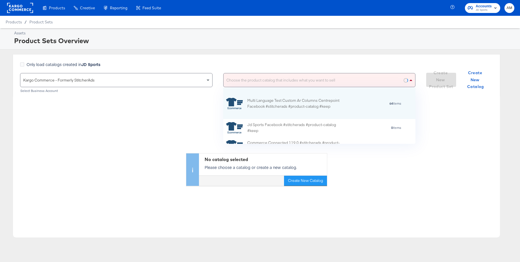
scroll to position [56, 192]
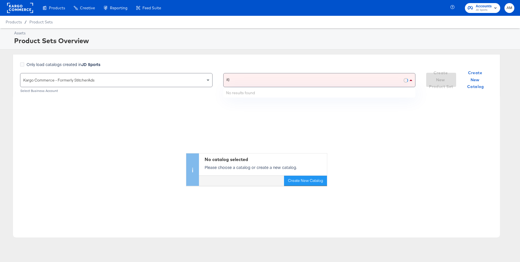
type input "(it)"
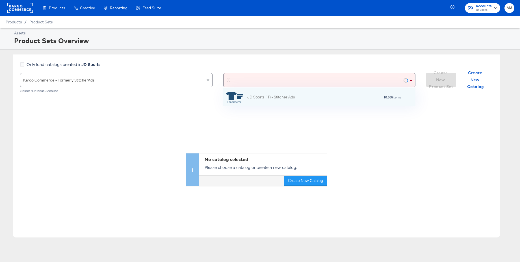
scroll to position [18, 192]
click at [263, 99] on div "JD Sports (IT) - Stitcher Ads" at bounding box center [271, 97] width 48 height 6
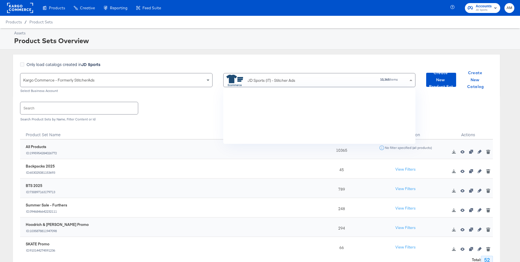
scroll to position [2423, 0]
click at [481, 191] on icon "button" at bounding box center [479, 191] width 4 height 4
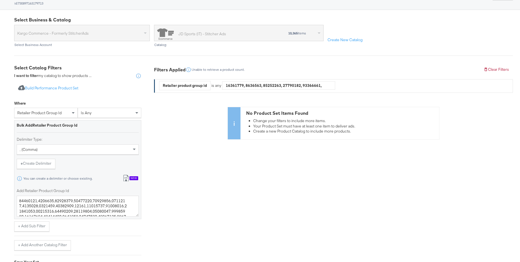
scroll to position [116, 0]
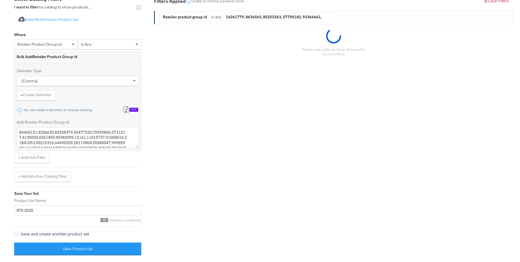
click at [134, 109] on div "New" at bounding box center [133, 110] width 9 height 4
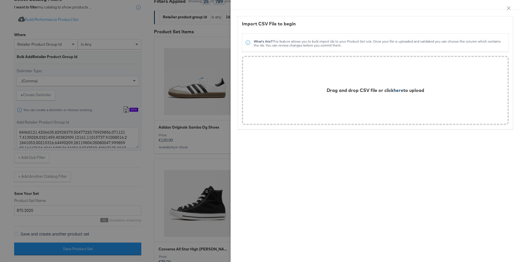
click at [397, 91] on span "here" at bounding box center [398, 91] width 10 height 6
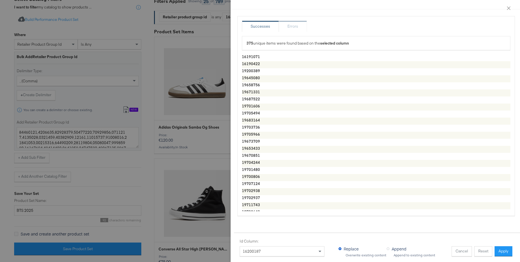
click at [505, 253] on button "Apply" at bounding box center [503, 252] width 18 height 10
type textarea "16191071,16190422,19200389,19645080,19658756,19671331,19687522,19701606,1970549…"
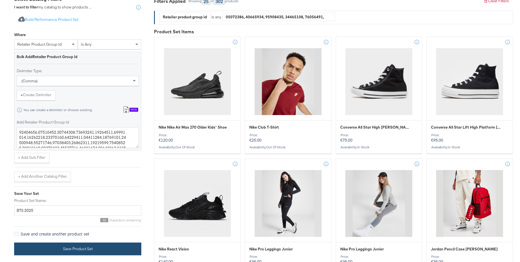
click at [77, 246] on button "Save Product Set" at bounding box center [77, 249] width 127 height 13
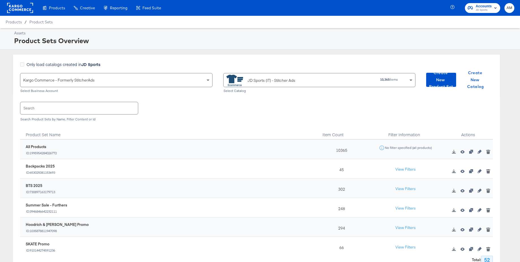
click at [269, 80] on div "JD Sports (IT) - Stitcher Ads" at bounding box center [271, 81] width 48 height 6
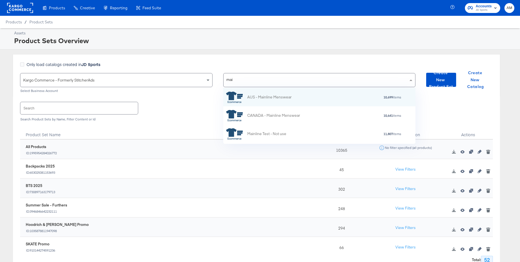
type input "main"
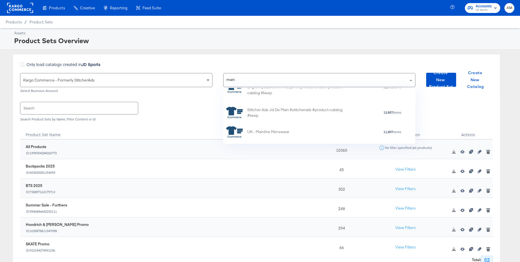
scroll to position [196, 0]
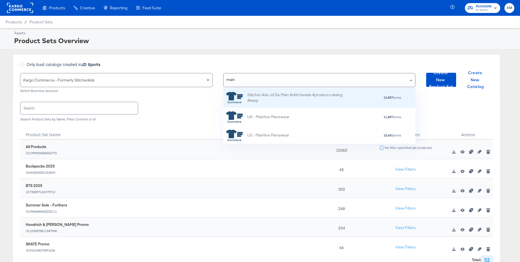
click at [279, 97] on div "Stitcher Ads Jd De Main #stitcherads #product-catalog #keep" at bounding box center [296, 98] width 99 height 12
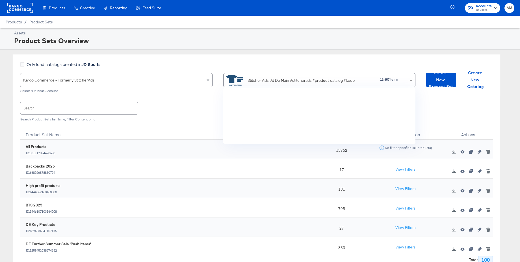
scroll to position [3432, 0]
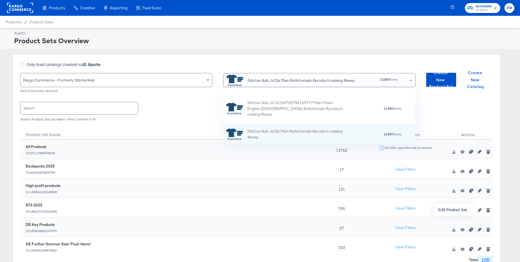
click at [479, 210] on icon "button" at bounding box center [479, 210] width 4 height 4
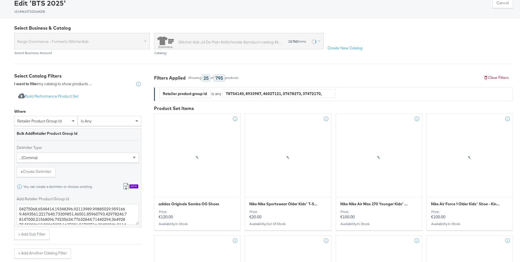
scroll to position [57, 0]
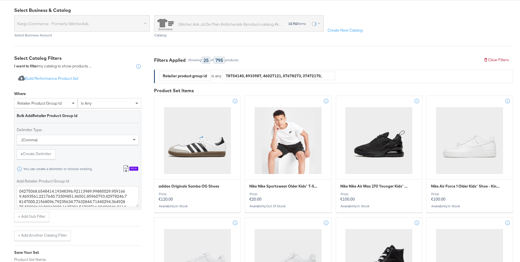
click at [133, 170] on div "New" at bounding box center [133, 169] width 9 height 4
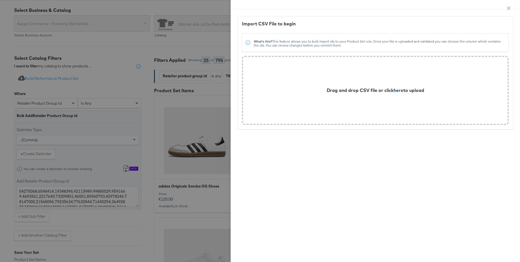
click at [398, 90] on span "here" at bounding box center [398, 91] width 10 height 6
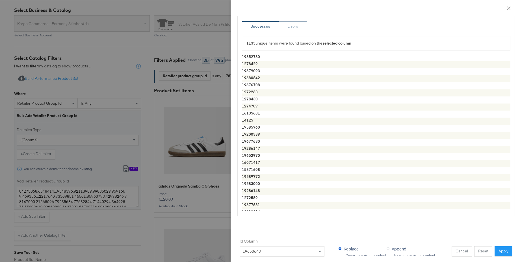
drag, startPoint x: 500, startPoint y: 252, endPoint x: 307, endPoint y: 216, distance: 196.5
click at [500, 252] on button "Apply" at bounding box center [503, 252] width 18 height 10
type textarea "19652780,1278429,19679093,19680642,19676708,1272263,1278430,1274709,16135681,14…"
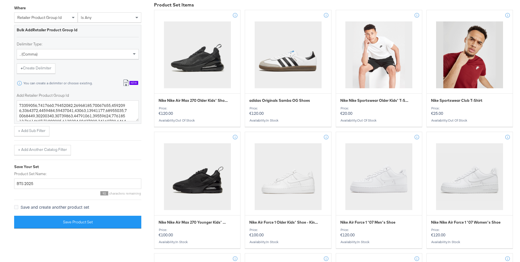
scroll to position [172, 0]
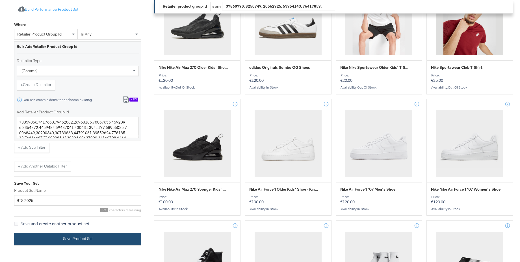
click at [81, 238] on button "Save Product Set" at bounding box center [77, 239] width 127 height 13
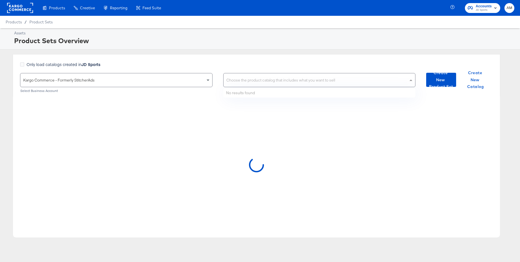
click at [311, 80] on div "Choose the product catalog that includes what you want to sell" at bounding box center [319, 80] width 192 height 14
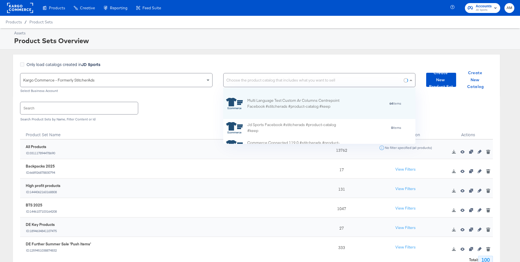
scroll to position [56, 192]
type input "nl"
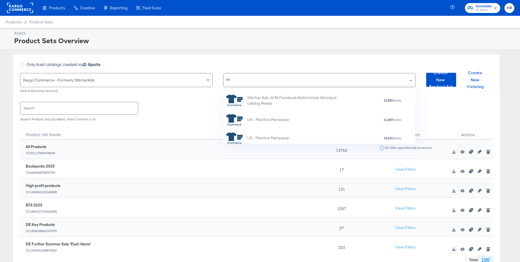
scroll to position [230, 0]
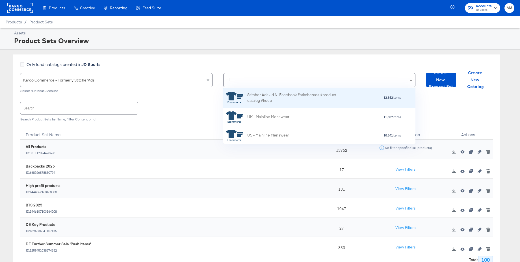
click at [288, 98] on div "Stitcher Ads Jd Nl Facebook #stitcherads #product-catalog #keep" at bounding box center [296, 98] width 99 height 12
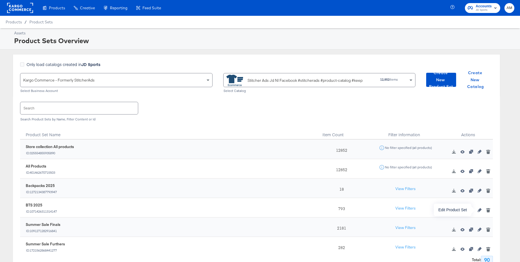
click at [479, 209] on icon "button" at bounding box center [479, 210] width 4 height 4
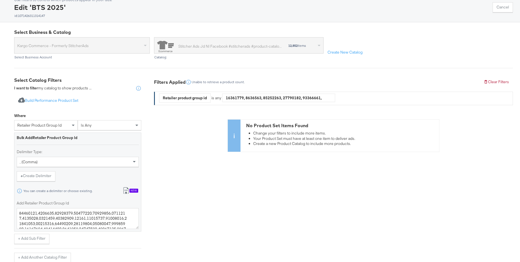
scroll to position [51, 0]
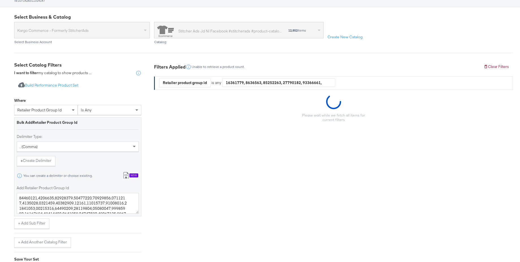
click at [133, 173] on button "Import from csv New" at bounding box center [130, 176] width 23 height 10
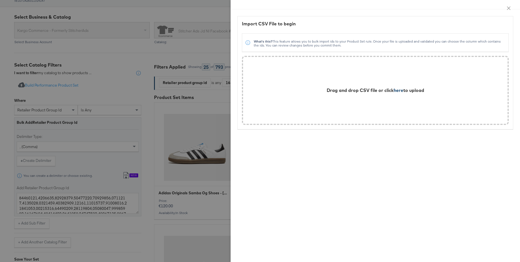
click at [395, 91] on span "here" at bounding box center [398, 91] width 10 height 6
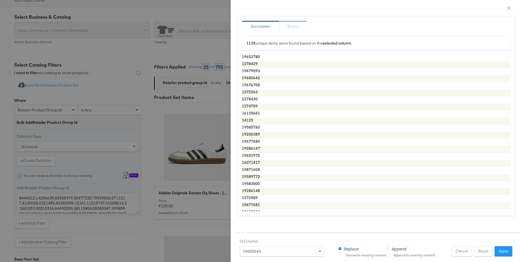
click at [506, 252] on button "Apply" at bounding box center [503, 252] width 18 height 10
type textarea "19652780,1278429,19679093,19680642,19676708,1272263,1278430,1274709,16135681,14…"
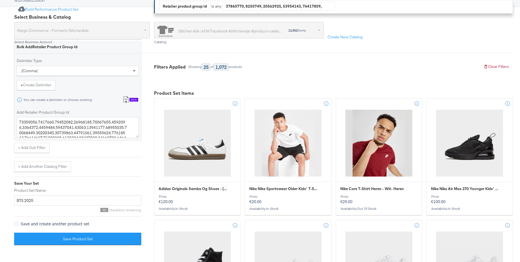
scroll to position [239, 0]
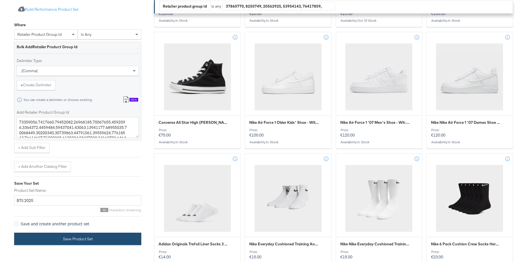
click at [72, 238] on button "Save Product Set" at bounding box center [77, 239] width 127 height 13
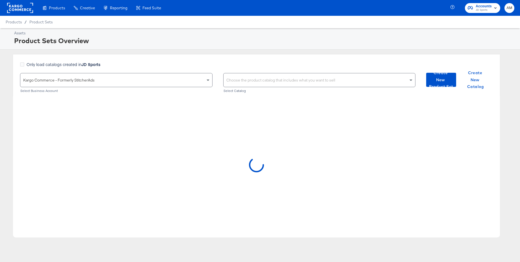
click at [276, 81] on div "Choose the product catalog that includes what you want to sell" at bounding box center [319, 80] width 192 height 14
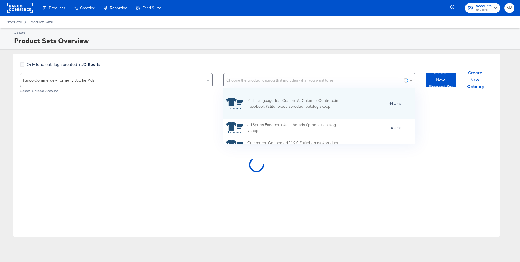
scroll to position [53, 192]
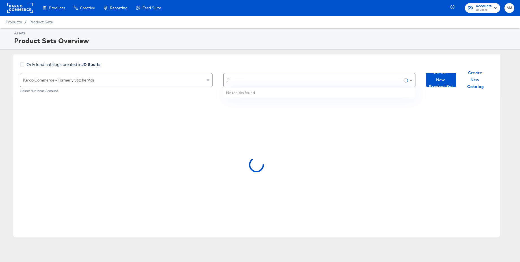
type input "(it)"
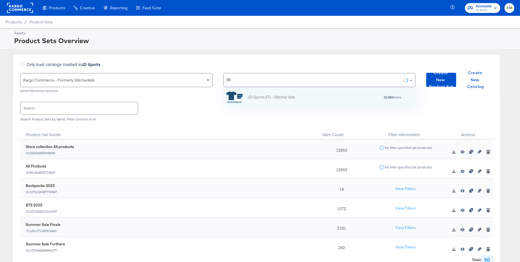
scroll to position [18, 192]
click at [260, 99] on div "JD Sports (IT) - Stitcher Ads" at bounding box center [271, 97] width 48 height 6
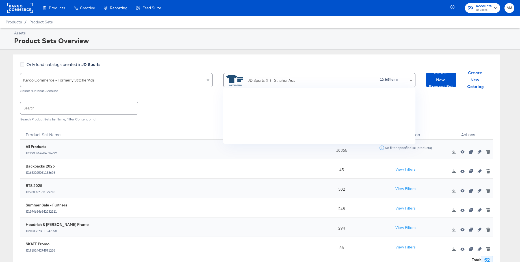
scroll to position [56, 192]
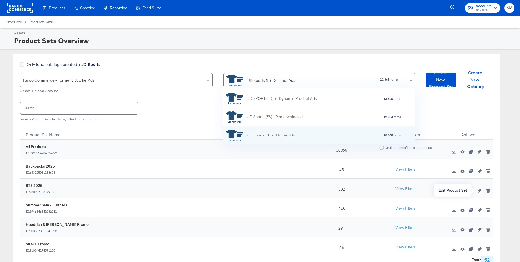
click at [479, 191] on icon "button" at bounding box center [479, 191] width 4 height 4
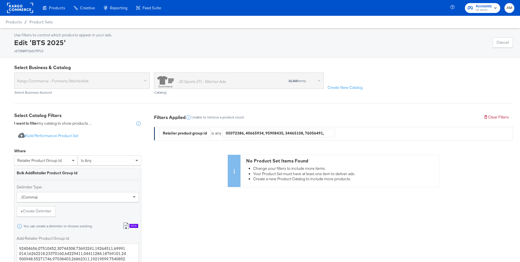
click at [134, 226] on div "New" at bounding box center [133, 226] width 9 height 4
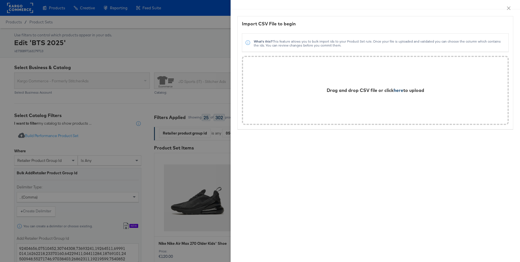
click at [399, 91] on span "here" at bounding box center [398, 91] width 10 height 6
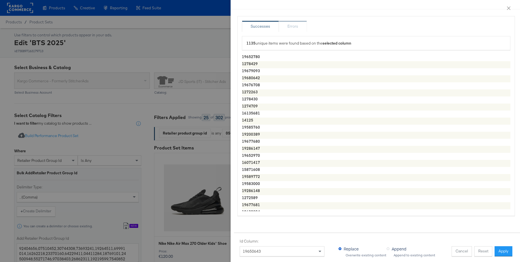
drag, startPoint x: 505, startPoint y: 250, endPoint x: 475, endPoint y: 247, distance: 29.8
click at [505, 250] on button "Apply" at bounding box center [503, 252] width 18 height 10
type textarea "19652780,1278429,19679093,19680642,19676708,1272263,1278430,1274709,16135681,14…"
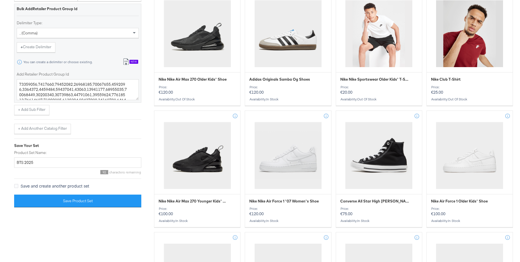
scroll to position [219, 0]
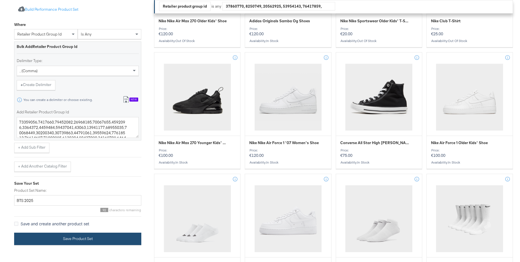
click at [77, 237] on button "Save Product Set" at bounding box center [77, 239] width 127 height 13
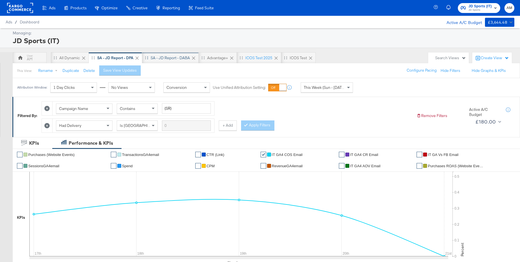
click at [177, 60] on div "SA - JD Report - DABA" at bounding box center [170, 57] width 39 height 5
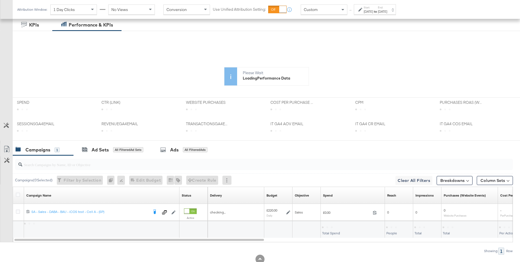
scroll to position [153, 0]
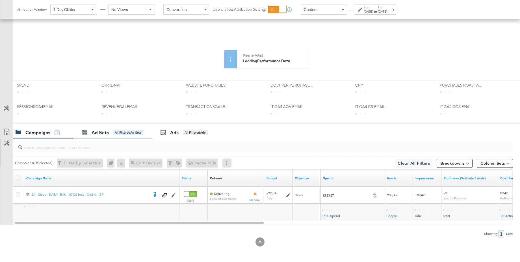
click at [97, 136] on div "Ad Sets All Filtered Ad Sets" at bounding box center [112, 133] width 78 height 12
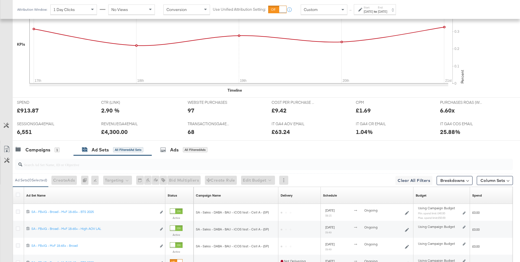
scroll to position [234, 0]
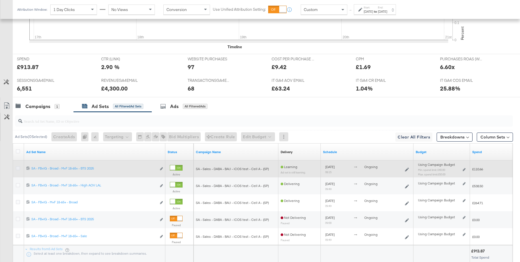
click at [18, 170] on icon at bounding box center [18, 168] width 4 height 4
click at [0, 0] on input "checkbox" at bounding box center [0, 0] width 0 height 0
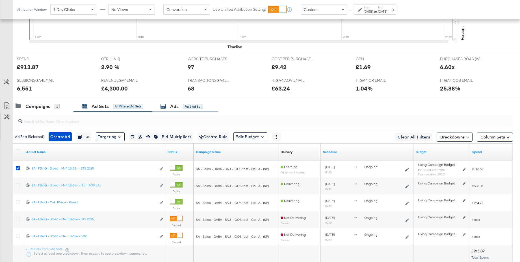
drag, startPoint x: 179, startPoint y: 110, endPoint x: 209, endPoint y: 114, distance: 30.4
click at [179, 110] on div "Ads for 1 Ad Set" at bounding box center [185, 107] width 66 height 12
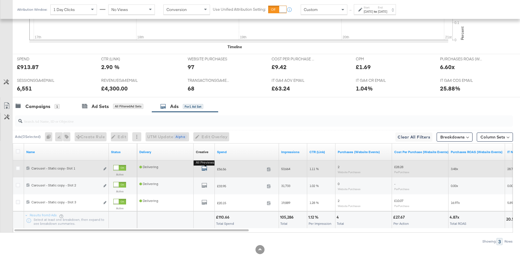
click at [203, 169] on icon "default" at bounding box center [204, 169] width 6 height 6
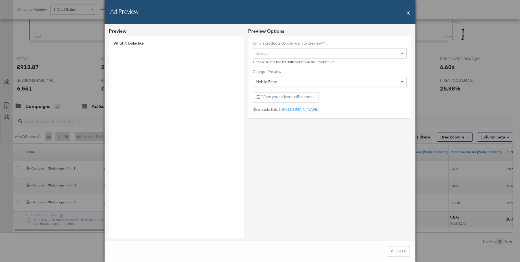
click at [408, 14] on button "X" at bounding box center [407, 12] width 3 height 11
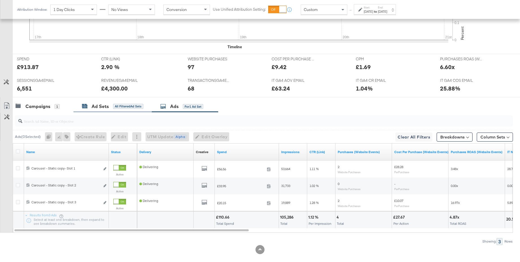
click at [96, 108] on div "Ad Sets" at bounding box center [99, 106] width 17 height 6
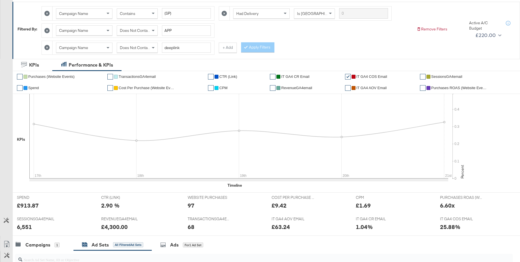
scroll to position [0, 0]
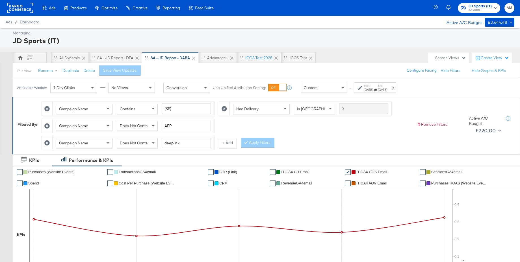
drag, startPoint x: 217, startPoint y: 59, endPoint x: 228, endPoint y: 77, distance: 21.4
click at [217, 59] on div "Advantage+" at bounding box center [217, 57] width 21 height 5
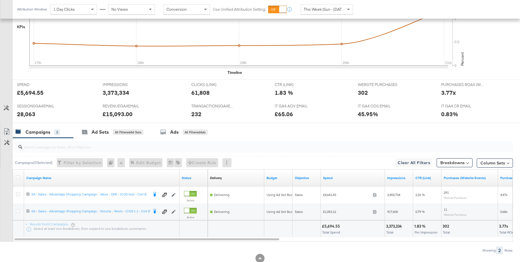
scroll to position [191, 0]
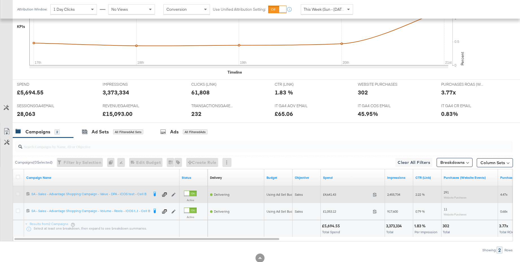
click at [18, 194] on icon at bounding box center [18, 194] width 4 height 4
click at [0, 0] on input "checkbox" at bounding box center [0, 0] width 0 height 0
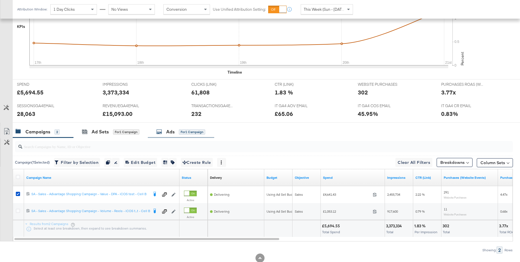
click at [169, 132] on div "Ads" at bounding box center [170, 132] width 8 height 6
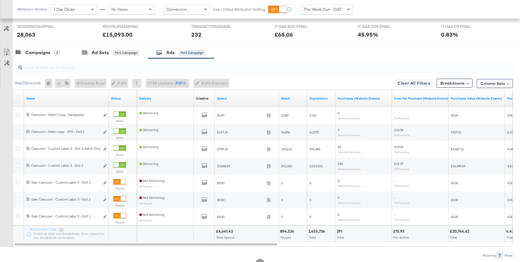
scroll to position [279, 0]
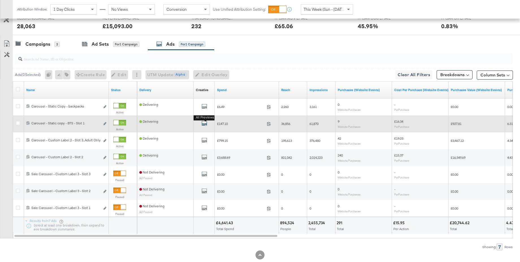
click at [205, 125] on icon "default" at bounding box center [204, 124] width 6 height 6
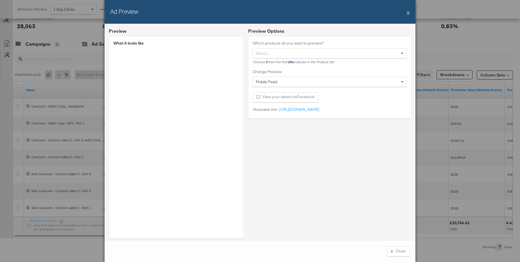
drag, startPoint x: 407, startPoint y: 12, endPoint x: 411, endPoint y: 46, distance: 34.4
click at [407, 12] on button "X" at bounding box center [407, 12] width 3 height 11
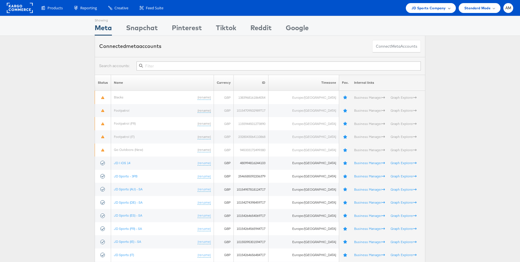
click at [426, 4] on div "JD Sports Company" at bounding box center [430, 8] width 50 height 10
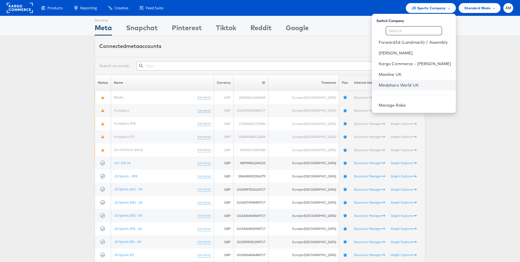
click at [407, 86] on link "Mindshare World UK" at bounding box center [414, 85] width 73 height 6
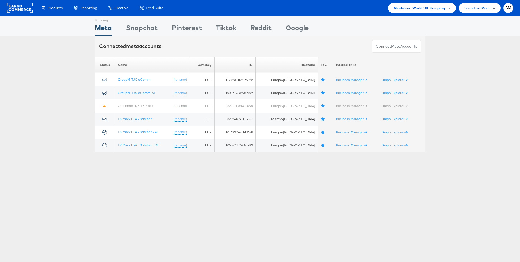
click at [486, 10] on span "Standard Mode" at bounding box center [477, 8] width 26 height 6
click at [507, 8] on span "AM" at bounding box center [508, 8] width 6 height 4
click at [478, 54] on link "Internal Dashboard" at bounding box center [484, 54] width 48 height 6
click at [18, 8] on rect at bounding box center [20, 8] width 26 height 10
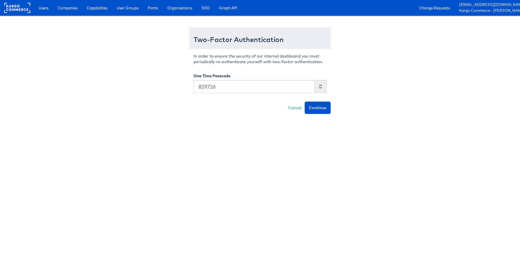
type input "829726"
click at [304, 102] on button "Continue" at bounding box center [317, 108] width 26 height 12
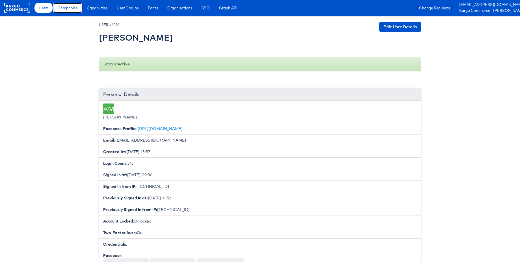
click at [72, 8] on span "Companies" at bounding box center [68, 8] width 20 height 6
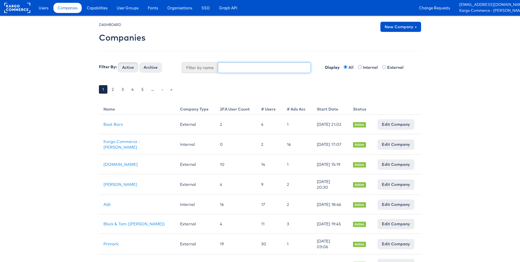
click at [228, 70] on input "text" at bounding box center [264, 67] width 93 height 11
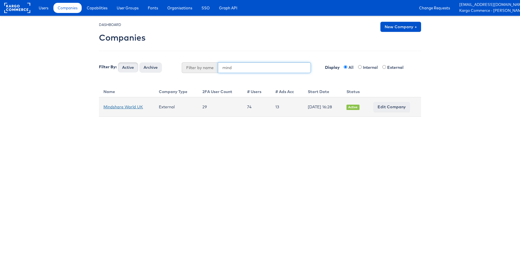
type input "mind"
click at [135, 107] on link "Mindshare World UK" at bounding box center [123, 106] width 40 height 5
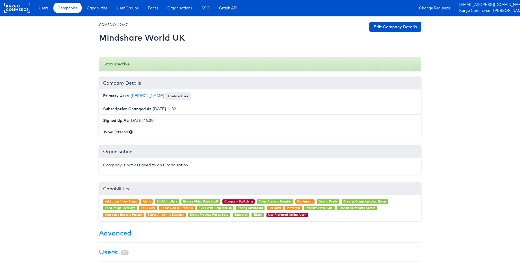
scroll to position [81, 0]
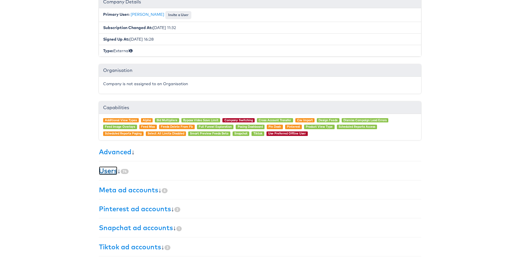
click at [107, 172] on link "Users" at bounding box center [108, 171] width 18 height 8
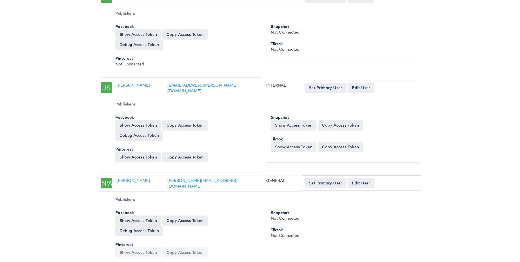
scroll to position [3781, 0]
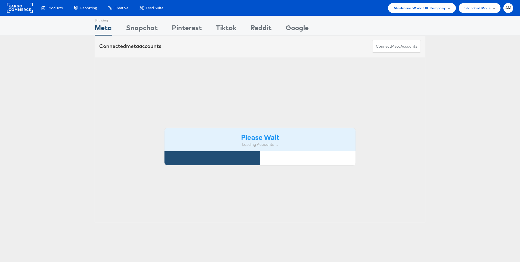
click at [406, 10] on span "Mindshare World UK Company" at bounding box center [419, 8] width 52 height 6
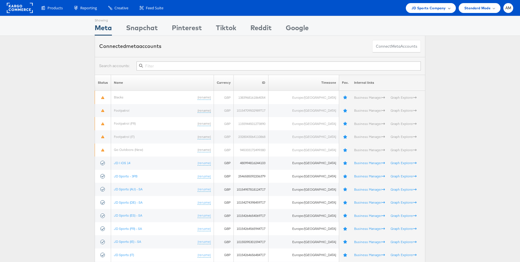
click at [429, 10] on span "JD Sports Company" at bounding box center [428, 8] width 34 height 6
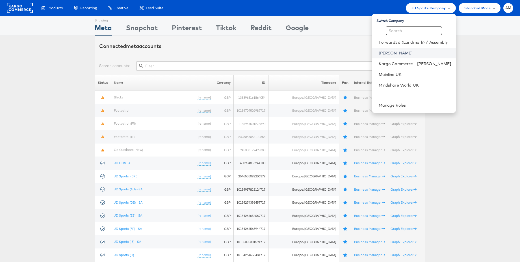
click at [411, 55] on link "[PERSON_NAME]" at bounding box center [414, 53] width 73 height 6
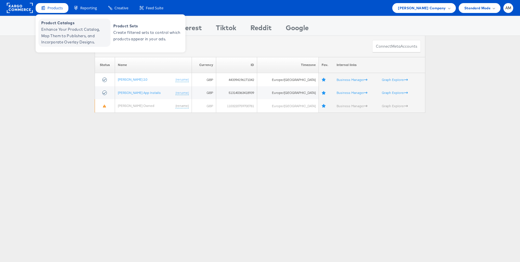
click at [64, 32] on span "Enhance Your Product Catalog, Map Them to Publishers, and Incorporate Overlay D…" at bounding box center [75, 35] width 68 height 19
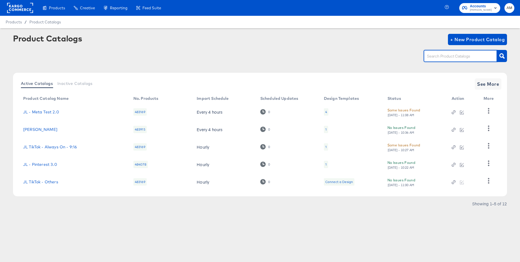
click at [436, 56] on input "text" at bounding box center [456, 56] width 60 height 6
type input "m"
click at [482, 84] on span "See More" at bounding box center [488, 84] width 22 height 8
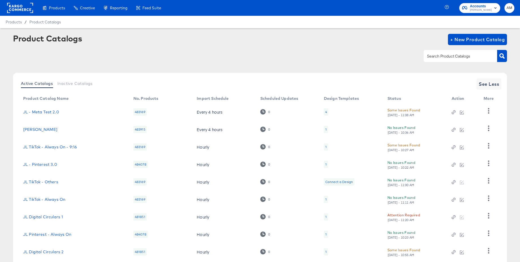
scroll to position [53, 0]
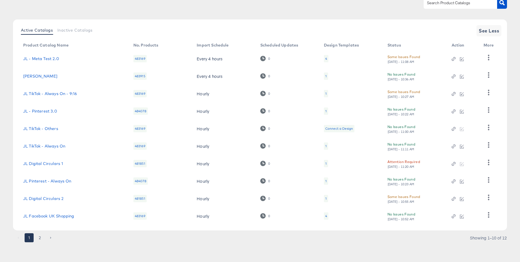
click at [324, 217] on div "4" at bounding box center [326, 216] width 5 height 7
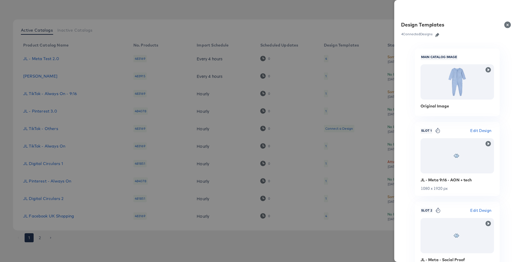
click at [437, 35] on icon "button" at bounding box center [437, 35] width 4 height 4
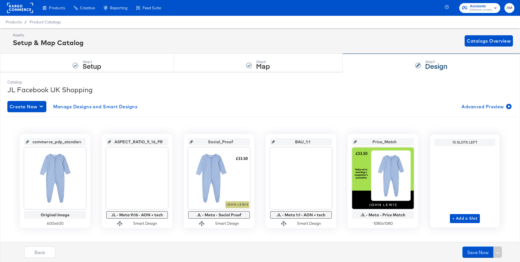
scroll to position [7, 0]
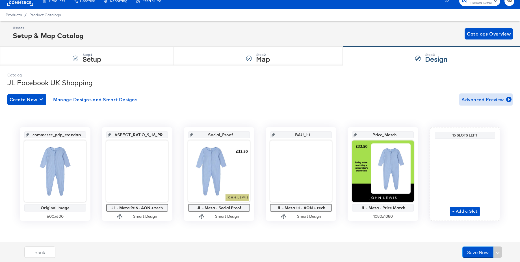
click at [473, 99] on span "Advanced Preview" at bounding box center [485, 100] width 49 height 8
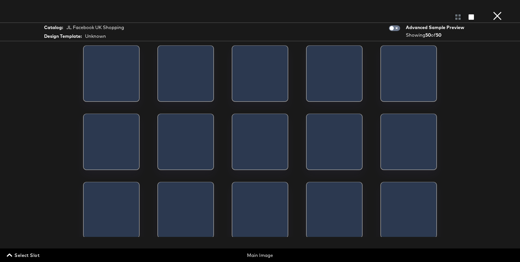
click at [27, 256] on span "Select Slot" at bounding box center [24, 256] width 32 height 8
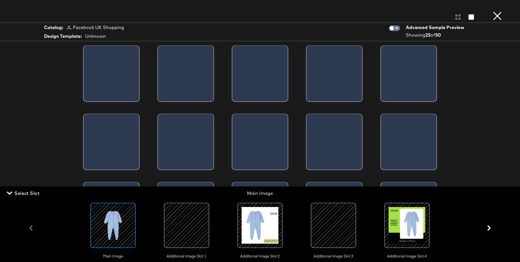
click at [403, 224] on div at bounding box center [406, 225] width 38 height 38
click at [28, 195] on span "Select Slot" at bounding box center [24, 193] width 32 height 8
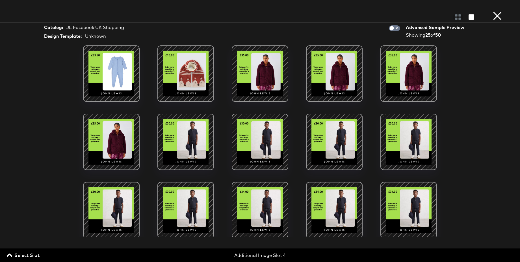
click at [107, 78] on div at bounding box center [111, 74] width 48 height 48
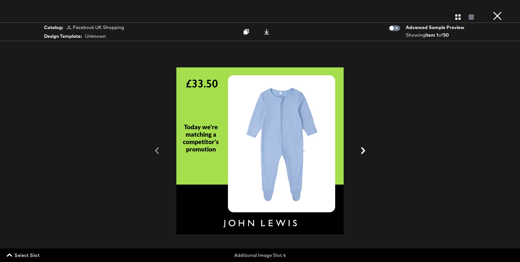
click at [360, 151] on icon at bounding box center [362, 150] width 7 height 7
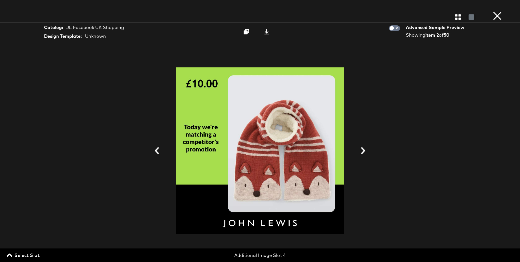
click at [360, 151] on icon at bounding box center [362, 150] width 7 height 7
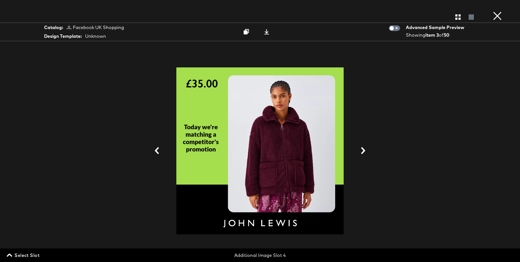
click at [360, 151] on icon at bounding box center [362, 150] width 7 height 7
click at [362, 149] on icon at bounding box center [363, 150] width 4 height 7
click at [362, 148] on icon at bounding box center [362, 150] width 7 height 7
click at [500, 11] on button "×" at bounding box center [496, 5] width 11 height 11
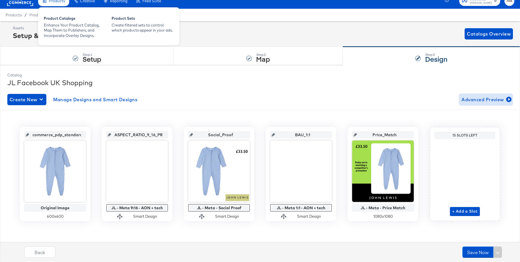
scroll to position [0, 0]
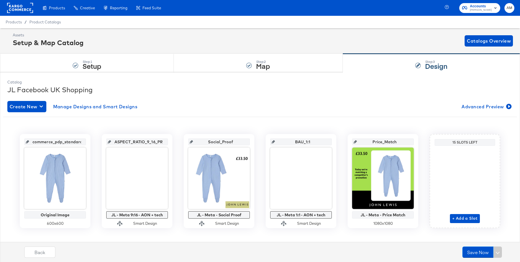
click at [23, 8] on rect at bounding box center [20, 8] width 26 height 10
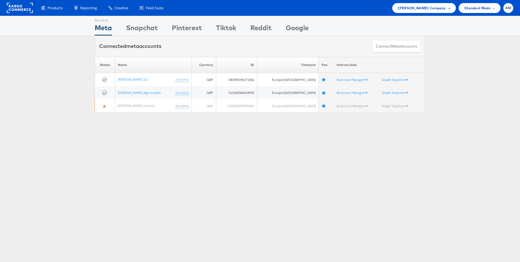
click at [435, 10] on span "[PERSON_NAME] Company" at bounding box center [422, 8] width 48 height 6
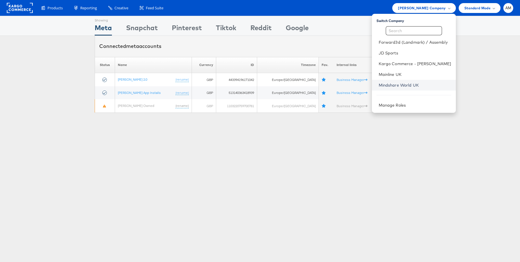
click at [403, 85] on link "Mindshare World UK" at bounding box center [414, 85] width 73 height 6
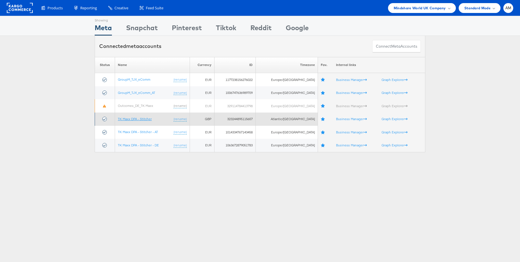
drag, startPoint x: 143, startPoint y: 119, endPoint x: 150, endPoint y: 115, distance: 8.1
click at [143, 119] on link "TK Maxx DPA - Stitcher" at bounding box center [135, 119] width 34 height 4
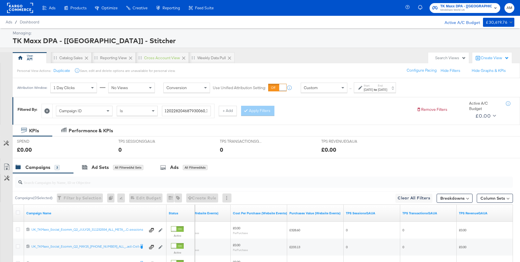
click div "TK Maxx DPA - [[GEOGRAPHIC_DATA]] - Stitcher Mindshare World UK AM"
click span "Mindshare World UK"
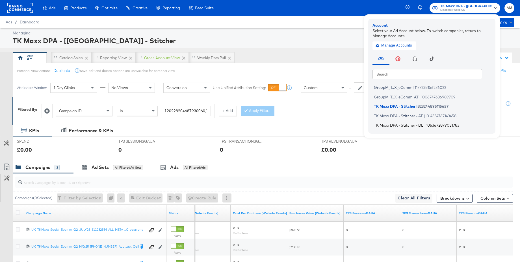
click span "TK Maxx DPA - Stitcher - DE"
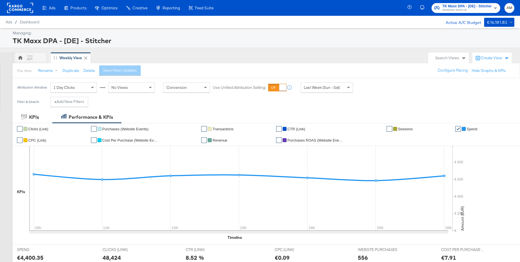
click at [324, 89] on span "Last Week (Sun - Sat)" at bounding box center [322, 87] width 36 height 5
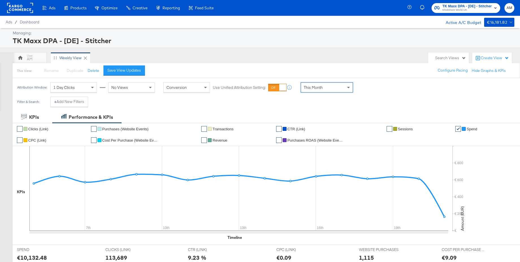
scroll to position [0, 0]
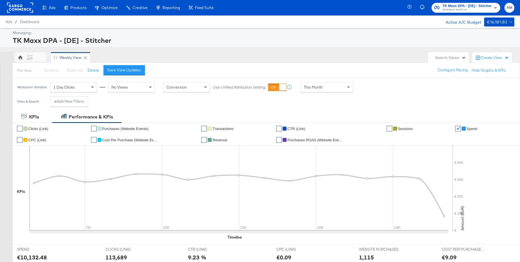
click at [303, 139] on span "Purchases ROAS (Website Events)" at bounding box center [315, 140] width 56 height 4
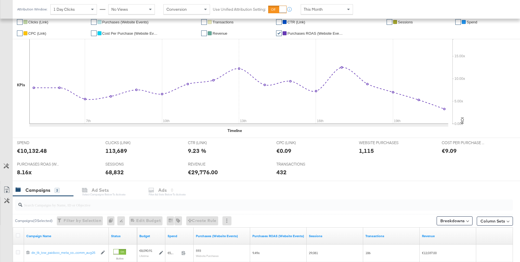
scroll to position [97, 0]
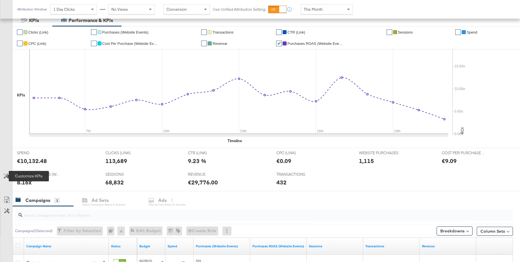
click at [6, 176] on icon at bounding box center [6, 176] width 5 height 5
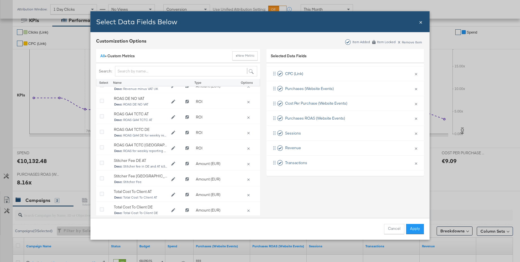
scroll to position [226, 0]
drag, startPoint x: 101, startPoint y: 193, endPoint x: 249, endPoint y: 194, distance: 148.2
click at [103, 193] on icon "Bulk Add Locations Modal" at bounding box center [102, 195] width 4 height 4
click at [0, 0] on input "Bulk Add Locations Modal" at bounding box center [0, 0] width 0 height 0
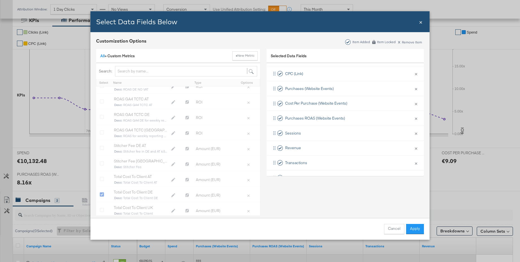
drag, startPoint x: 414, startPoint y: 227, endPoint x: 404, endPoint y: 209, distance: 21.0
click at [414, 227] on button "Apply" at bounding box center [415, 229] width 18 height 10
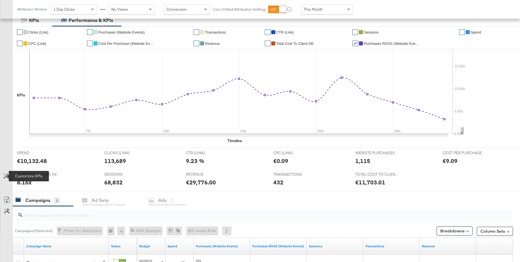
click at [5, 176] on icon at bounding box center [6, 176] width 5 height 5
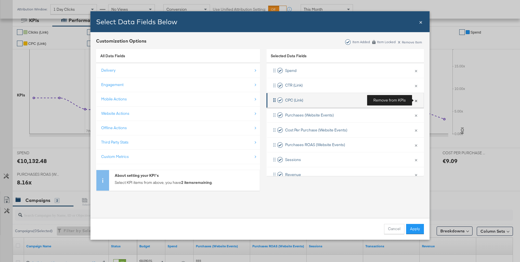
click at [416, 100] on button "×" at bounding box center [415, 101] width 7 height 12
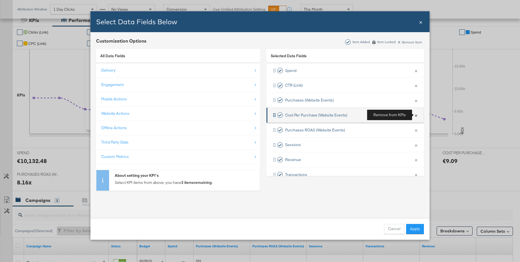
click at [415, 115] on button "×" at bounding box center [415, 115] width 7 height 12
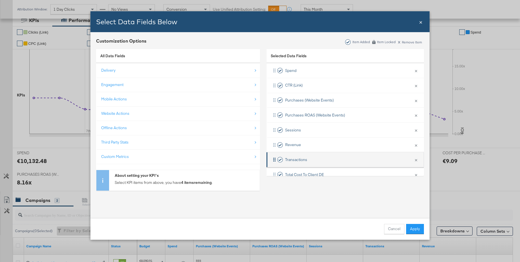
scroll to position [12, 0]
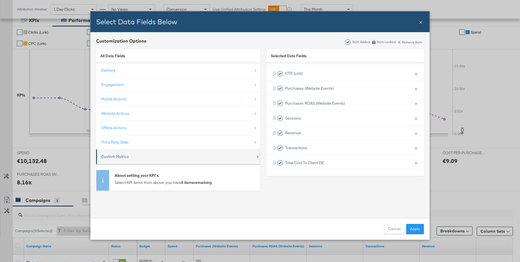
click at [118, 154] on div "Custom Metrics" at bounding box center [115, 156] width 28 height 5
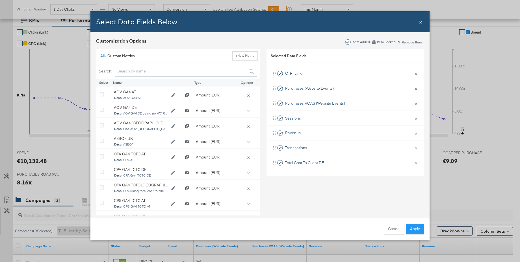
click at [131, 71] on input "Bulk Add Locations Modal" at bounding box center [186, 71] width 142 height 10
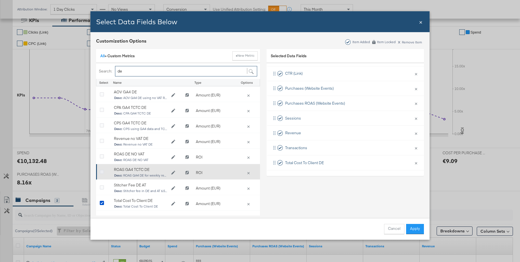
type input "de"
click at [101, 173] on icon "Bulk Add Locations Modal" at bounding box center [102, 172] width 4 height 4
click at [0, 0] on input "Bulk Add Locations Modal" at bounding box center [0, 0] width 0 height 0
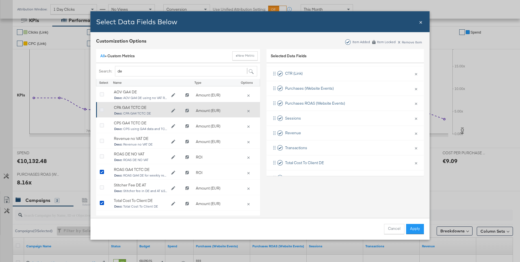
click at [102, 111] on icon "Bulk Add Locations Modal" at bounding box center [102, 110] width 4 height 4
click at [0, 0] on input "Bulk Add Locations Modal" at bounding box center [0, 0] width 0 height 0
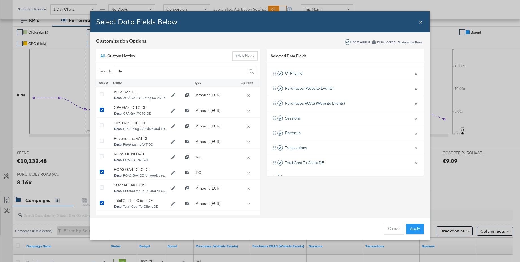
drag, startPoint x: 413, startPoint y: 229, endPoint x: 396, endPoint y: 154, distance: 76.6
click at [413, 229] on button "Apply" at bounding box center [415, 229] width 18 height 10
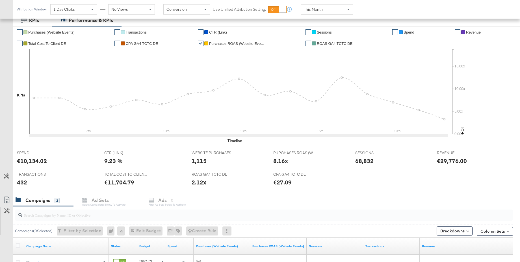
click at [314, 44] on div at bounding box center [314, 44] width 4 height 4
click at [328, 43] on span "ROAS GA4 TCTC DE" at bounding box center [335, 44] width 36 height 4
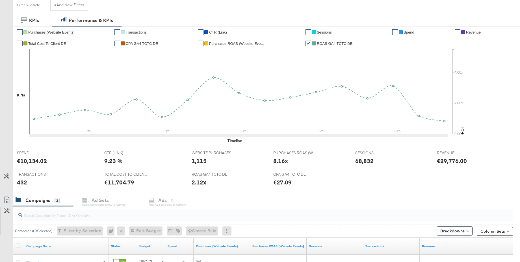
scroll to position [0, 0]
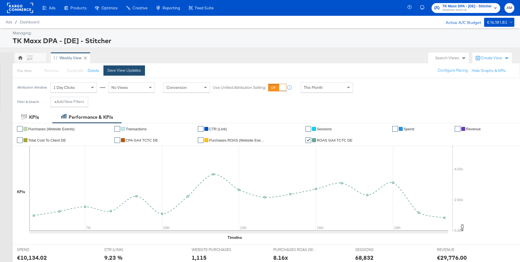
click at [123, 72] on div "Save View Updates" at bounding box center [124, 70] width 34 height 5
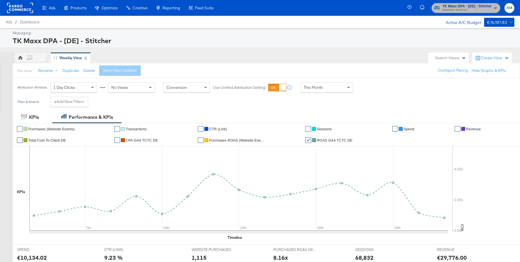
click at [459, 7] on span "TK Maxx DPA - [DE] - Stitcher" at bounding box center [466, 6] width 49 height 6
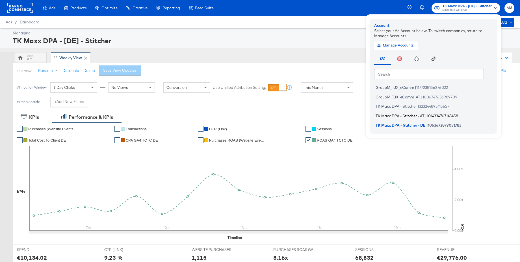
click at [396, 116] on span "TK Maxx DPA - Stitcher - AT" at bounding box center [399, 116] width 49 height 5
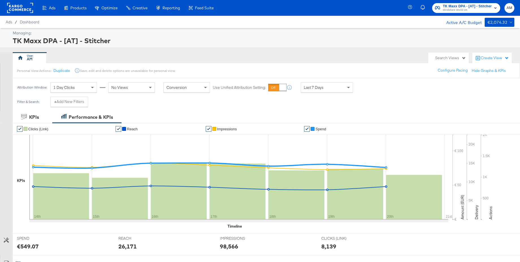
click at [447, 56] on div "Search Views" at bounding box center [450, 57] width 31 height 5
click at [414, 112] on div "Catalog Sales" at bounding box center [416, 113] width 23 height 4
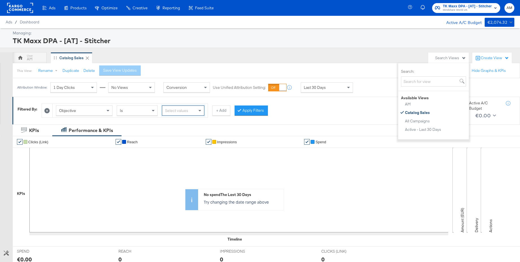
click at [81, 112] on div "Objective" at bounding box center [84, 111] width 56 height 10
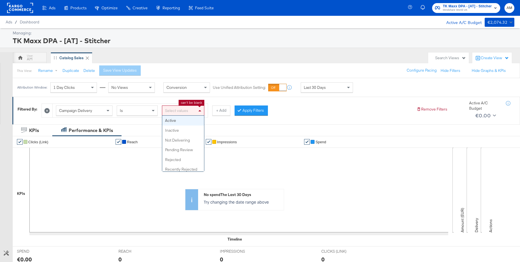
click at [185, 112] on div "Select values" at bounding box center [183, 111] width 42 height 10
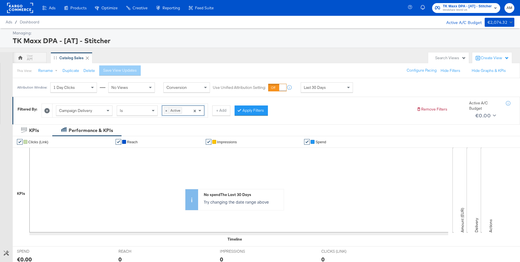
drag, startPoint x: 245, startPoint y: 112, endPoint x: 266, endPoint y: 109, distance: 20.8
click at [246, 112] on button "Apply Filters" at bounding box center [250, 111] width 33 height 10
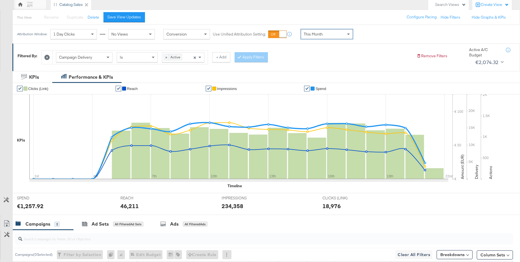
scroll to position [94, 0]
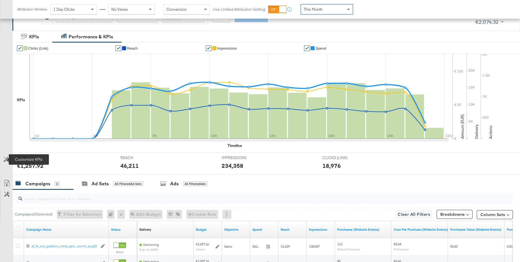
click at [5, 159] on icon at bounding box center [6, 159] width 5 height 5
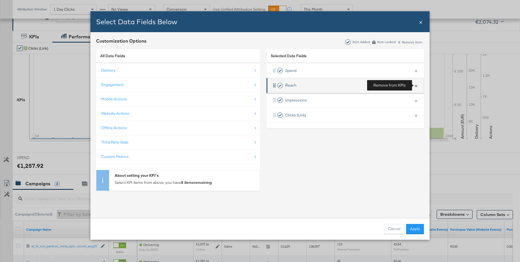
click at [414, 85] on button "×" at bounding box center [415, 86] width 7 height 12
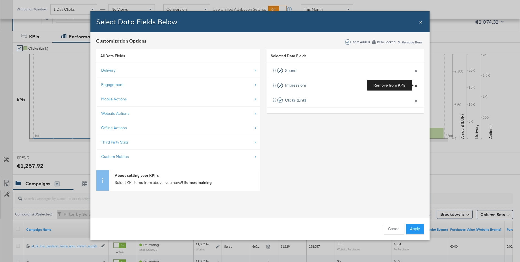
click at [414, 85] on button "×" at bounding box center [415, 86] width 7 height 12
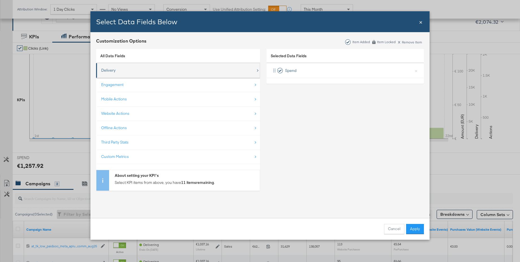
click at [105, 71] on div "Delivery" at bounding box center [108, 70] width 14 height 5
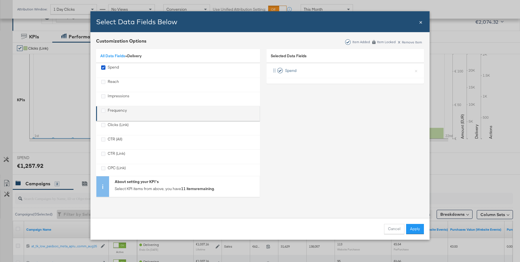
drag, startPoint x: 115, startPoint y: 151, endPoint x: 120, endPoint y: 108, distance: 43.0
click at [115, 151] on div "CTR (Link)" at bounding box center [117, 157] width 18 height 12
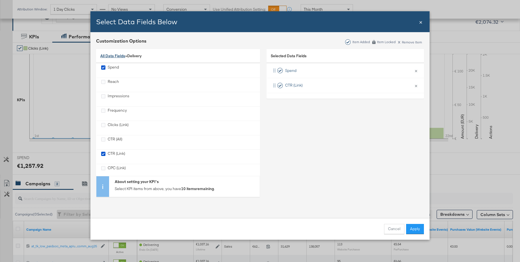
click at [115, 53] on link "All Data Fields" at bounding box center [112, 55] width 25 height 5
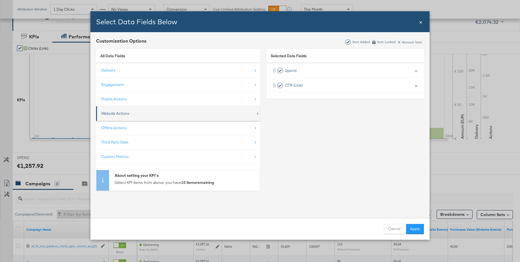
click at [113, 109] on div "Website Actions" at bounding box center [178, 114] width 154 height 12
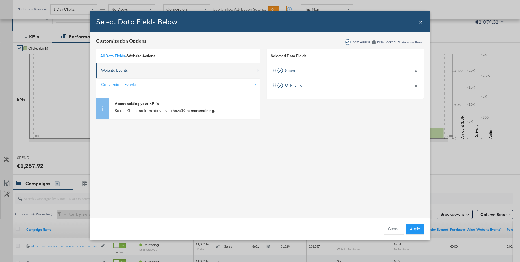
click at [111, 71] on div "Website Events" at bounding box center [114, 70] width 27 height 5
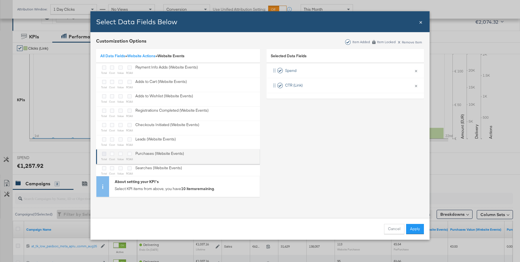
click at [104, 153] on icon "Bulk Add Locations Modal" at bounding box center [104, 154] width 4 height 4
click at [0, 0] on input "Bulk Add Locations Modal" at bounding box center [0, 0] width 0 height 0
click at [130, 155] on icon "Bulk Add Locations Modal" at bounding box center [129, 154] width 4 height 4
click at [0, 0] on input "Bulk Add Locations Modal" at bounding box center [0, 0] width 0 height 0
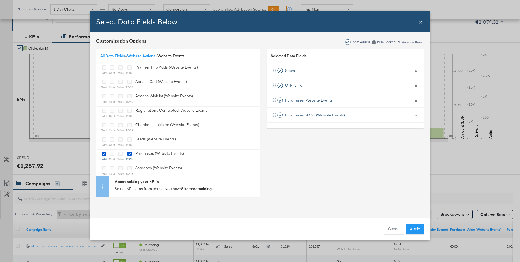
drag, startPoint x: 113, startPoint y: 56, endPoint x: 113, endPoint y: 59, distance: 3.1
click at [112, 56] on link "All Data Fields" at bounding box center [112, 55] width 25 height 5
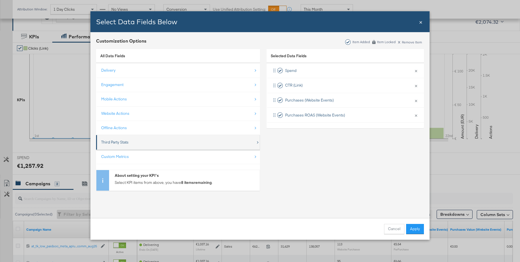
click at [118, 140] on div "Third Party Stats" at bounding box center [114, 142] width 27 height 5
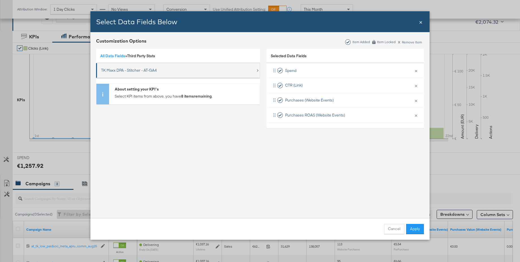
click at [120, 69] on div "TK Maxx DPA - Stitcher - AT-GA4" at bounding box center [129, 70] width 56 height 5
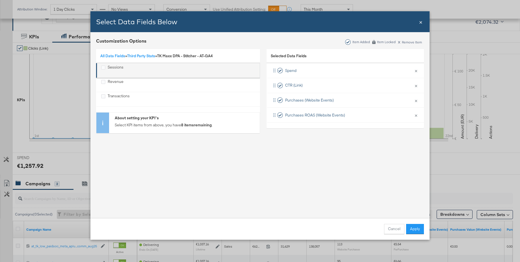
click at [119, 66] on div "Sessions" at bounding box center [116, 71] width 16 height 12
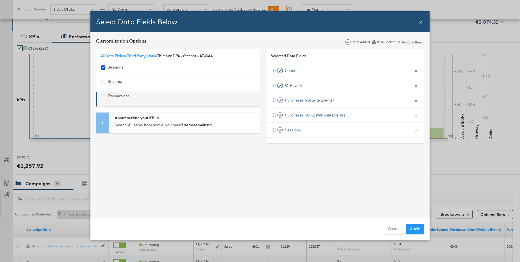
drag, startPoint x: 115, startPoint y: 98, endPoint x: 115, endPoint y: 86, distance: 11.3
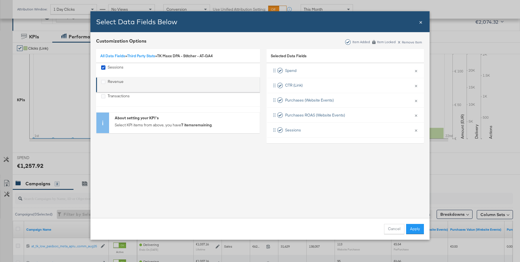
click at [115, 97] on div "Transactions" at bounding box center [119, 99] width 22 height 12
click at [115, 84] on div "Revenue" at bounding box center [116, 85] width 16 height 12
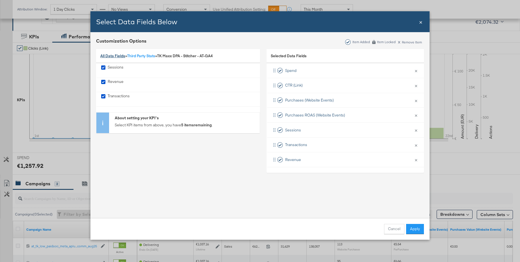
click at [112, 56] on link "All Data Fields" at bounding box center [112, 55] width 25 height 5
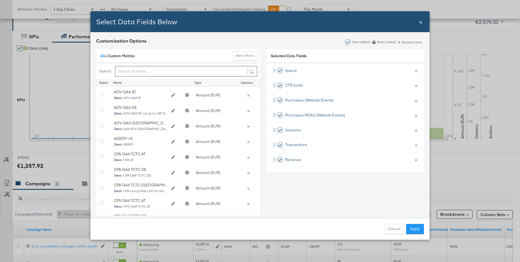
click at [125, 73] on input "Bulk Add Locations Modal" at bounding box center [186, 71] width 142 height 10
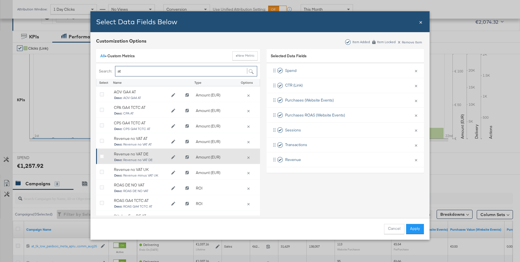
scroll to position [24, 0]
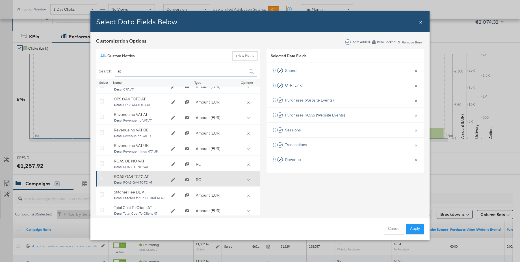
type input "at"
click at [101, 180] on icon "Bulk Add Locations Modal" at bounding box center [102, 179] width 4 height 4
click at [0, 0] on input "Bulk Add Locations Modal" at bounding box center [0, 0] width 0 height 0
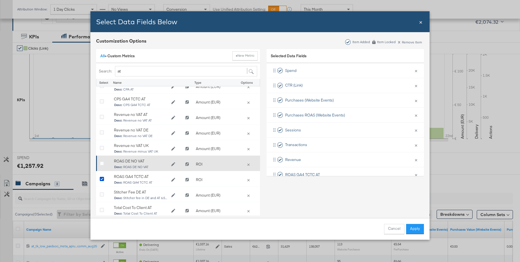
scroll to position [0, 0]
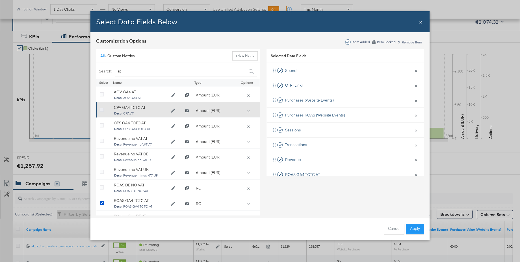
click at [102, 110] on icon "Bulk Add Locations Modal" at bounding box center [102, 110] width 4 height 4
click at [0, 0] on input "Bulk Add Locations Modal" at bounding box center [0, 0] width 0 height 0
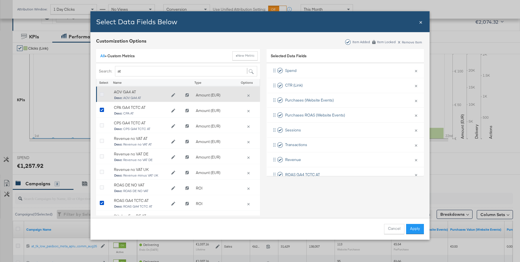
click at [101, 95] on icon "Bulk Add Locations Modal" at bounding box center [102, 95] width 4 height 4
click at [0, 0] on input "Bulk Add Locations Modal" at bounding box center [0, 0] width 0 height 0
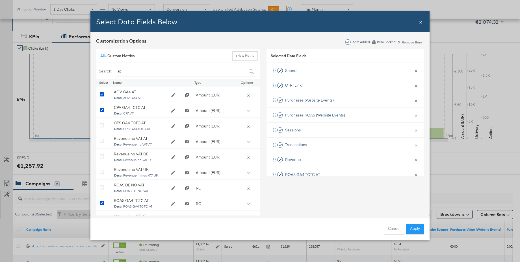
drag, startPoint x: 422, startPoint y: 229, endPoint x: 339, endPoint y: 174, distance: 99.5
click at [422, 229] on button "Apply" at bounding box center [415, 229] width 18 height 10
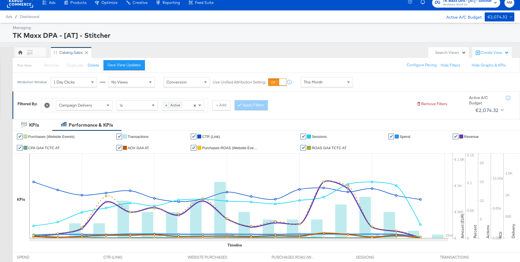
scroll to position [6, 0]
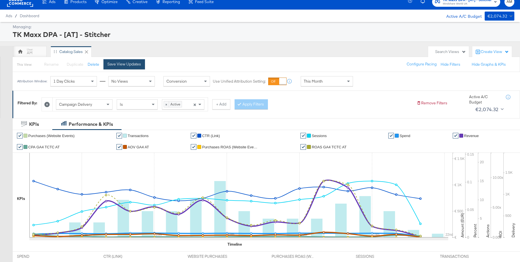
click at [133, 64] on div "Save View Updates" at bounding box center [124, 64] width 34 height 5
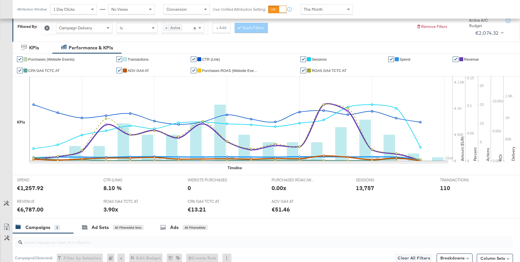
scroll to position [63, 0]
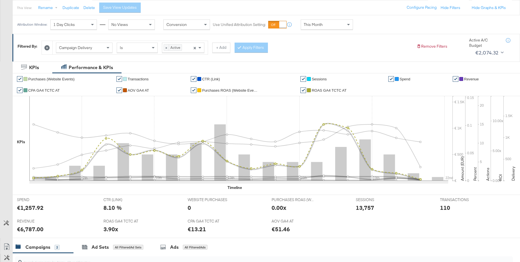
click at [324, 90] on span "ROAS GA4 TCTC AT" at bounding box center [328, 90] width 35 height 4
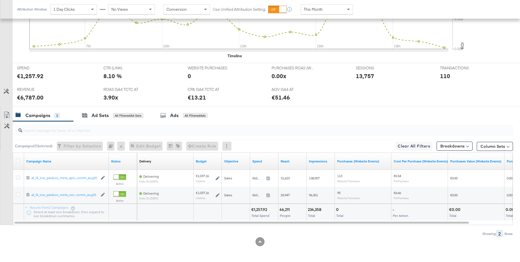
scroll to position [0, 0]
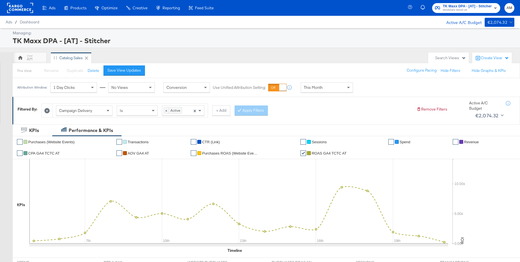
click at [456, 11] on span "Mindshare World UK" at bounding box center [466, 10] width 49 height 5
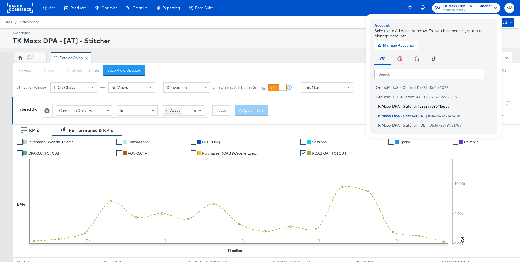
click at [398, 105] on span "TK Maxx DPA - Stitcher" at bounding box center [396, 106] width 41 height 5
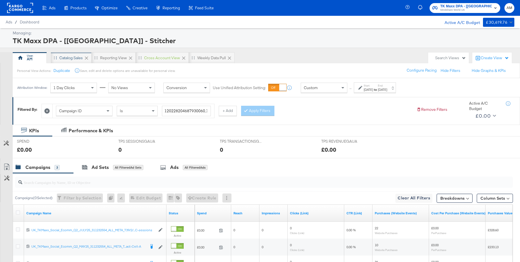
click at [72, 57] on div "Catalog Sales" at bounding box center [70, 57] width 23 height 5
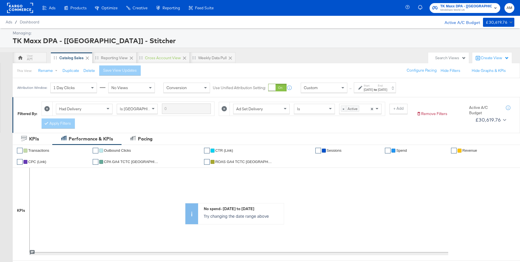
click at [327, 86] on div "Custom" at bounding box center [324, 88] width 46 height 10
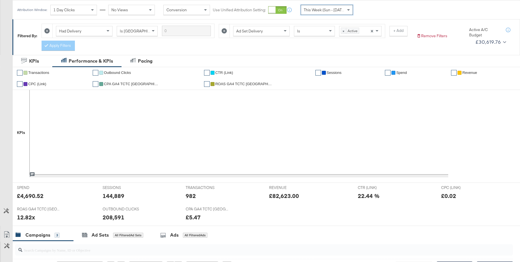
scroll to position [79, 0]
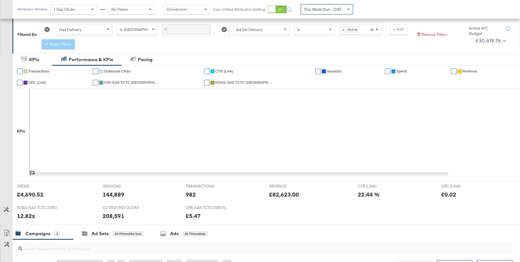
click at [227, 83] on span "ROAS GA4 TCTC [GEOGRAPHIC_DATA]" at bounding box center [243, 82] width 56 height 4
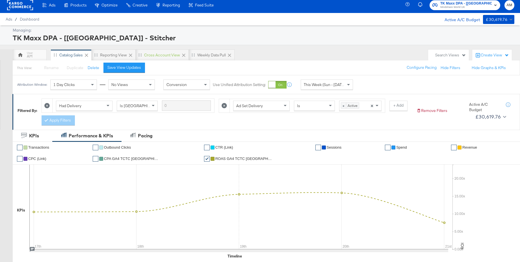
scroll to position [0, 0]
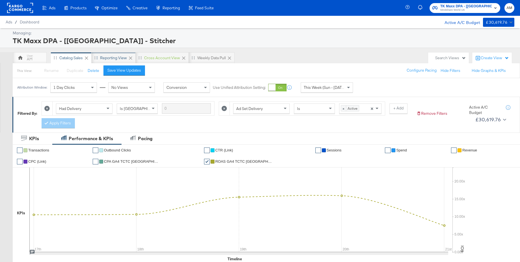
click at [114, 57] on div "Reporting View" at bounding box center [113, 57] width 27 height 5
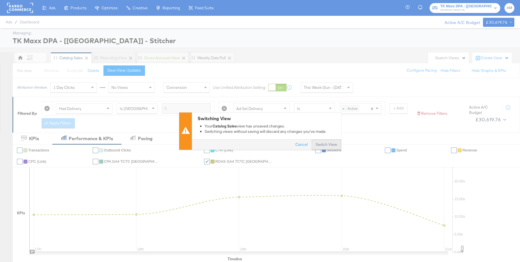
click at [338, 145] on button "Switch View" at bounding box center [325, 145] width 29 height 10
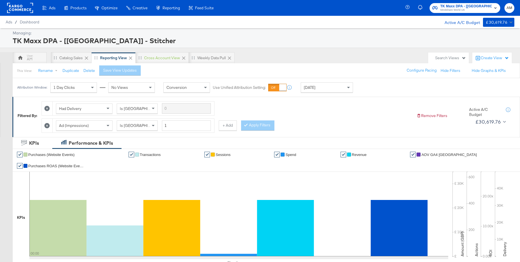
click at [457, 9] on span "Mindshare World UK" at bounding box center [465, 10] width 51 height 5
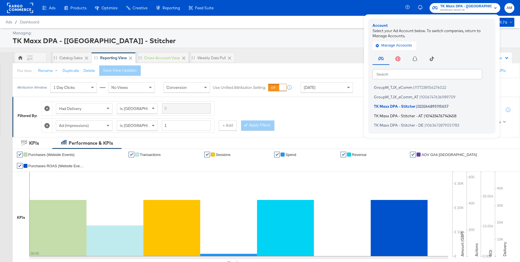
click at [403, 116] on span "TK Maxx DPA - Stitcher - AT" at bounding box center [398, 116] width 49 height 5
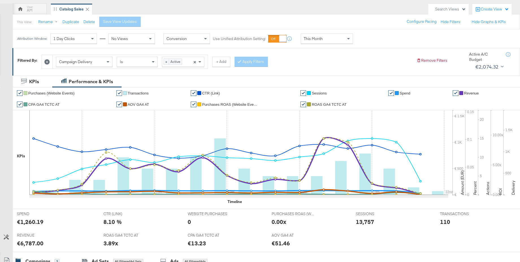
scroll to position [77, 0]
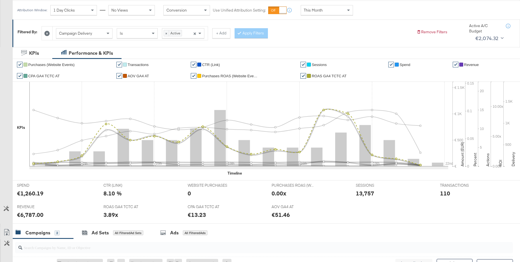
click at [317, 77] on span "ROAS GA4 TCTC AT" at bounding box center [328, 76] width 35 height 4
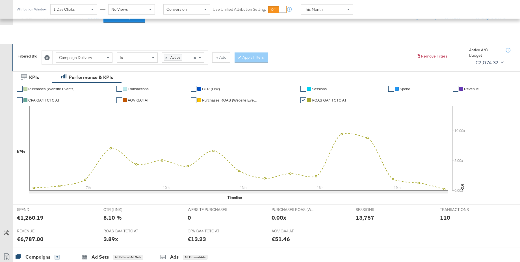
scroll to position [0, 0]
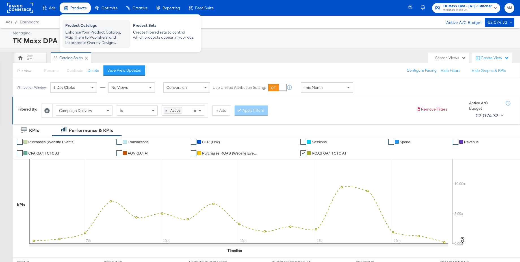
click at [77, 31] on div "Enhance Your Product Catalog, Map Them to Publishers, and Incorporate Overlay D…" at bounding box center [96, 38] width 62 height 16
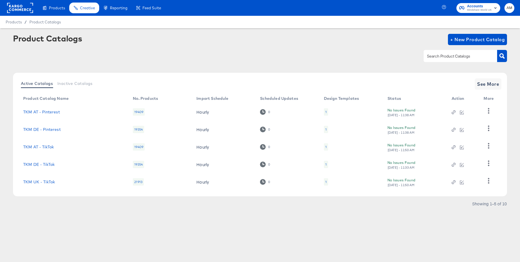
click at [442, 55] on input "text" at bounding box center [456, 56] width 60 height 6
type input "uk"
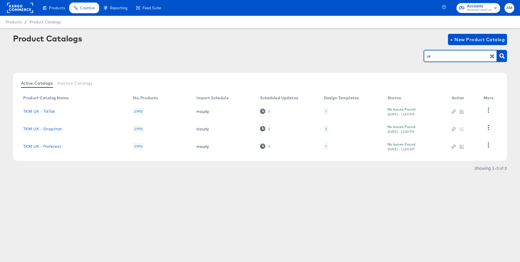
click at [326, 112] on div "1" at bounding box center [326, 111] width 4 height 7
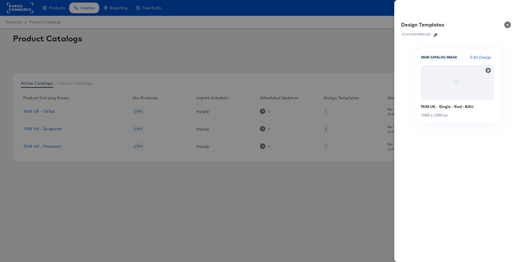
click at [436, 36] on icon "button" at bounding box center [435, 35] width 4 height 4
